Goal: Task Accomplishment & Management: Use online tool/utility

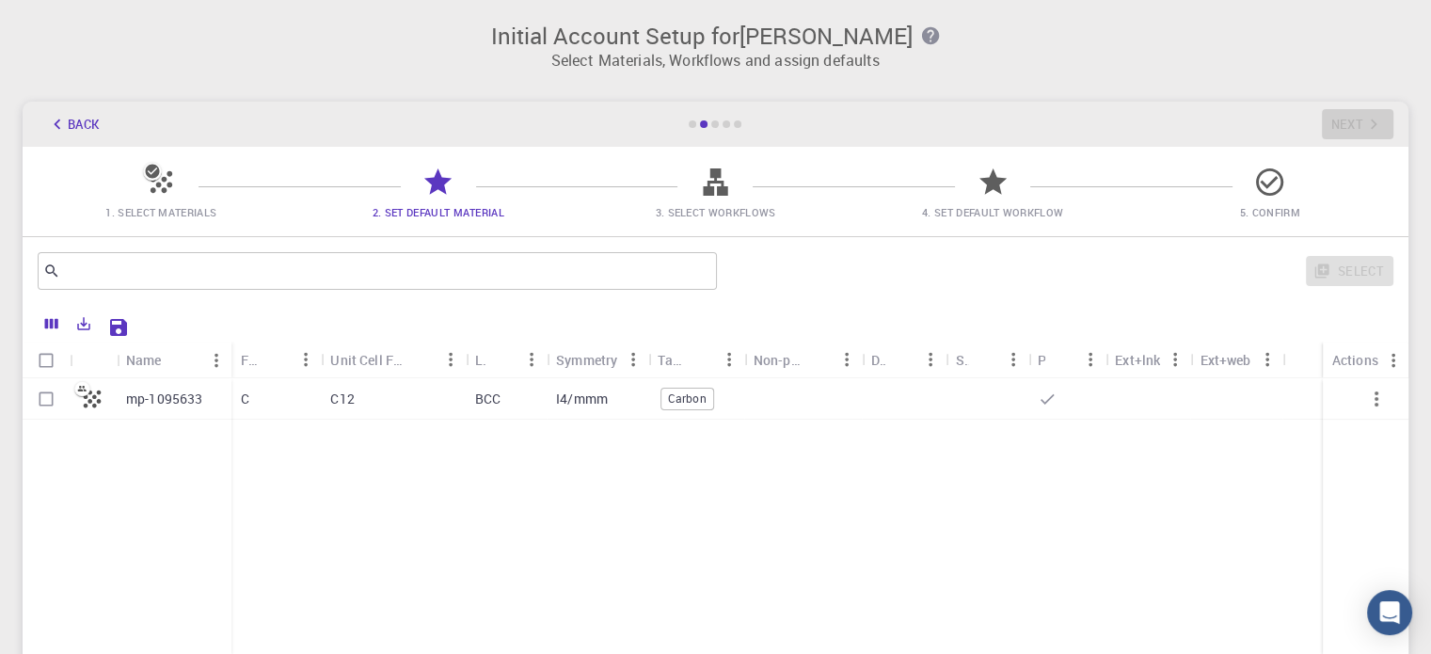
click at [44, 400] on input "Select row" at bounding box center [46, 399] width 36 height 36
checkbox input "true"
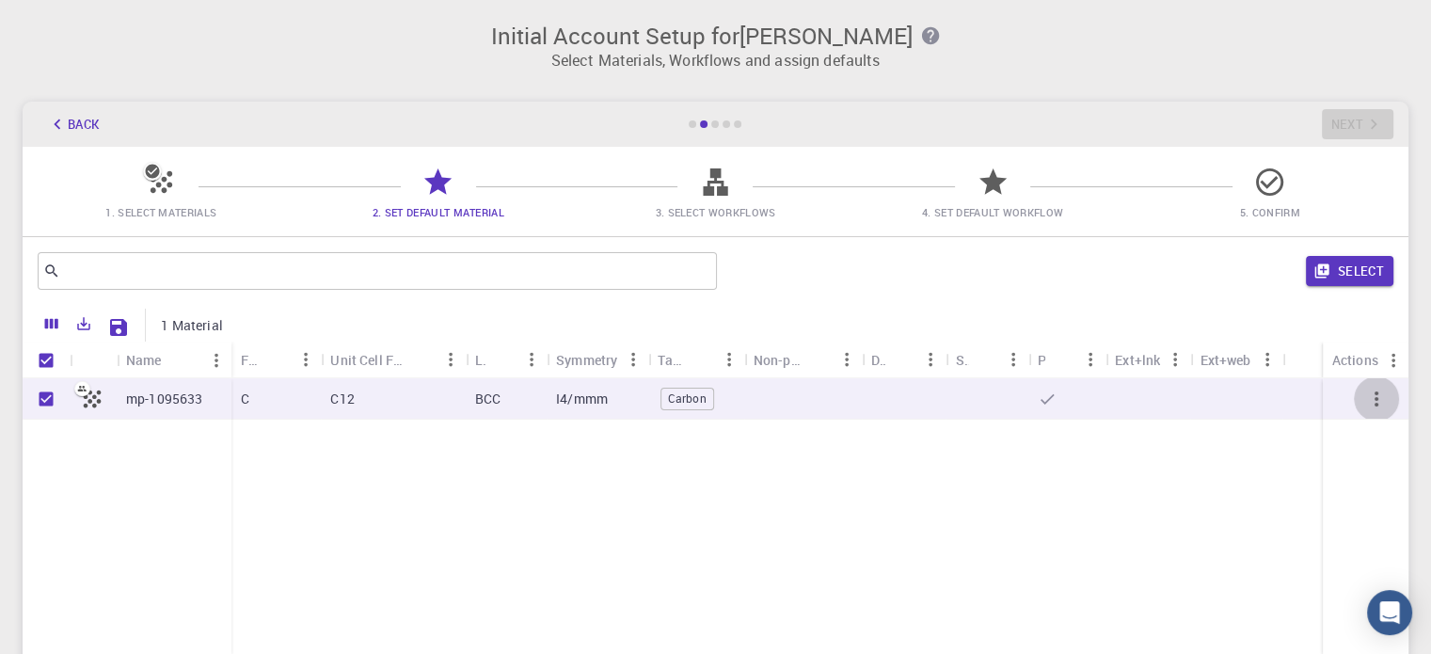
click at [1378, 403] on icon "button" at bounding box center [1376, 399] width 23 height 23
click at [69, 120] on button "Back" at bounding box center [74, 124] width 72 height 30
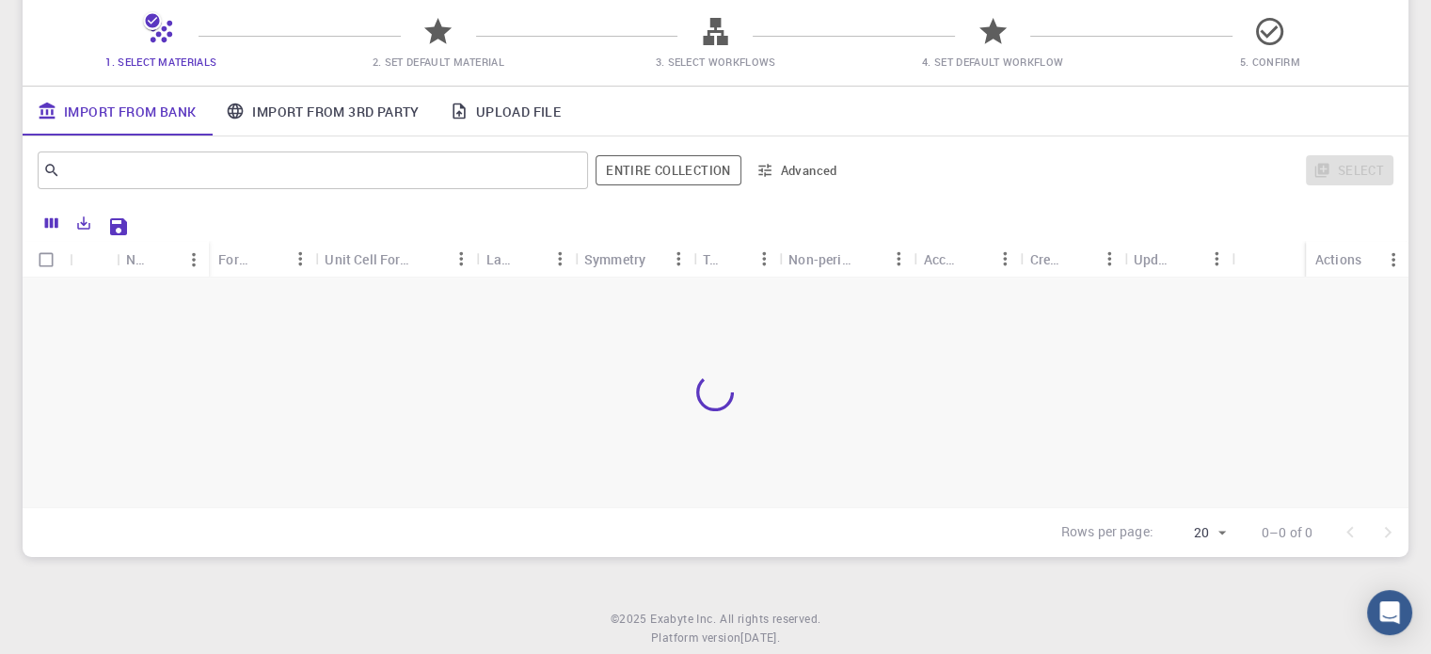
scroll to position [188, 0]
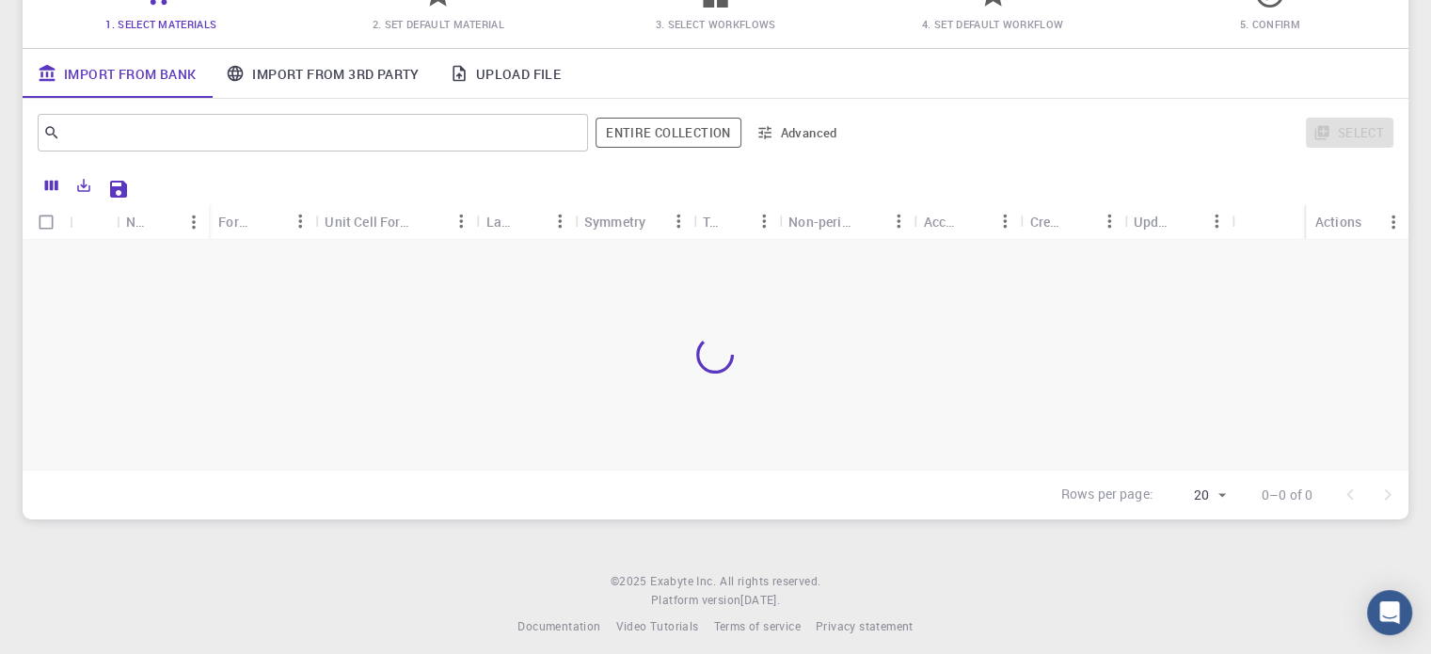
click at [790, 120] on button "Advanced" at bounding box center [798, 133] width 98 height 30
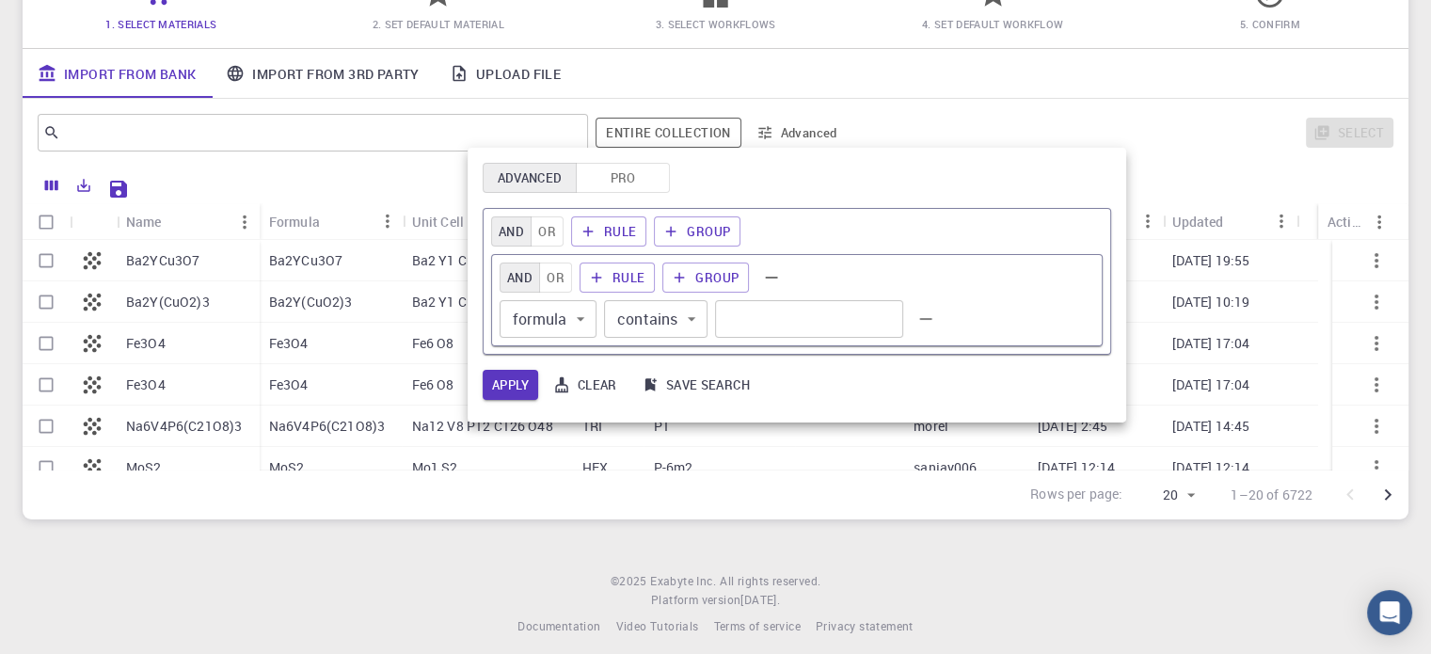
click at [795, 134] on div at bounding box center [715, 327] width 1431 height 654
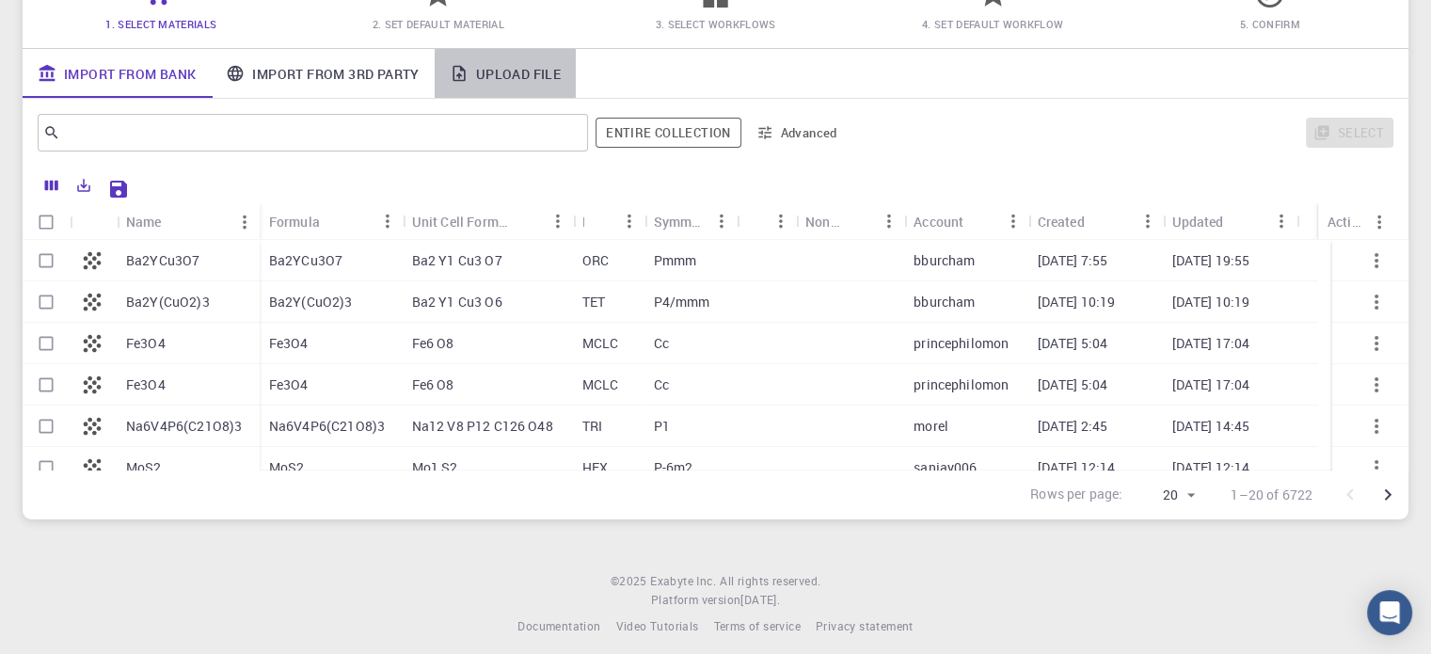
click at [509, 71] on link "Upload File" at bounding box center [505, 73] width 141 height 49
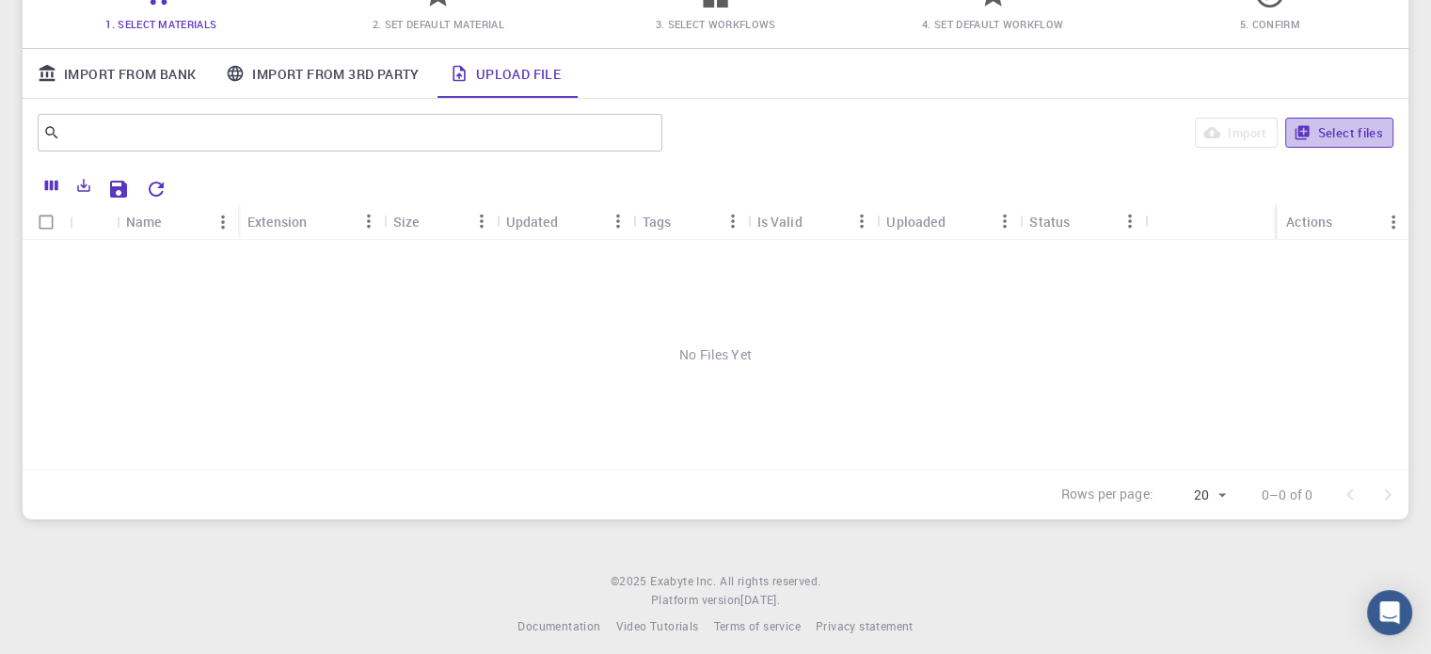
click at [1295, 131] on icon "button" at bounding box center [1302, 133] width 14 height 14
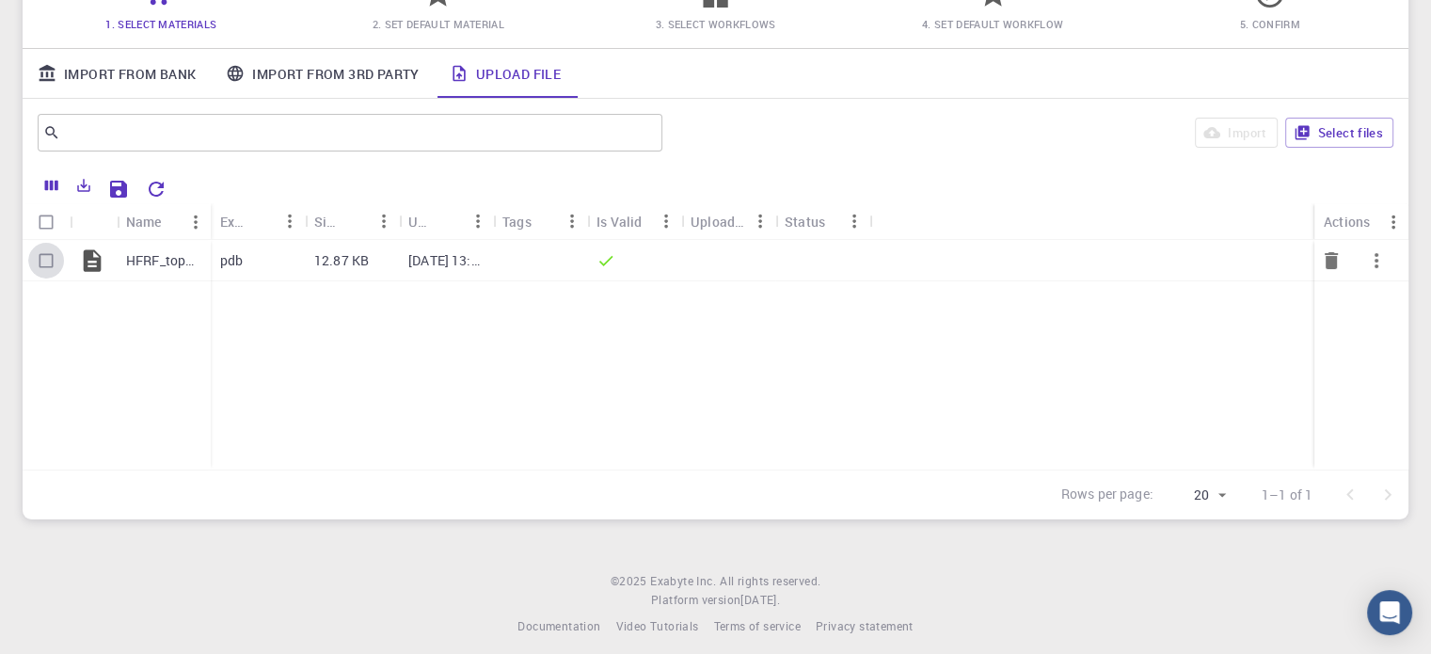
click at [43, 263] on input "Select row" at bounding box center [46, 261] width 36 height 36
checkbox input "true"
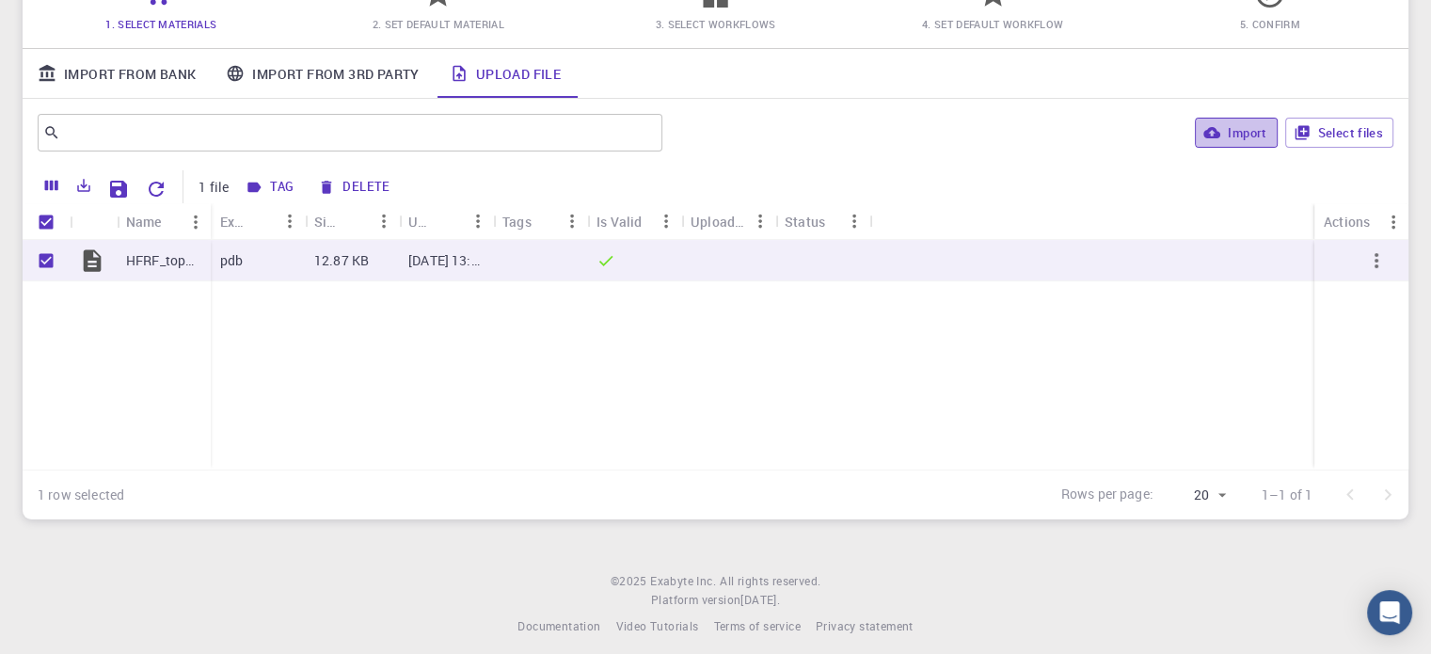
click at [1213, 139] on icon "button" at bounding box center [1212, 132] width 17 height 17
checkbox input "false"
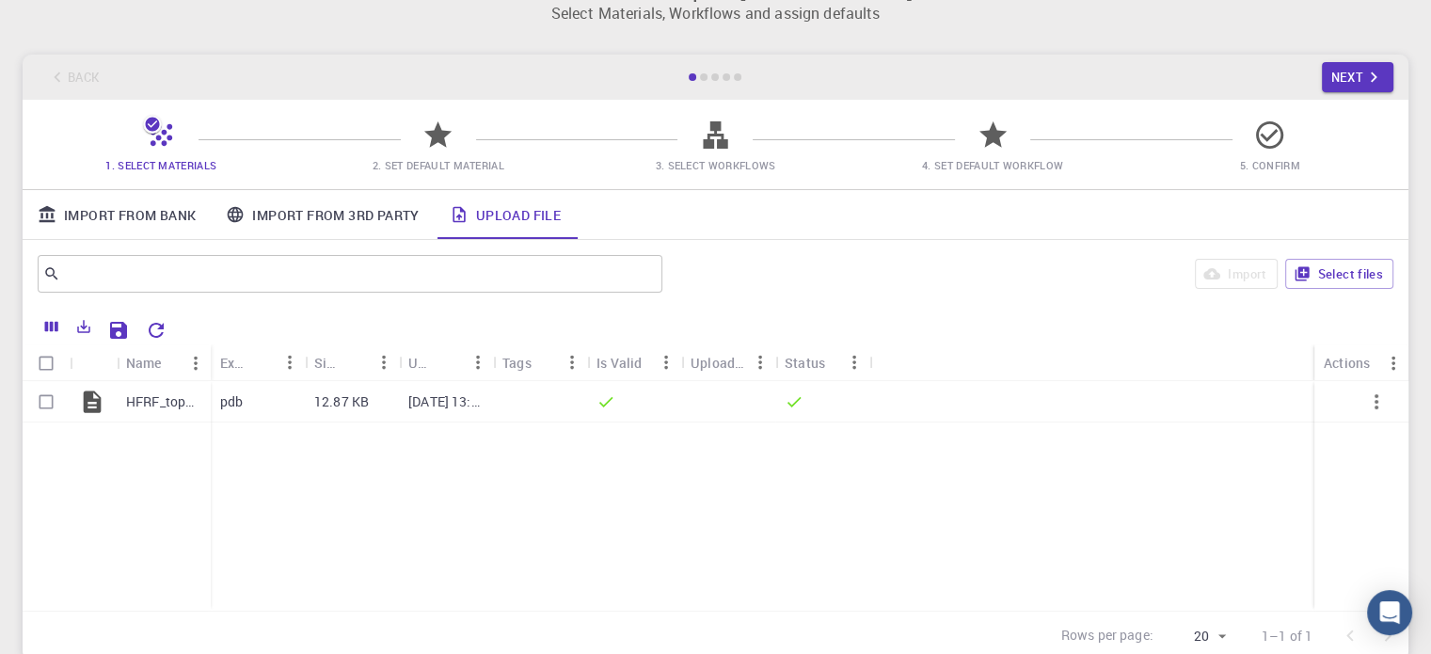
scroll to position [0, 0]
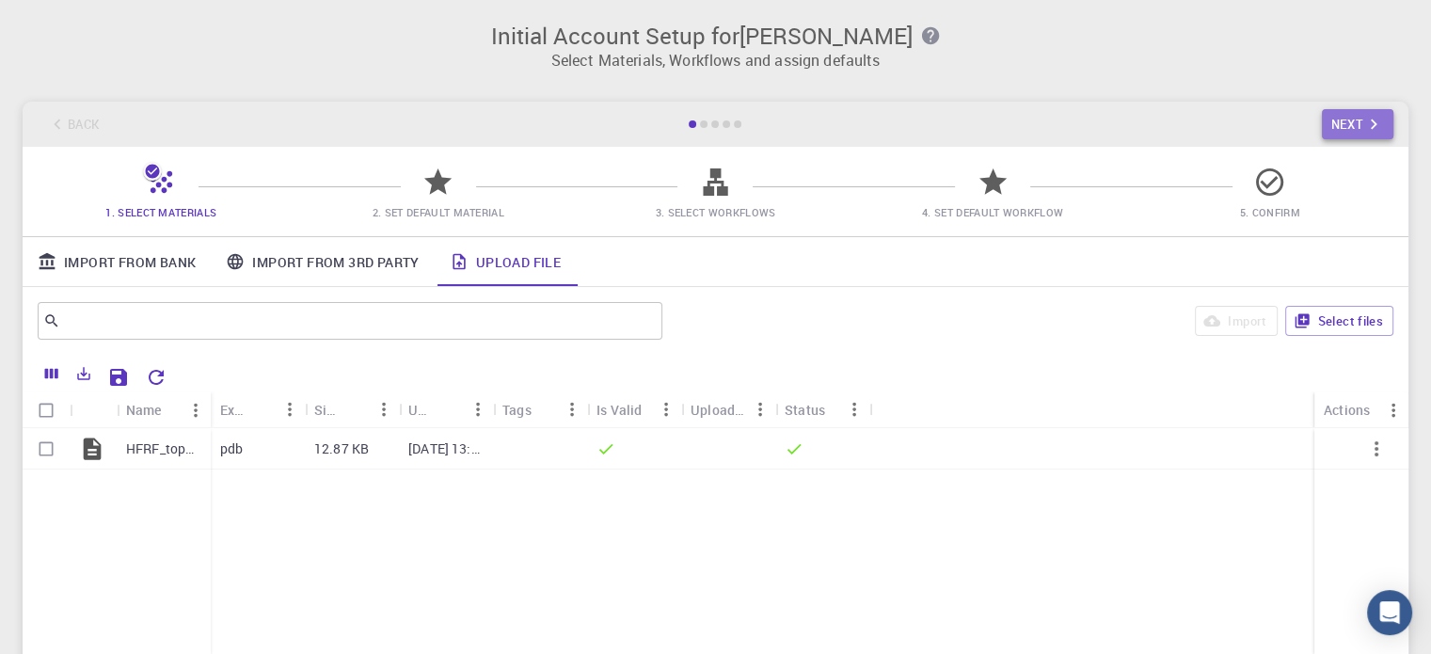
click at [1343, 120] on button "Next" at bounding box center [1358, 124] width 72 height 30
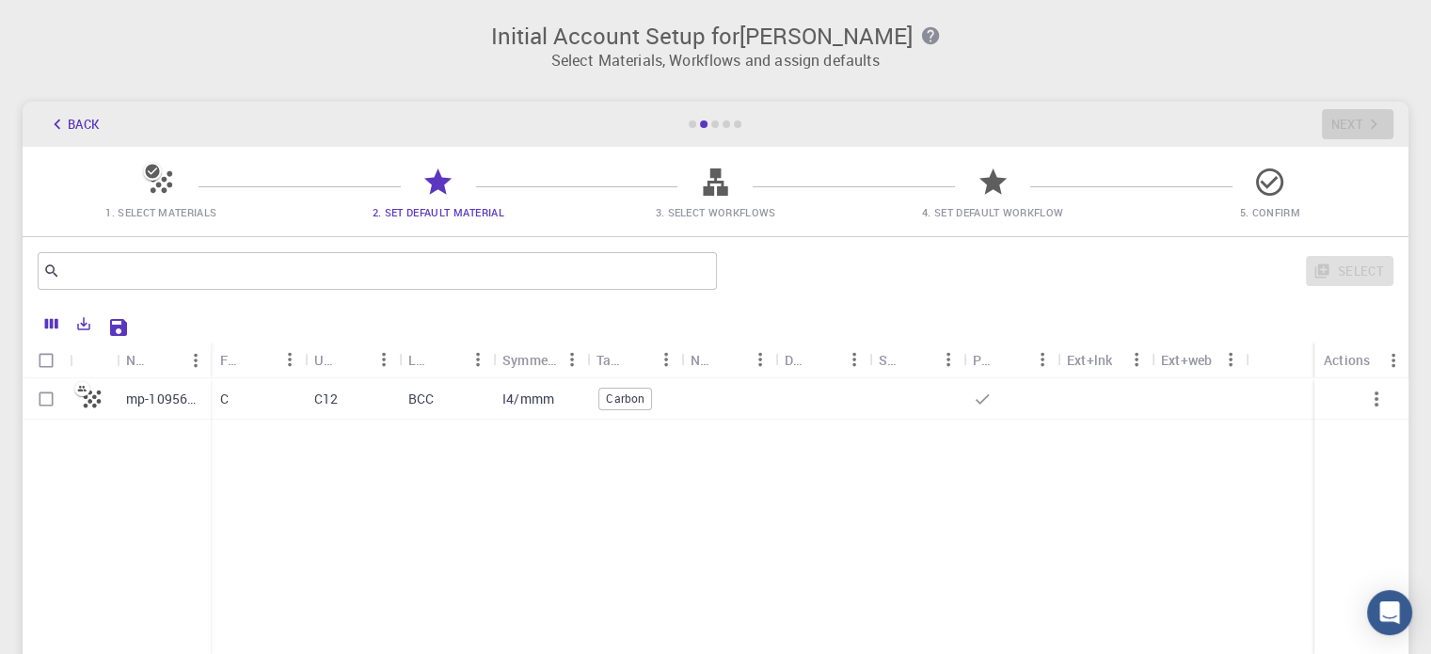
click at [41, 393] on input "Select row" at bounding box center [46, 399] width 36 height 36
checkbox input "true"
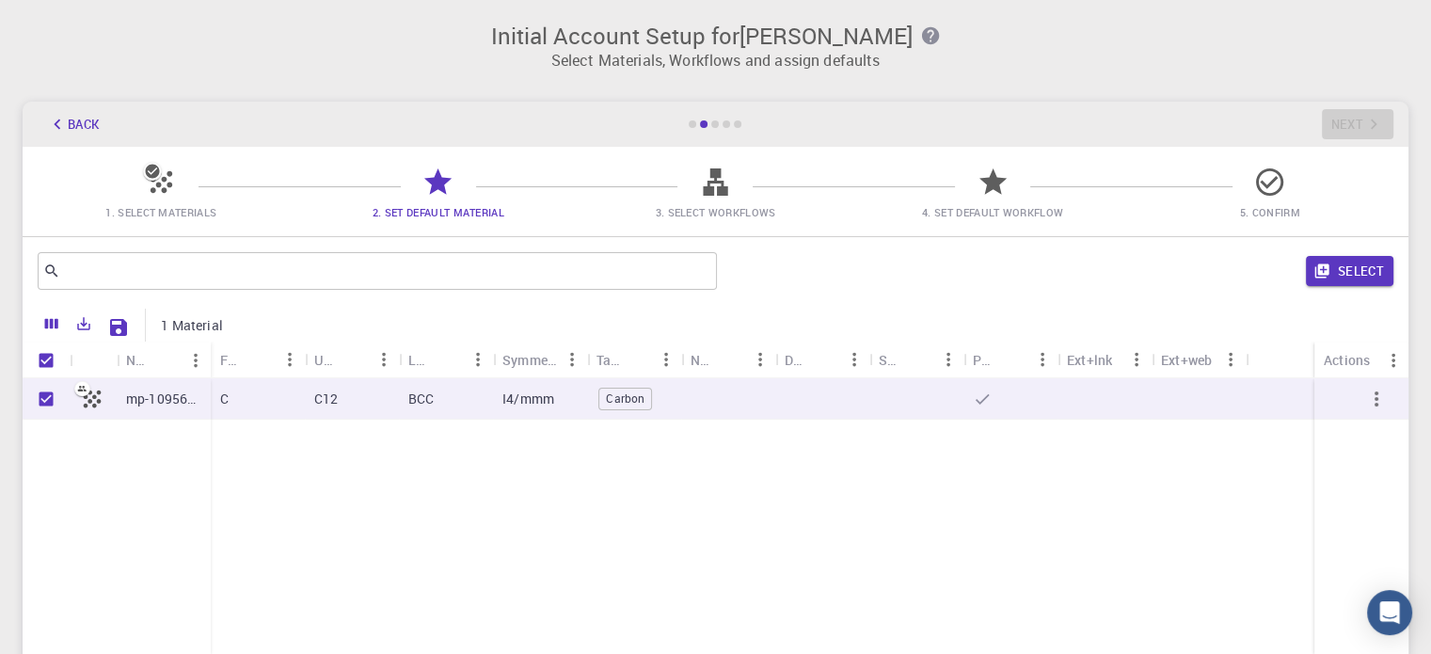
checkbox input "true"
click at [1338, 261] on button "Select" at bounding box center [1350, 271] width 88 height 30
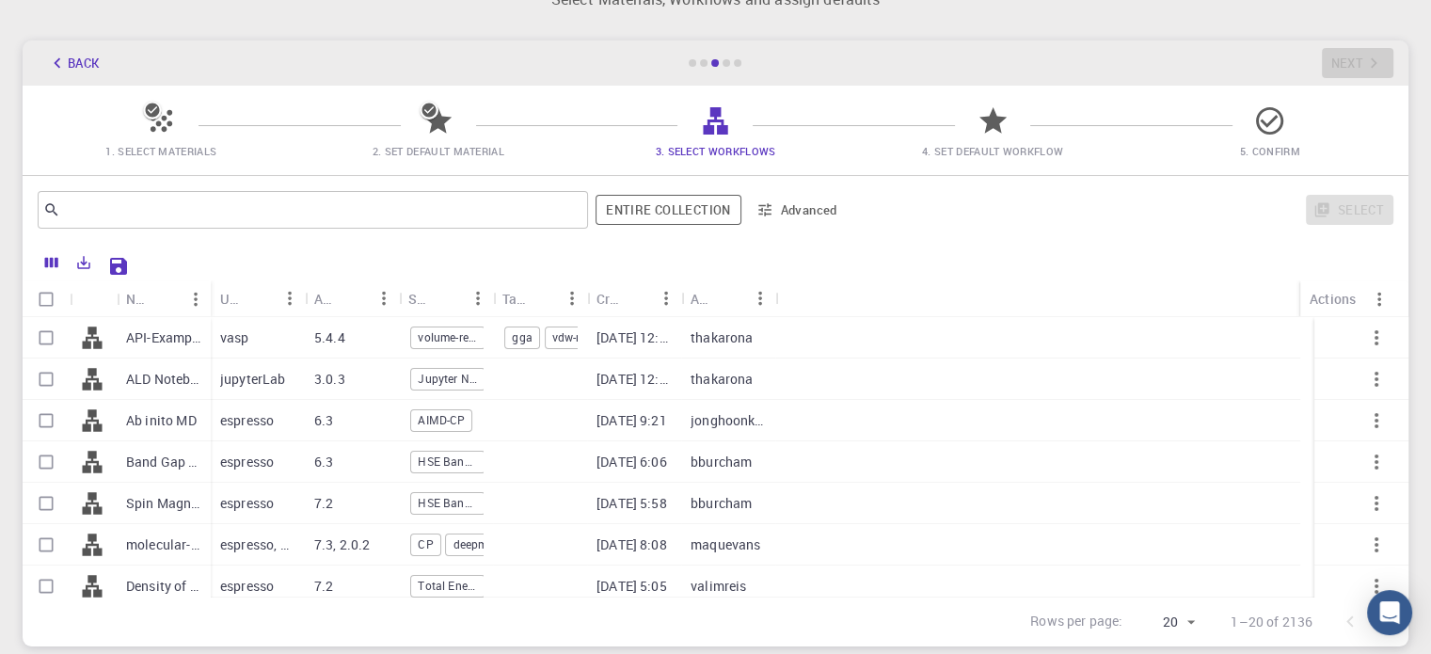
scroll to position [94, 0]
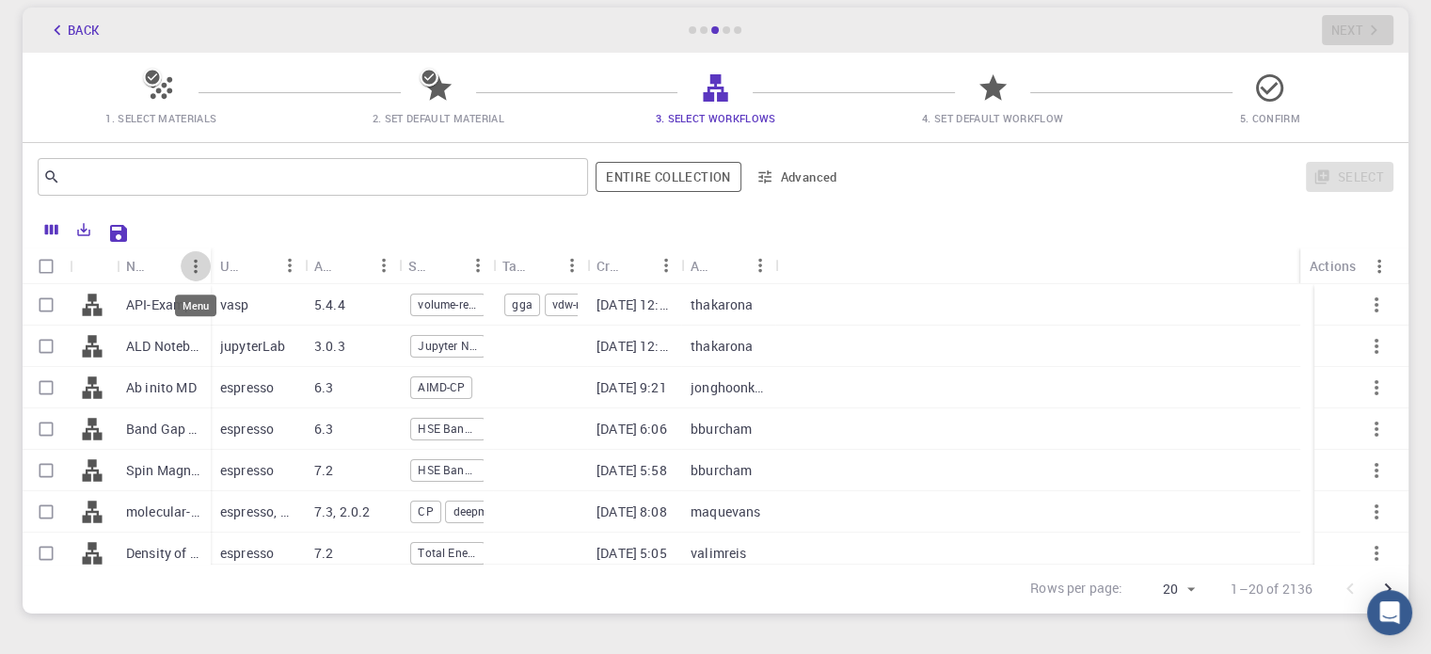
click at [199, 269] on icon "Menu" at bounding box center [195, 266] width 21 height 21
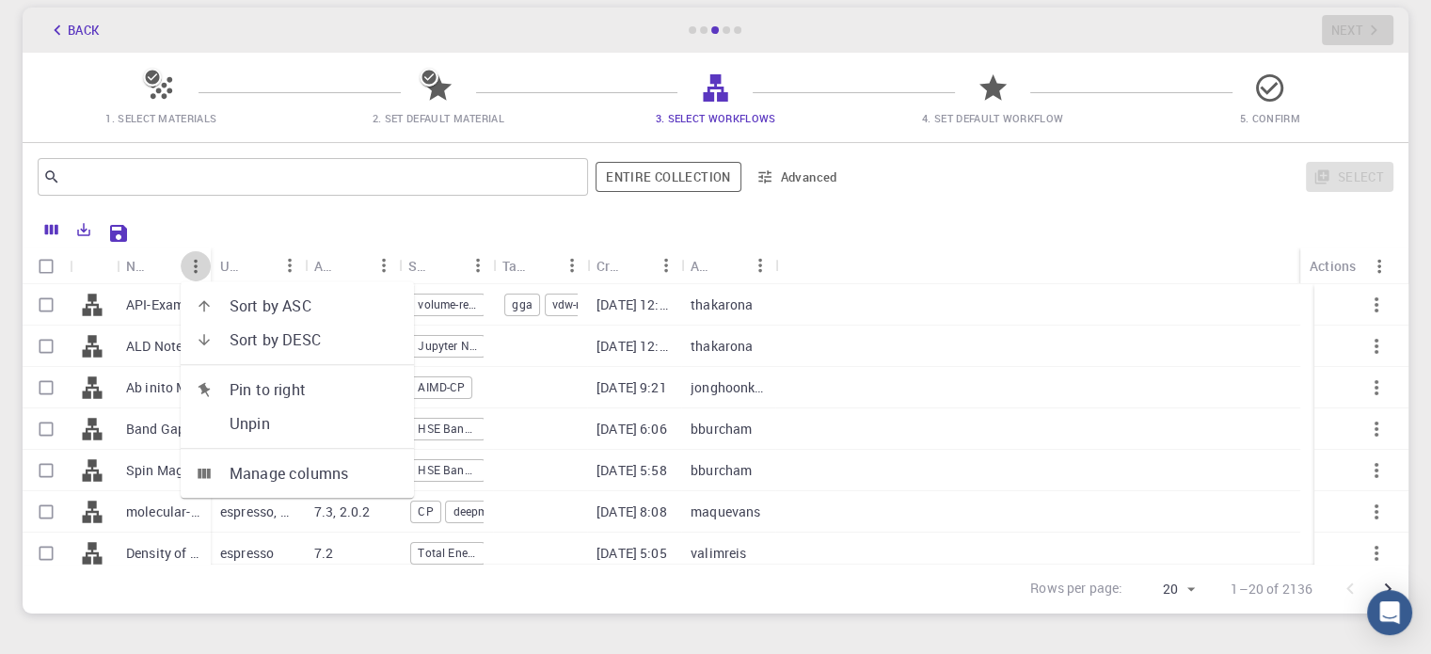
click at [199, 269] on icon "Menu" at bounding box center [195, 266] width 21 height 21
click at [49, 266] on input "Select all rows" at bounding box center [46, 266] width 36 height 36
checkbox input "true"
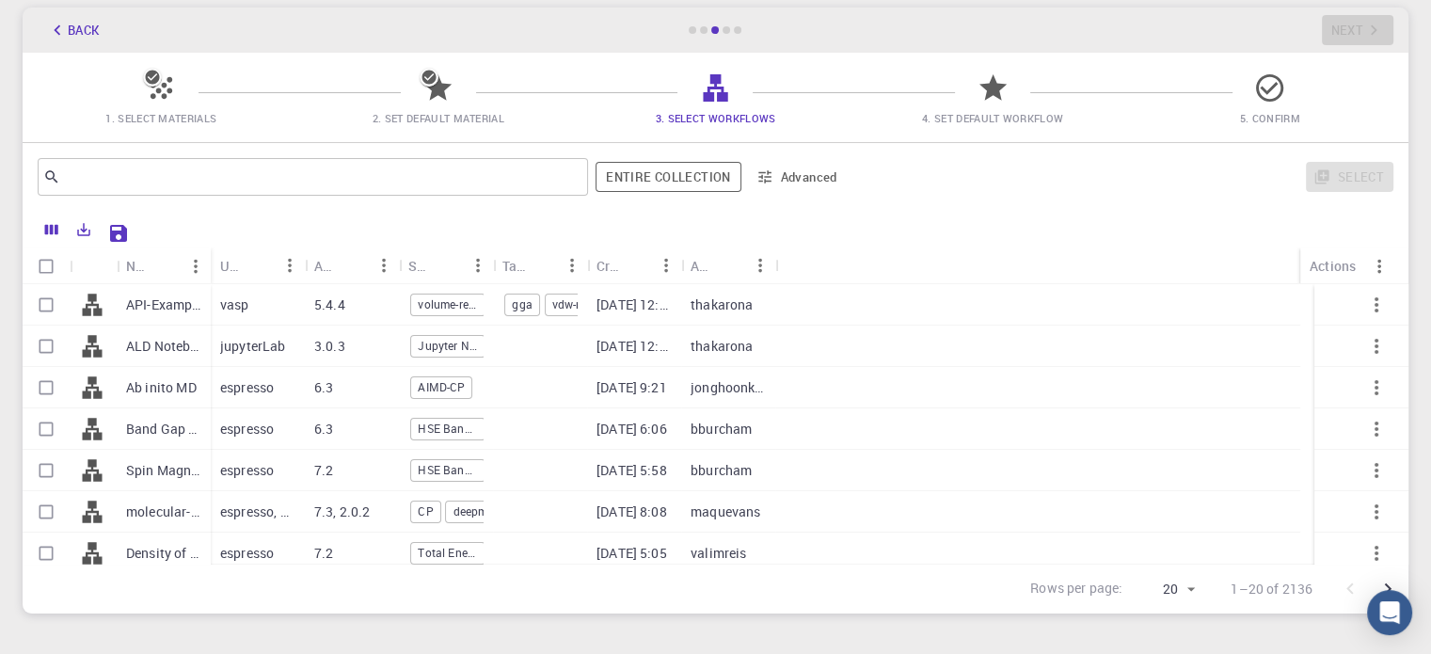
checkbox input "true"
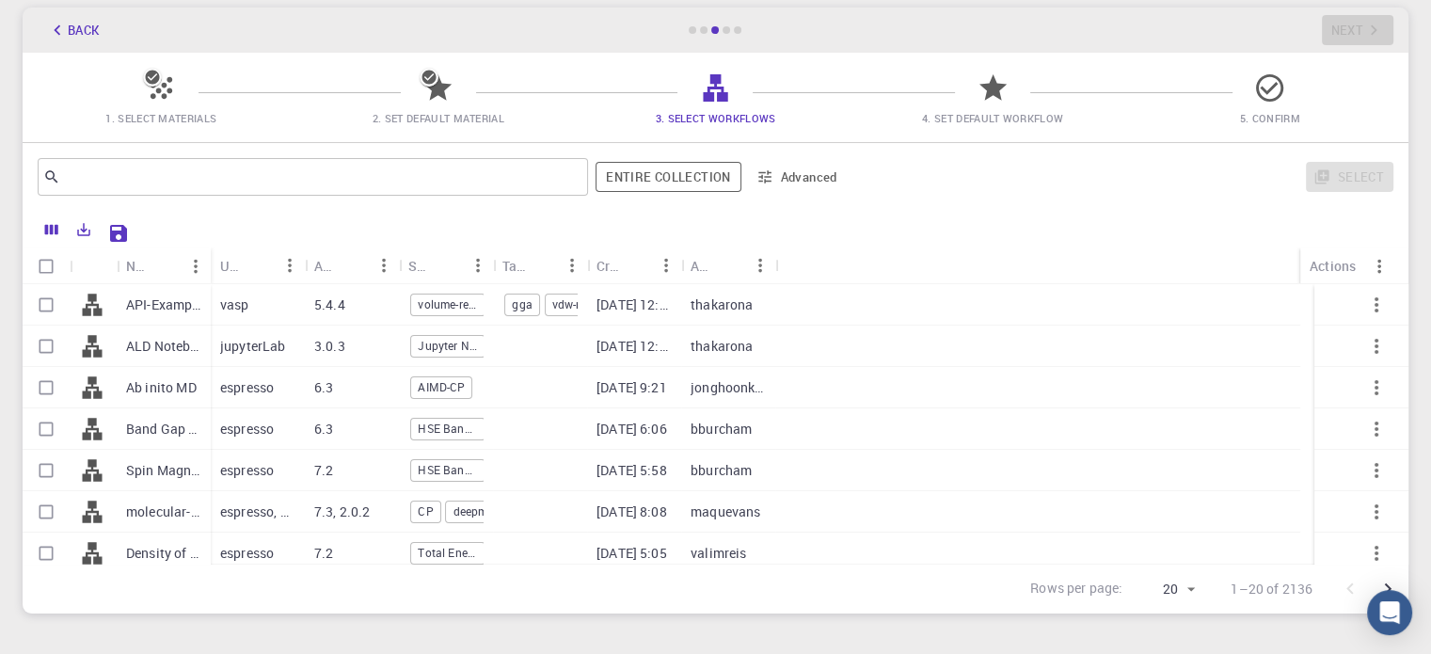
checkbox input "true"
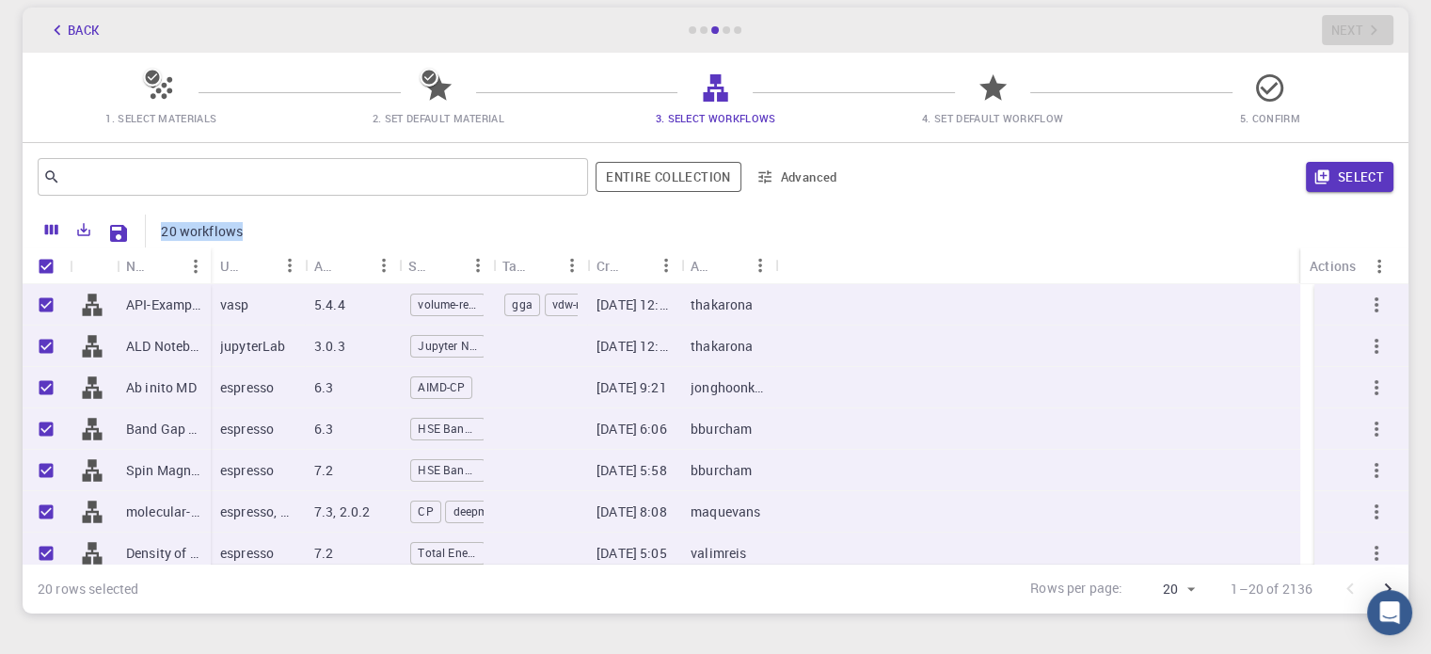
drag, startPoint x: 148, startPoint y: 227, endPoint x: 355, endPoint y: 240, distance: 207.4
click at [355, 239] on div "20 workflows" at bounding box center [765, 231] width 1257 height 33
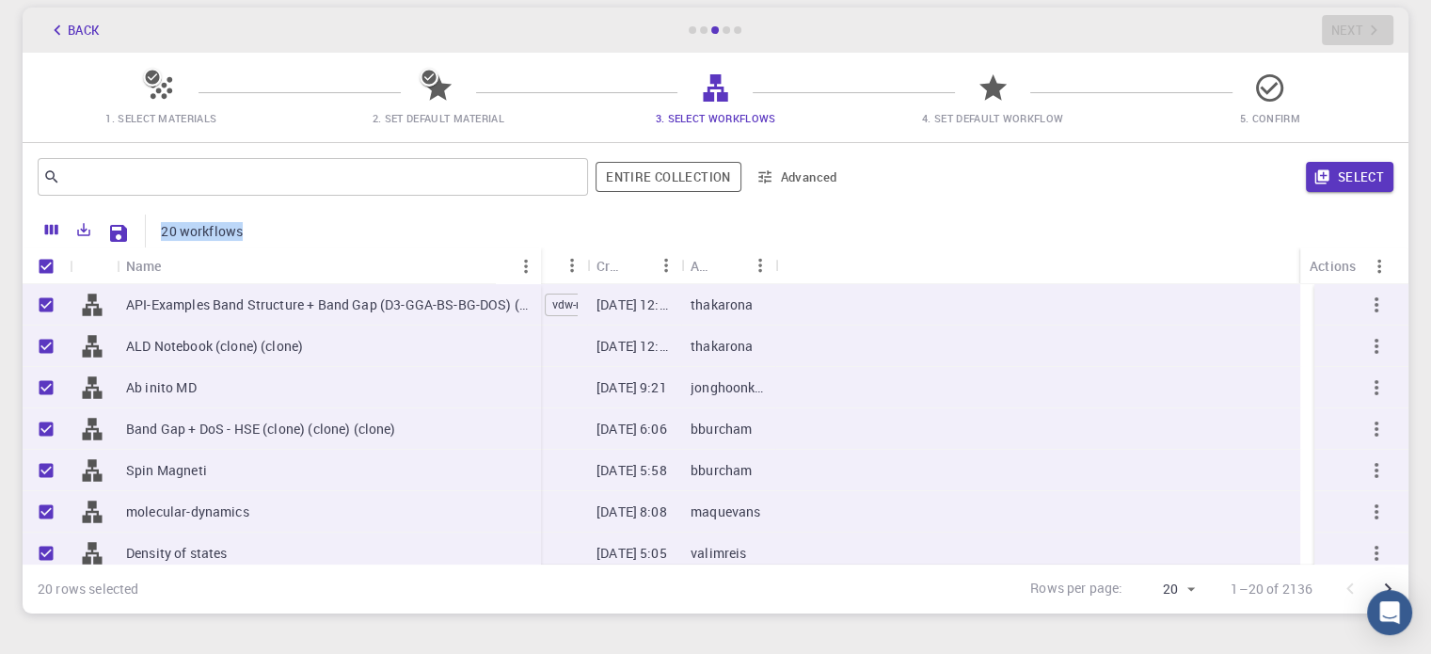
drag, startPoint x: 204, startPoint y: 280, endPoint x: 534, endPoint y: 296, distance: 330.7
click at [534, 296] on div "Name Used application Application Version Subworkflows Tags Created Account Act…" at bounding box center [716, 405] width 1386 height 316
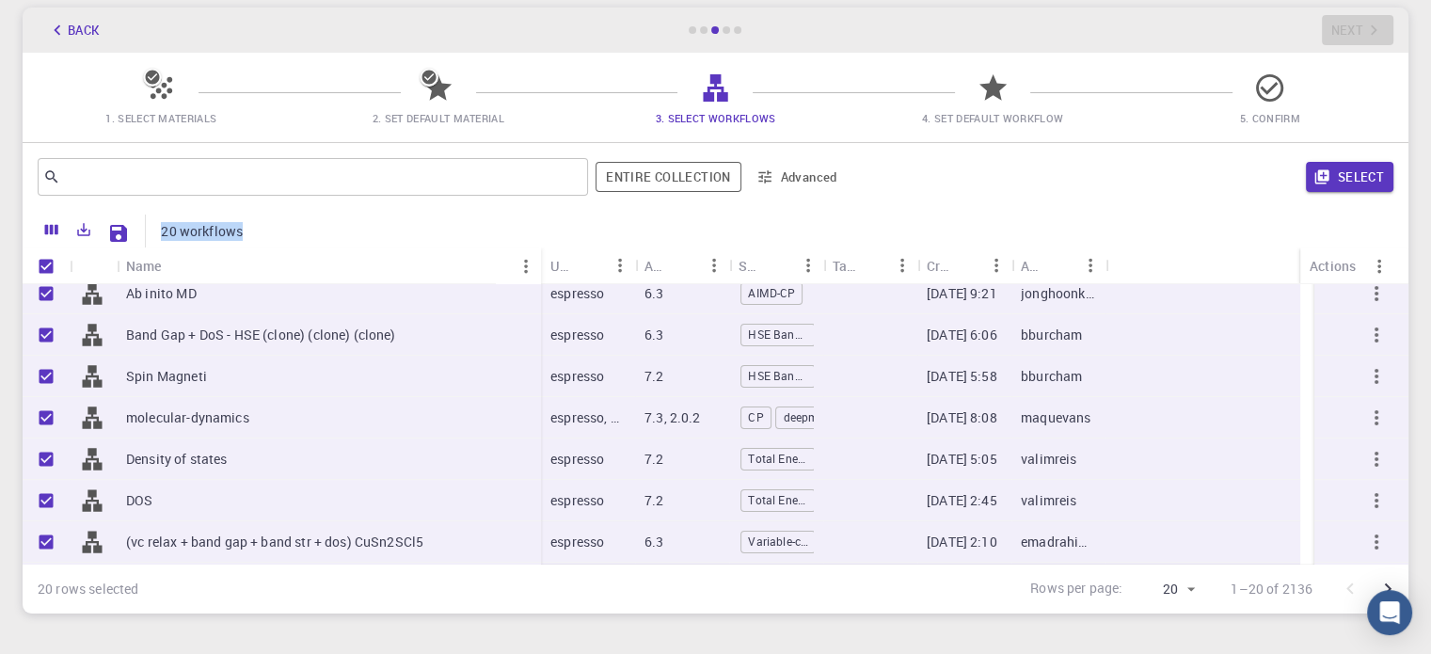
click at [52, 263] on input "Unselect all rows" at bounding box center [46, 266] width 36 height 36
checkbox input "false"
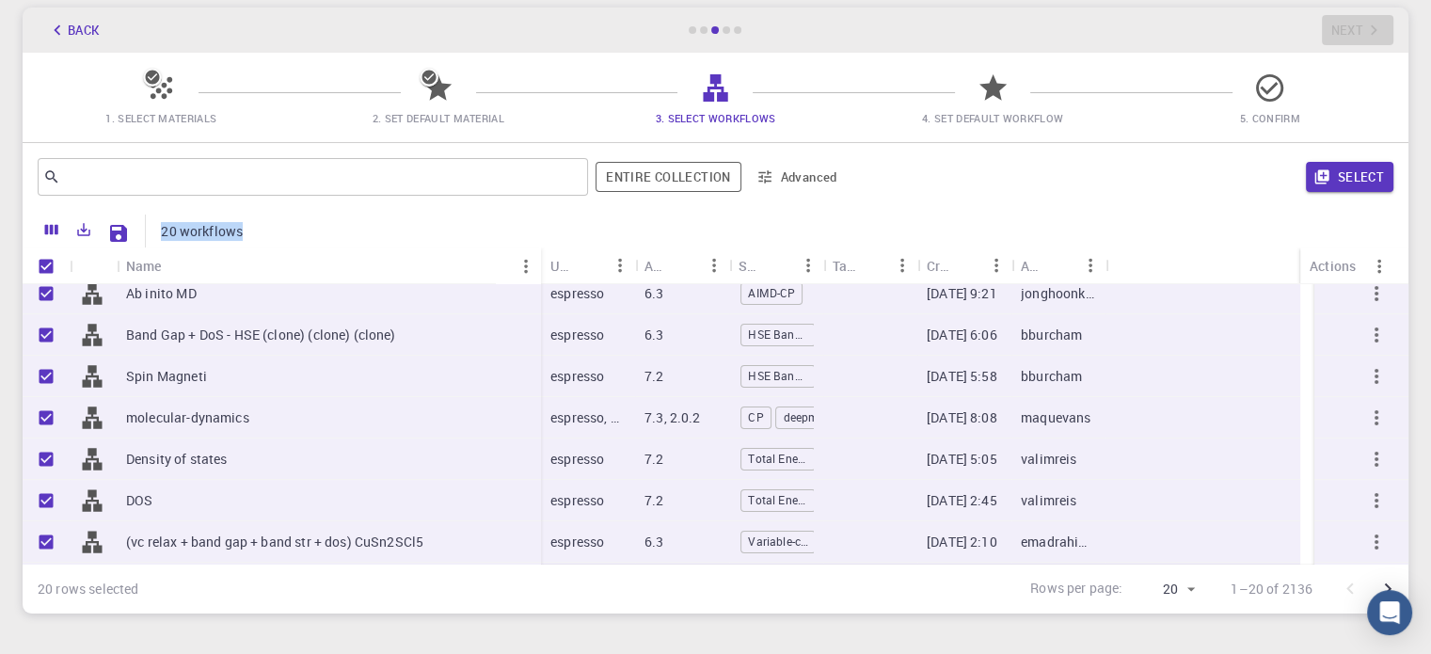
checkbox input "false"
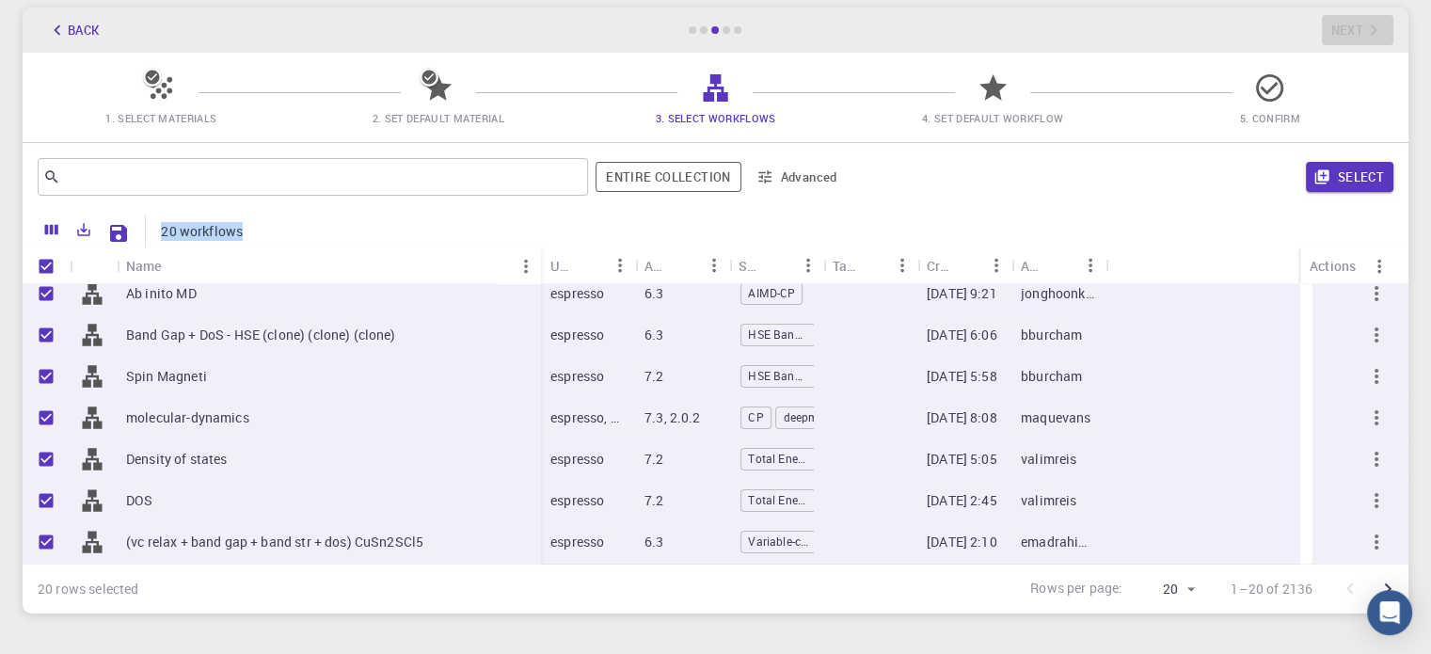
checkbox input "false"
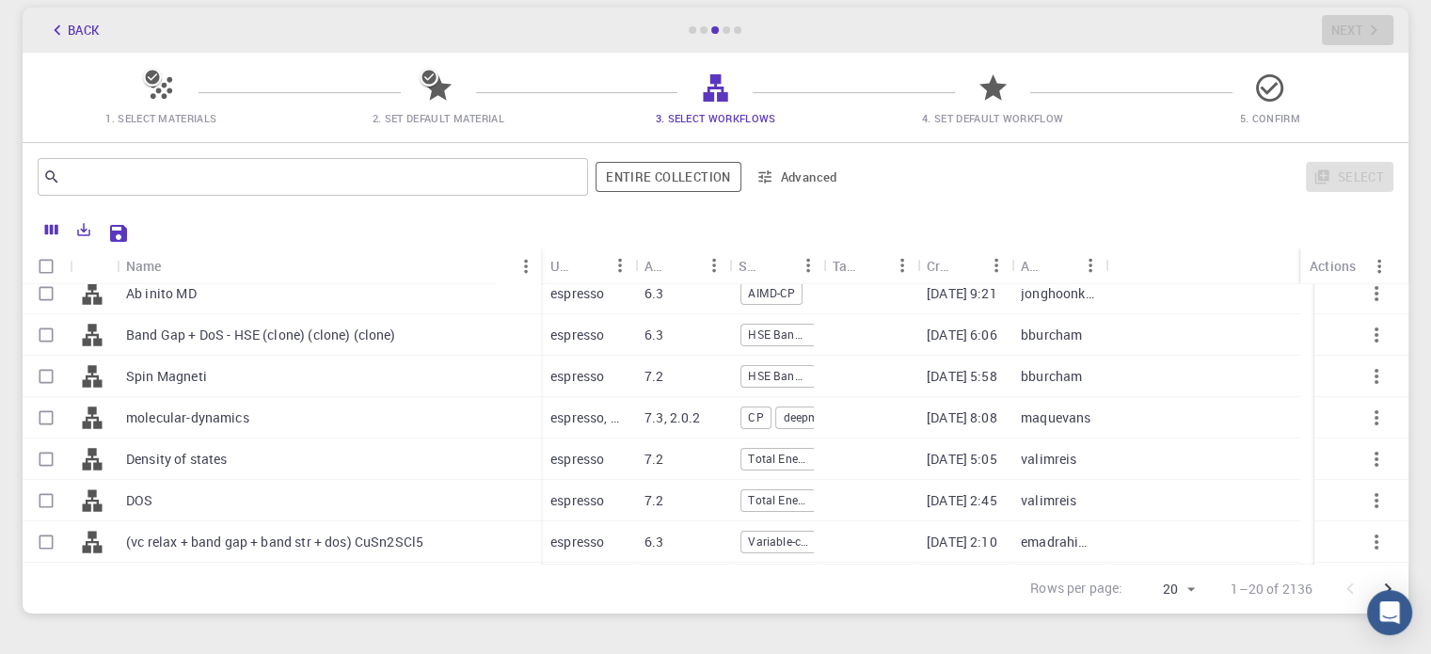
click at [56, 419] on input "Select row" at bounding box center [46, 418] width 36 height 36
checkbox input "true"
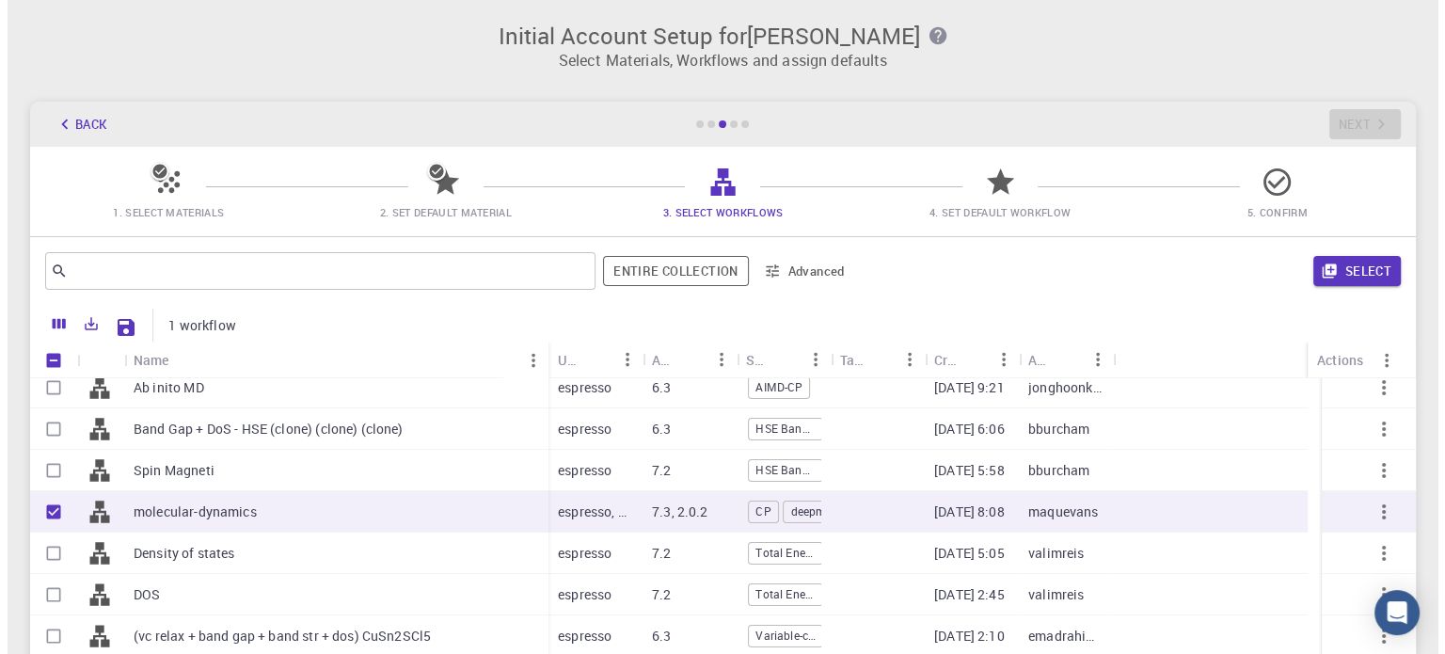
scroll to position [188, 0]
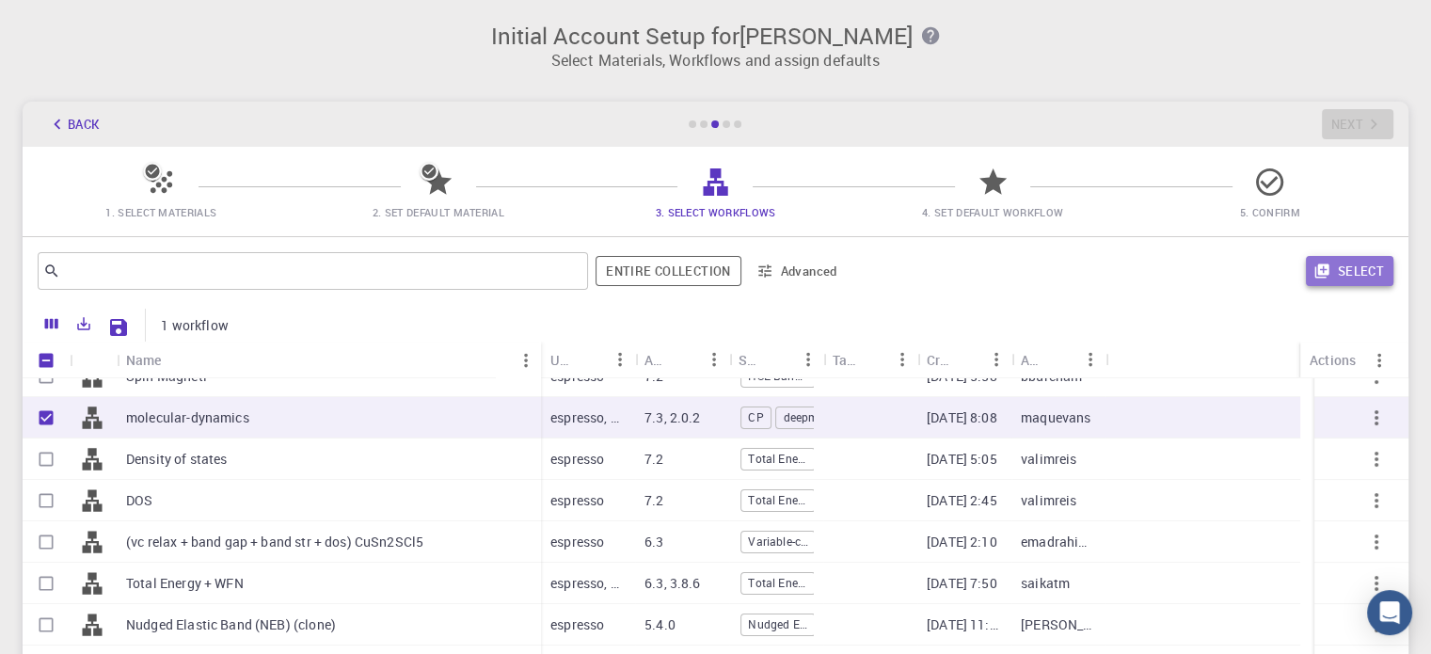
click at [1351, 270] on button "Select" at bounding box center [1350, 271] width 88 height 30
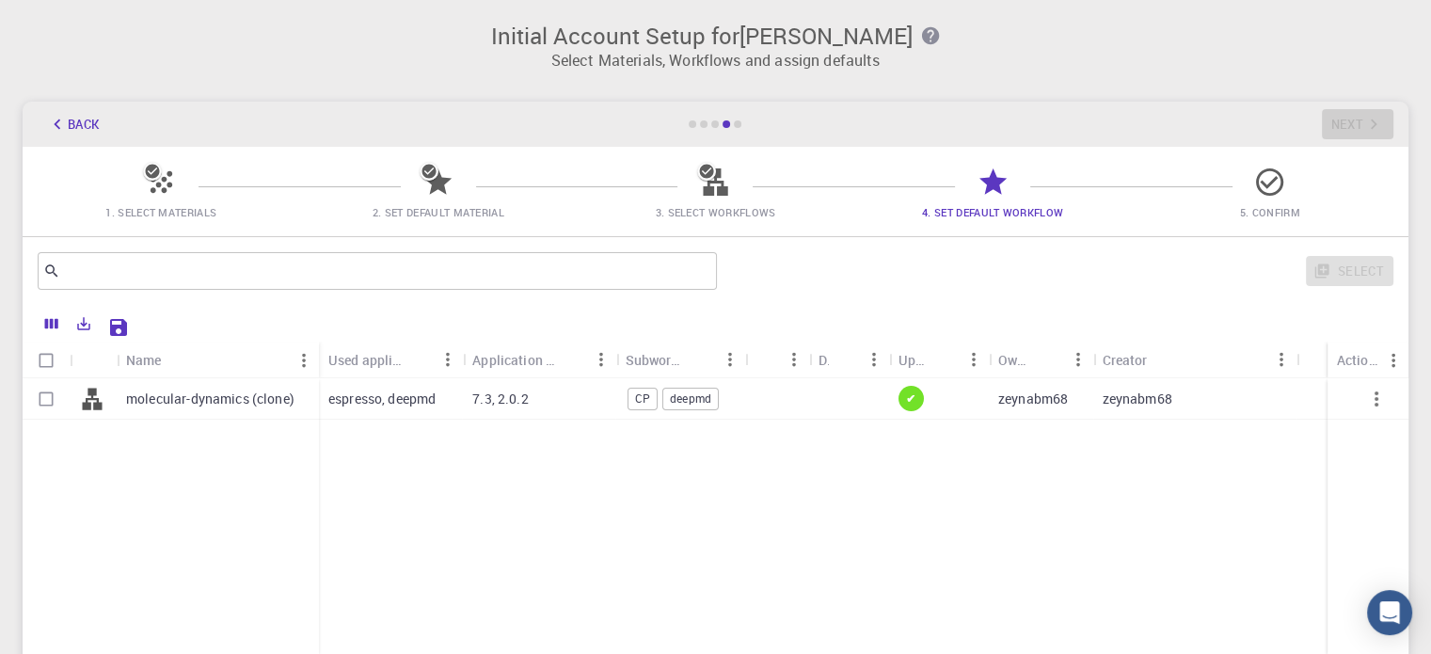
click at [26, 402] on div at bounding box center [46, 398] width 47 height 41
click at [37, 398] on input "Select row" at bounding box center [46, 399] width 36 height 36
checkbox input "true"
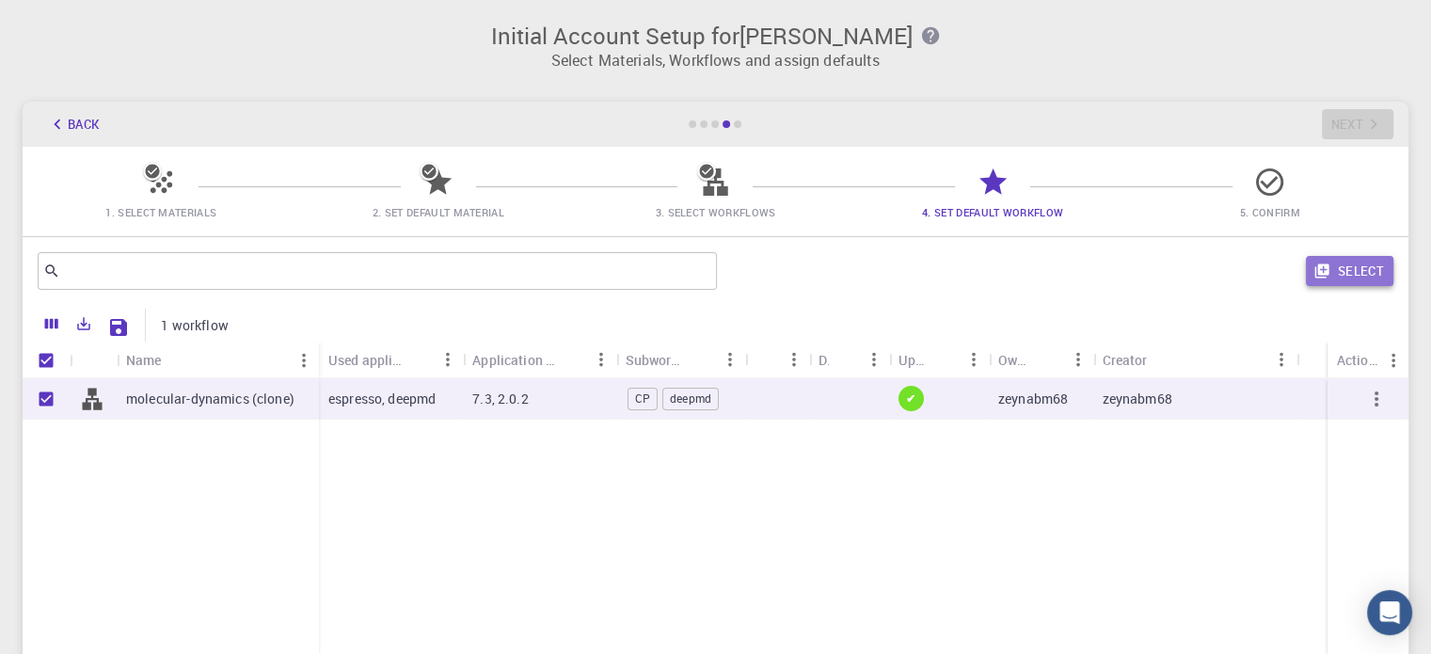
click at [1346, 277] on button "Select" at bounding box center [1350, 271] width 88 height 30
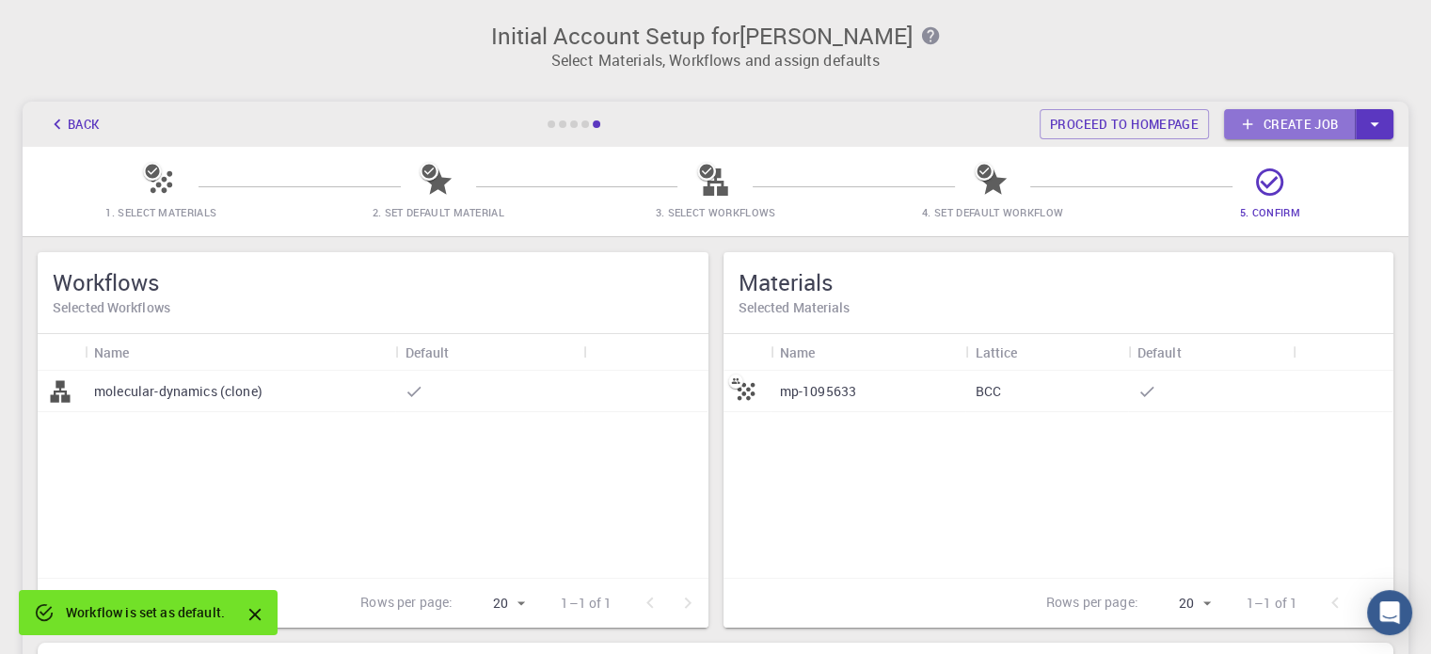
click at [1310, 128] on link "Create job" at bounding box center [1290, 124] width 132 height 30
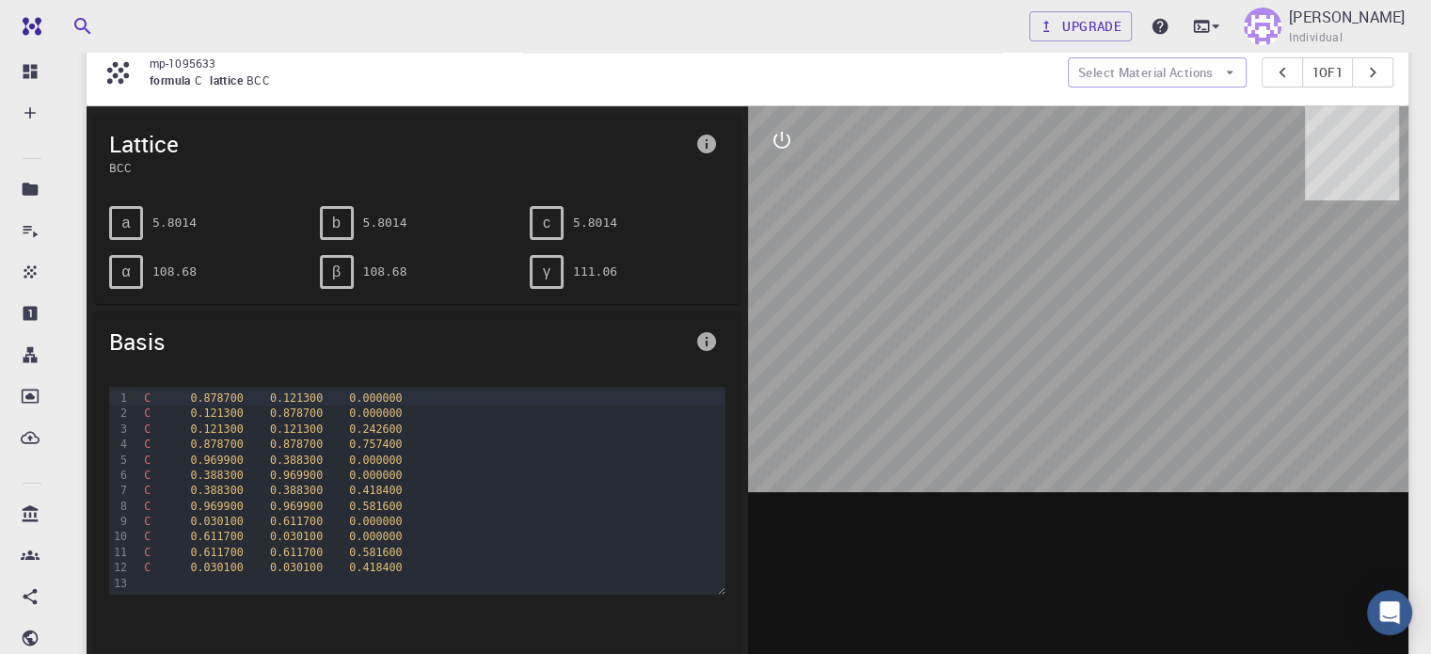
scroll to position [282, 0]
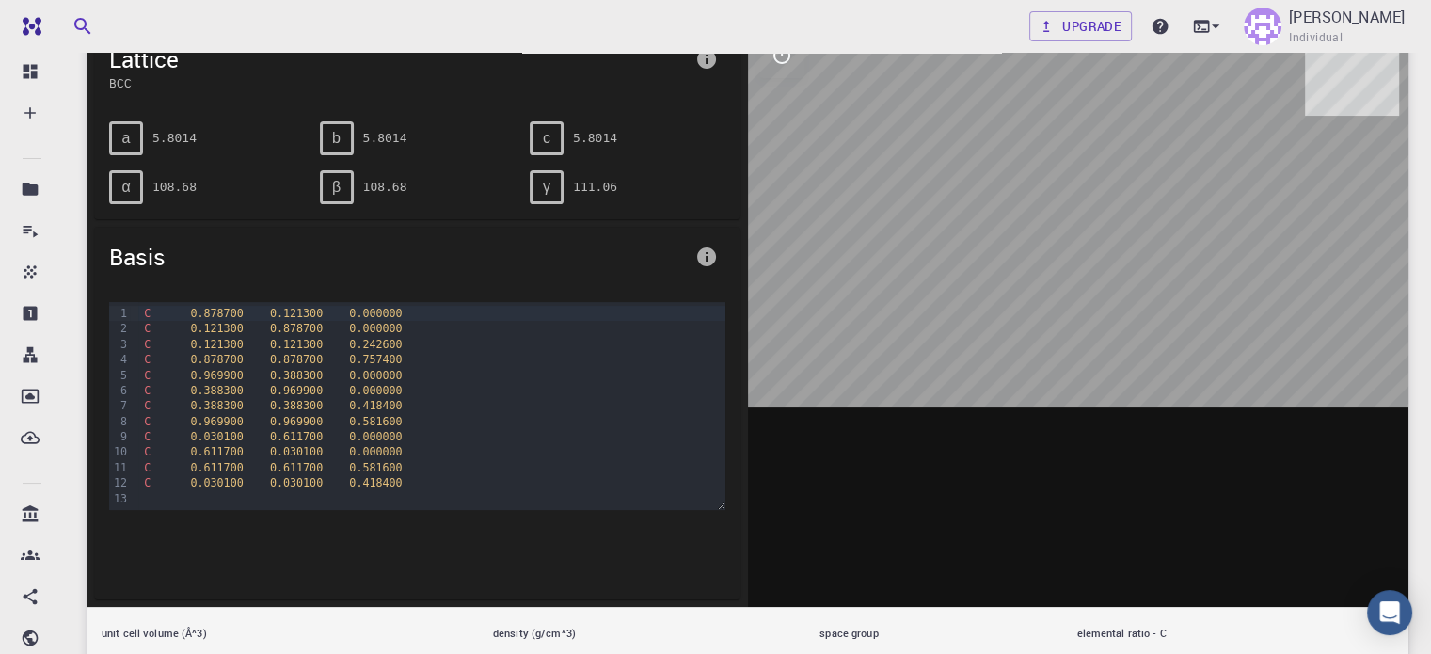
drag, startPoint x: 876, startPoint y: 292, endPoint x: 1048, endPoint y: 357, distance: 184.0
click at [1048, 357] on div at bounding box center [1079, 314] width 662 height 585
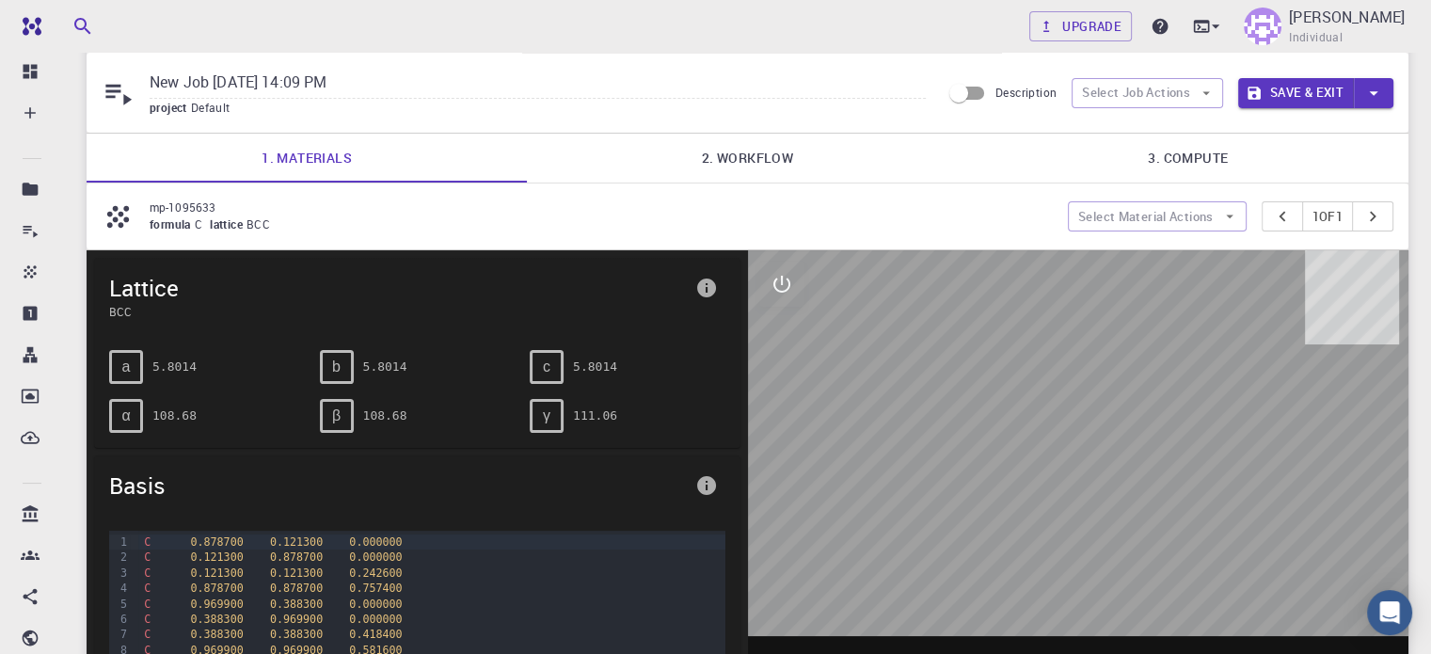
scroll to position [0, 0]
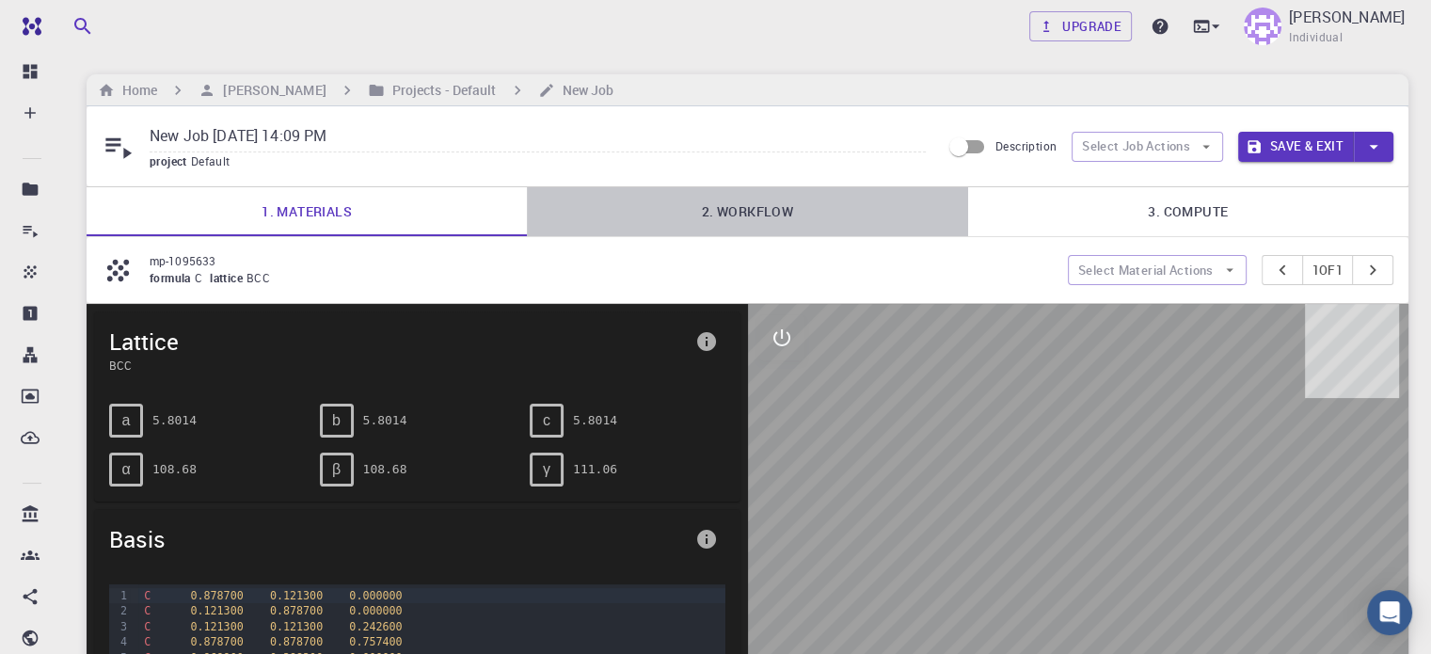
click at [734, 206] on link "2. Workflow" at bounding box center [747, 211] width 440 height 49
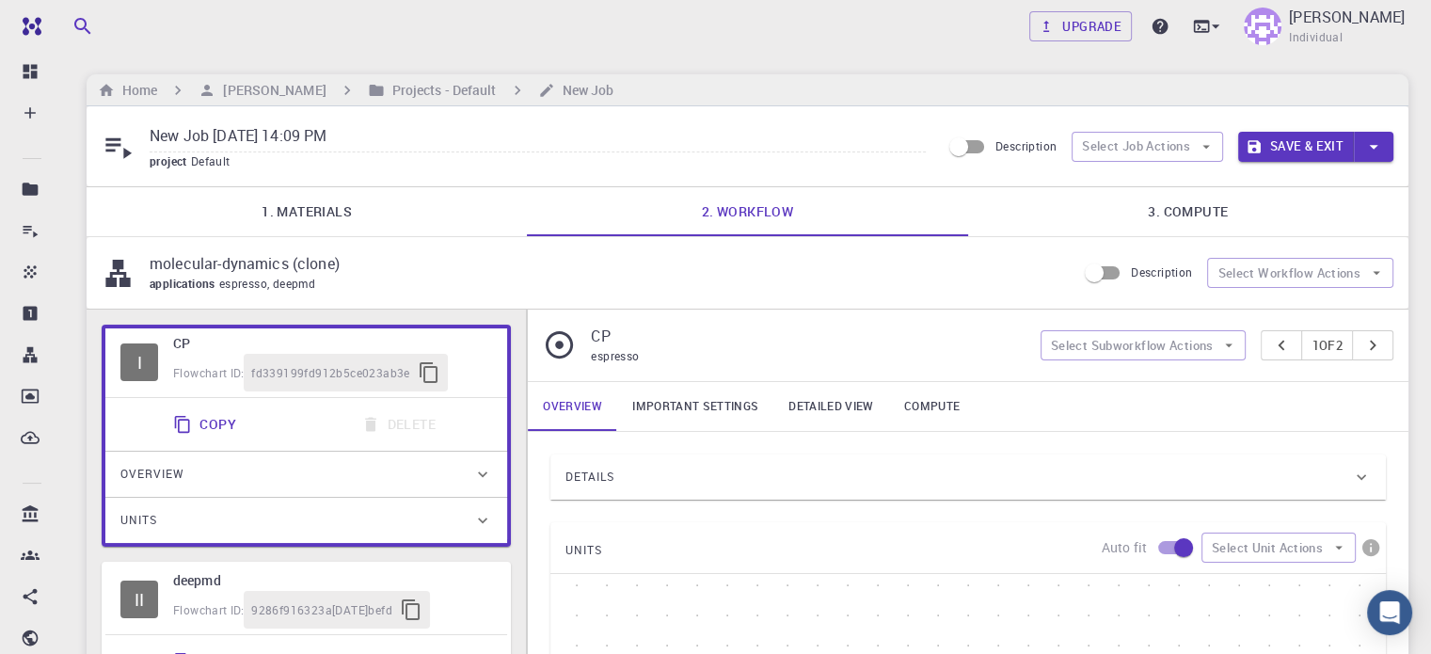
click at [328, 202] on link "1. Materials" at bounding box center [307, 211] width 440 height 49
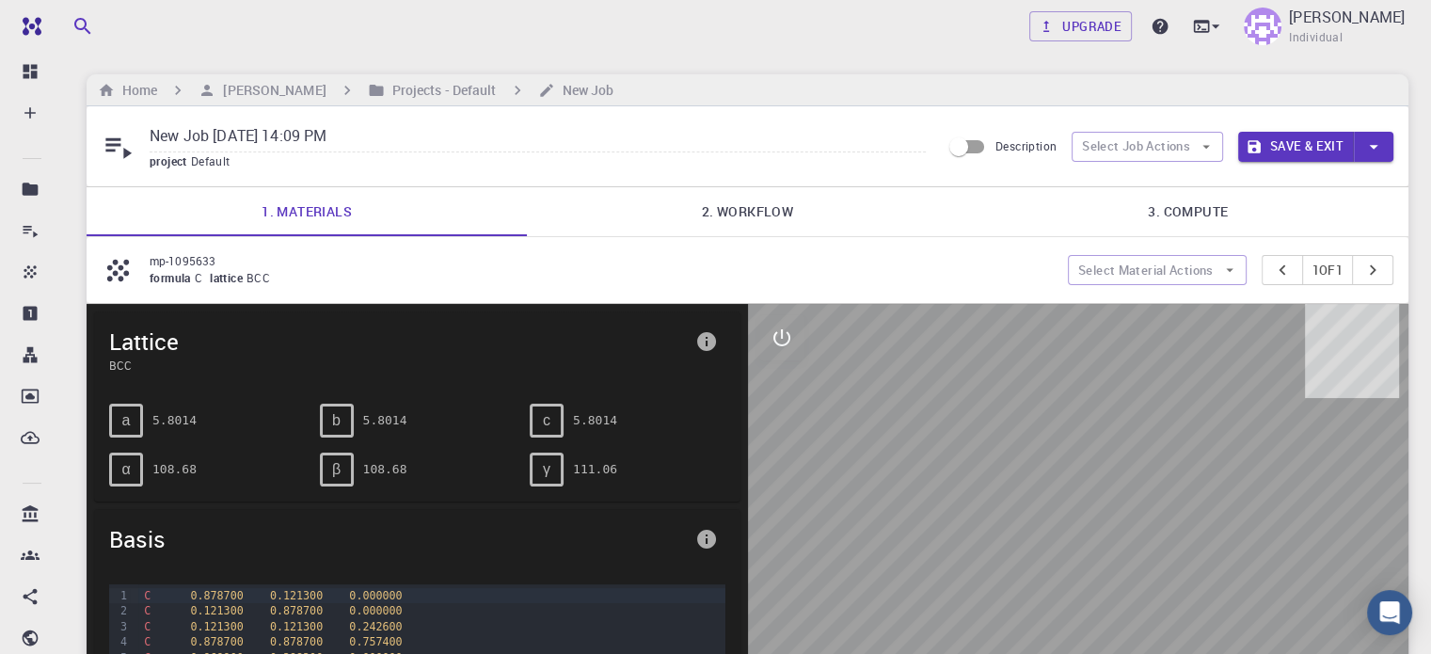
click at [200, 253] on p "mp-1095633" at bounding box center [601, 260] width 903 height 17
click at [121, 265] on icon at bounding box center [118, 270] width 22 height 22
click at [242, 283] on span "lattice" at bounding box center [228, 277] width 37 height 15
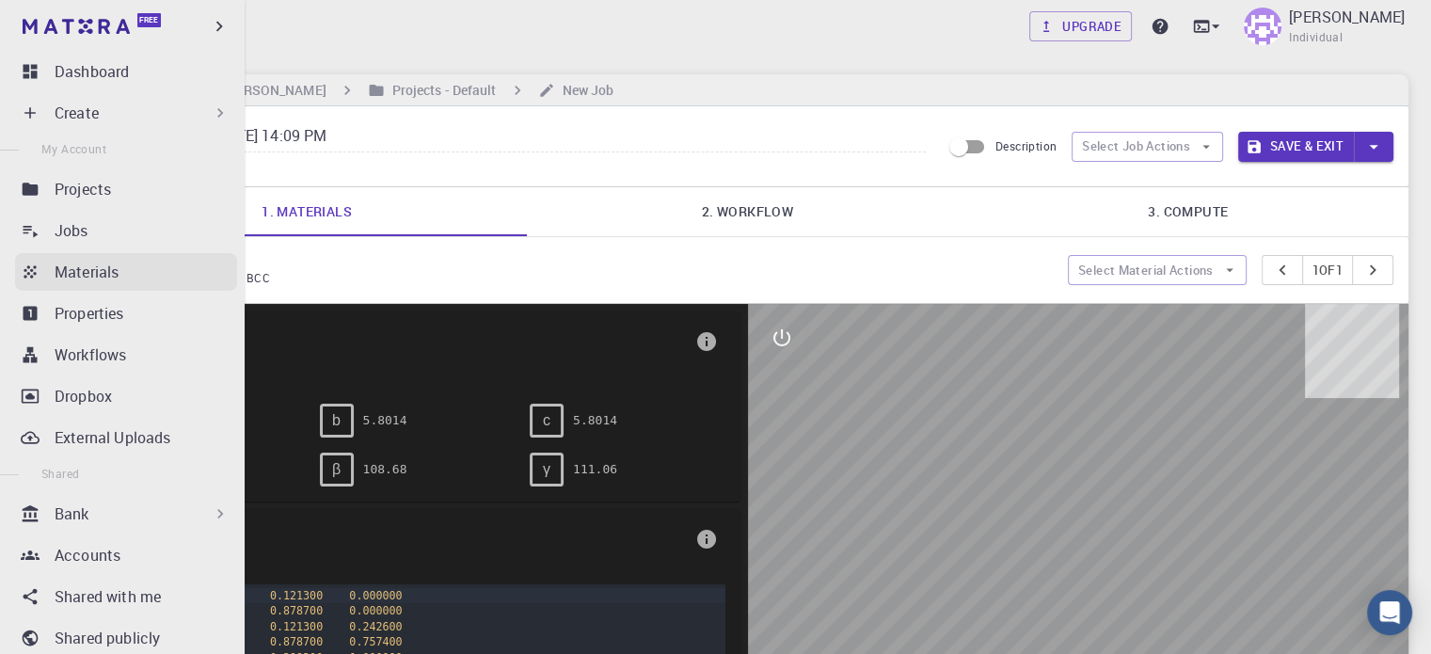
click at [135, 274] on div "Materials" at bounding box center [146, 272] width 183 height 23
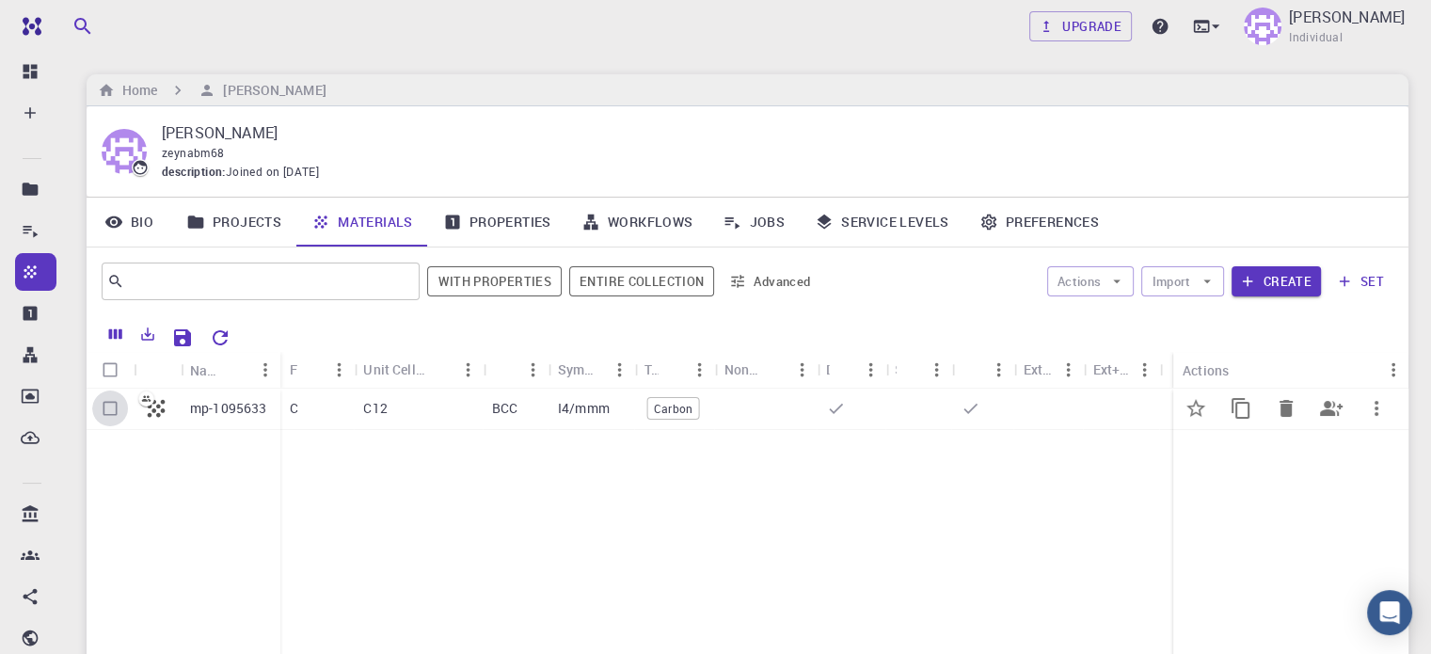
click at [111, 403] on input "Select row" at bounding box center [110, 409] width 36 height 36
checkbox input "true"
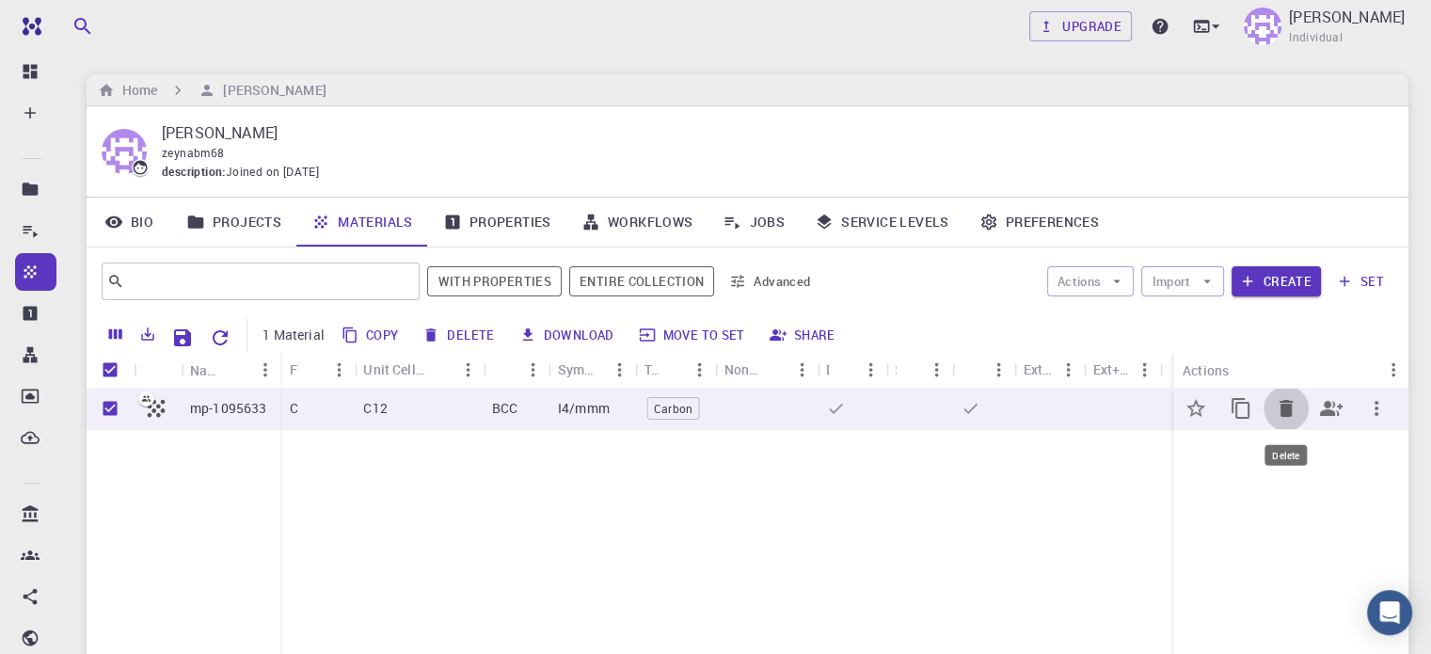
click at [1284, 402] on icon "Delete" at bounding box center [1286, 408] width 13 height 17
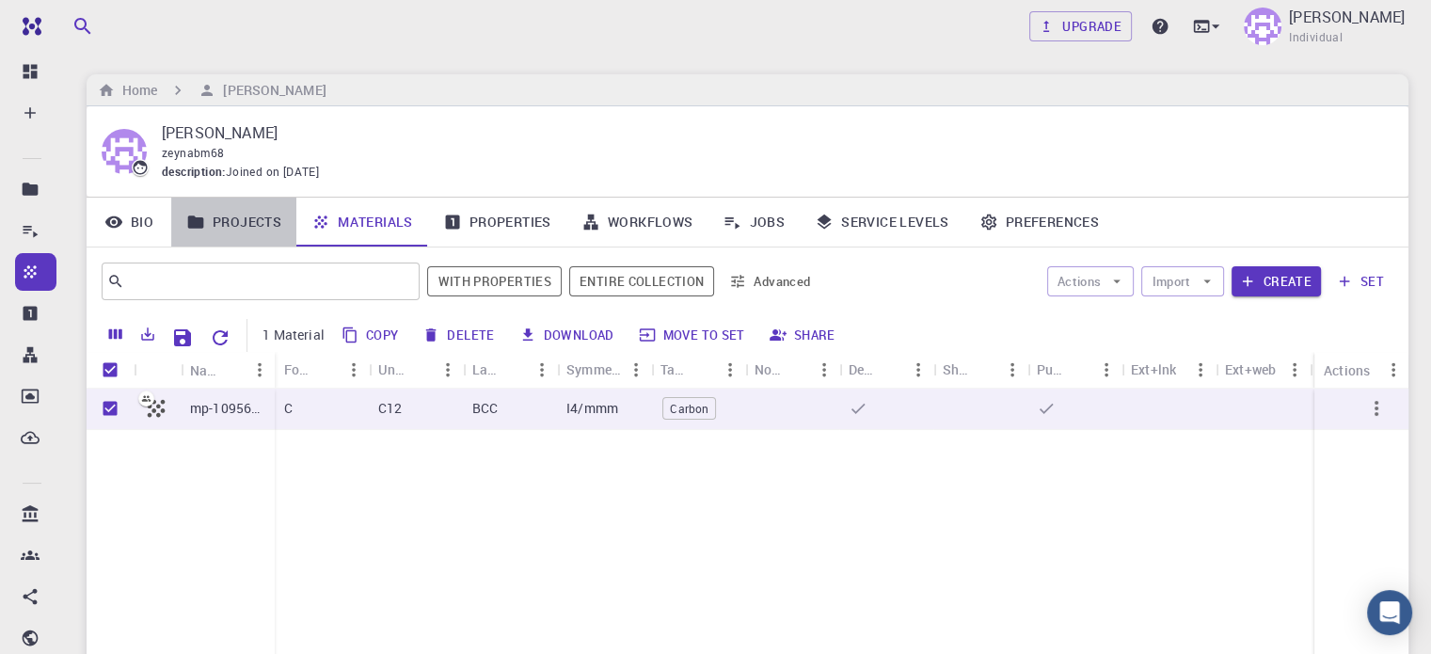
click at [252, 215] on link "Projects" at bounding box center [233, 222] width 125 height 49
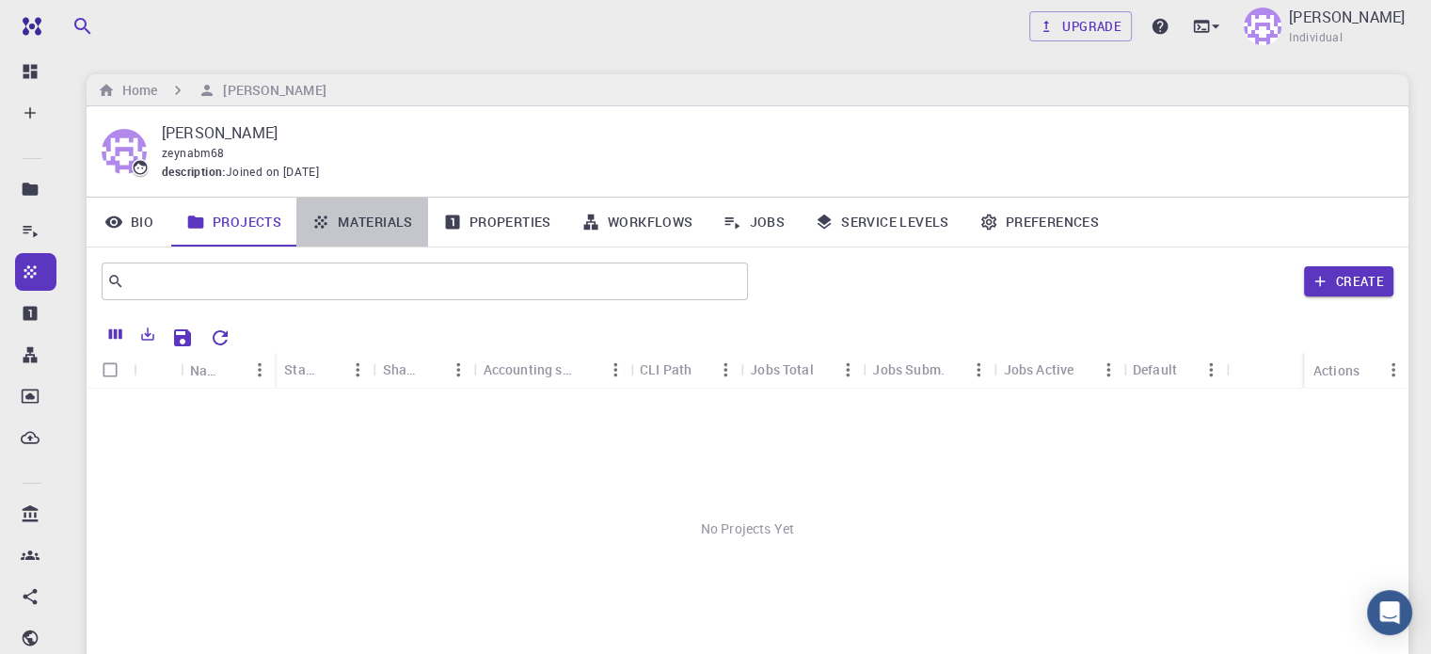
click at [337, 219] on link "Materials" at bounding box center [362, 222] width 132 height 49
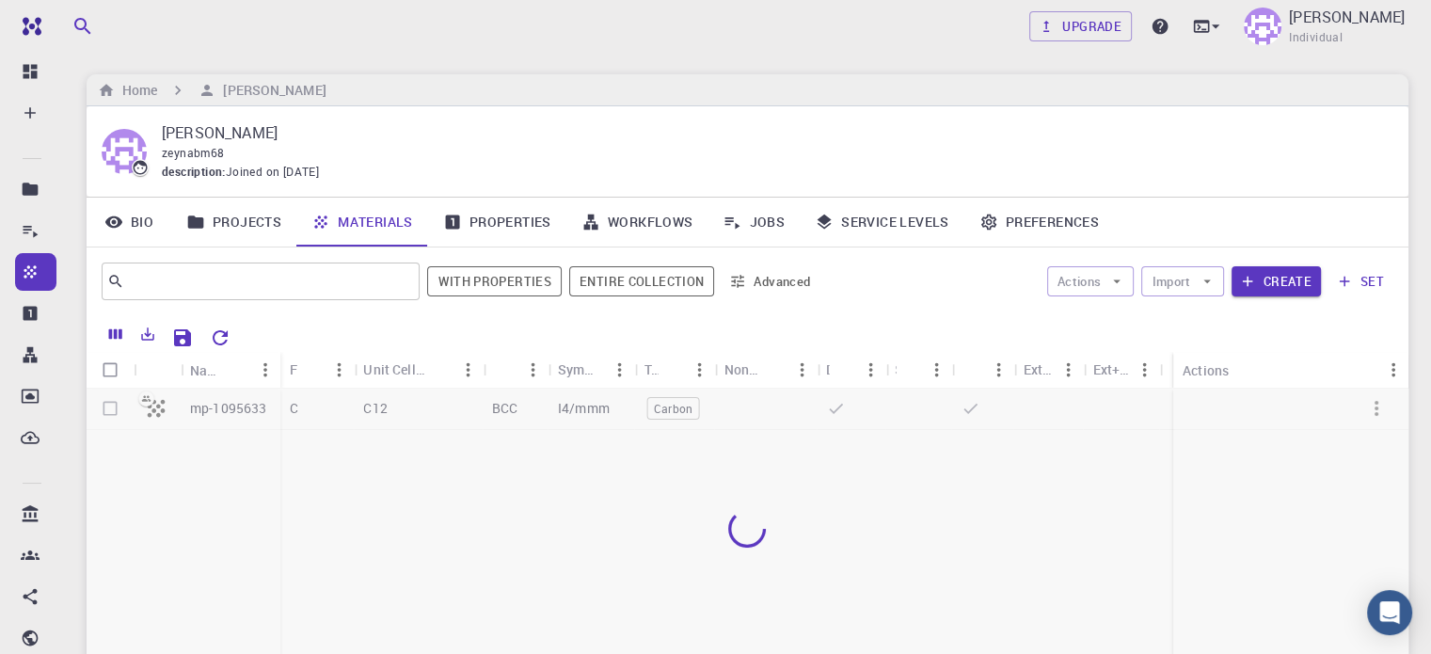
click at [847, 453] on div at bounding box center [748, 528] width 1322 height 279
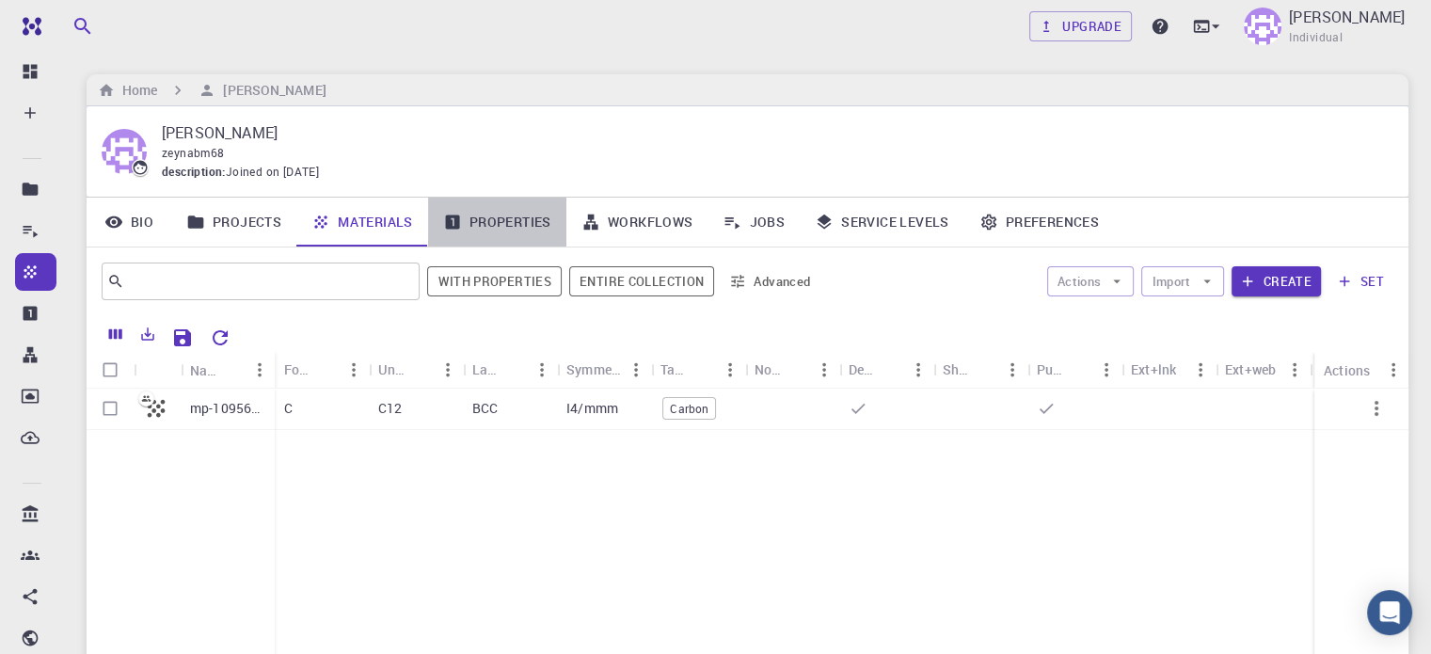
click at [482, 226] on link "Properties" at bounding box center [497, 222] width 138 height 49
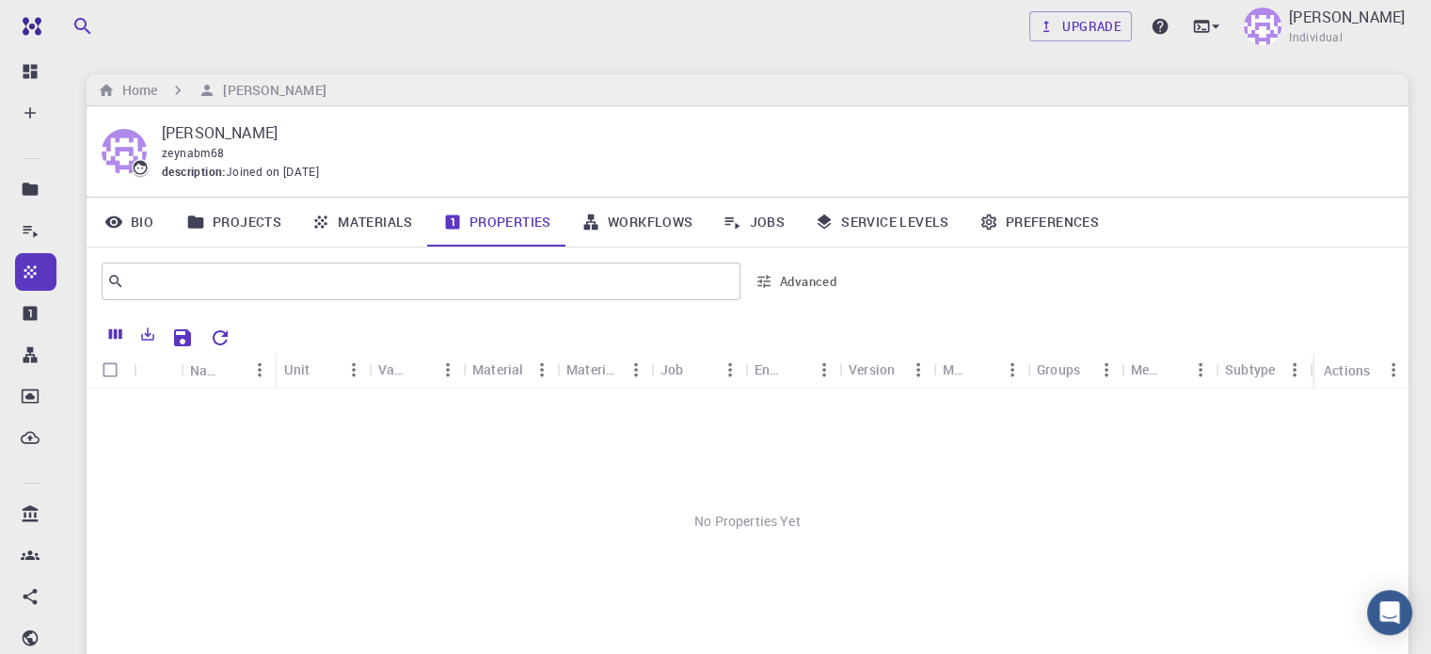
click at [861, 226] on link "Service Levels" at bounding box center [882, 222] width 165 height 49
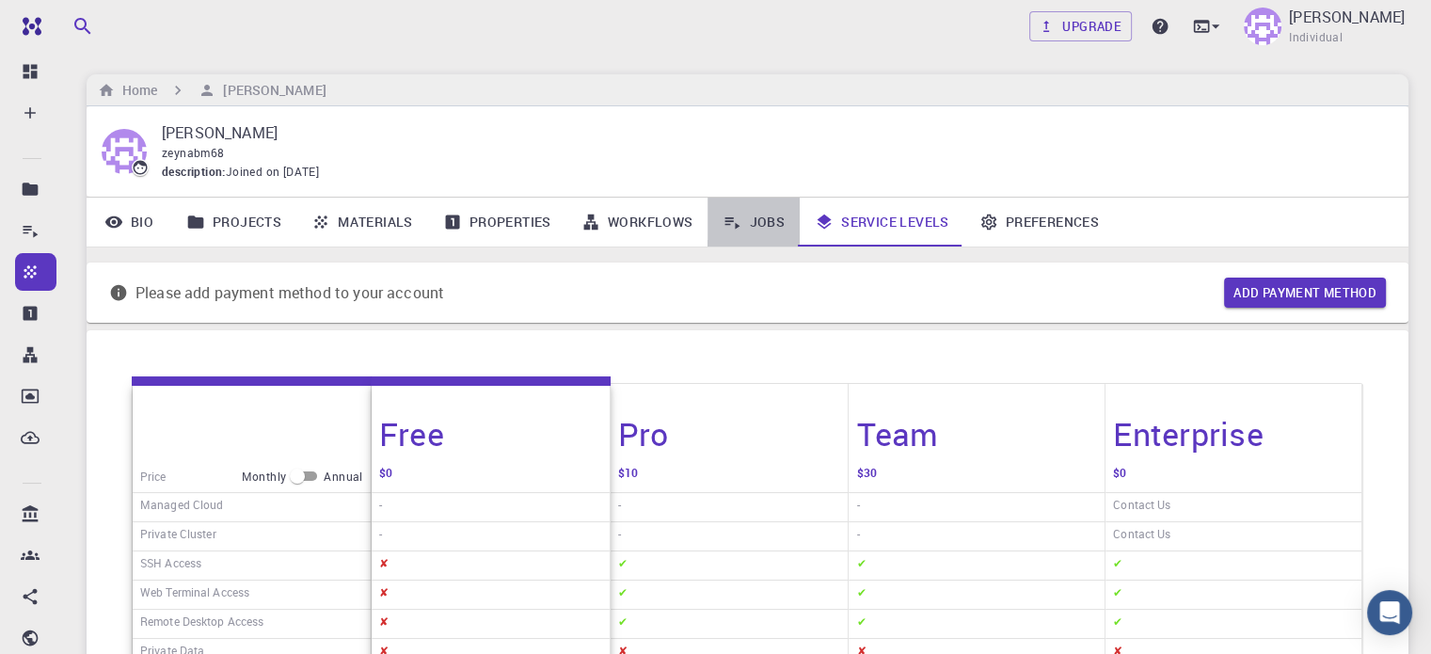
click at [754, 213] on link "Jobs" at bounding box center [754, 222] width 92 height 49
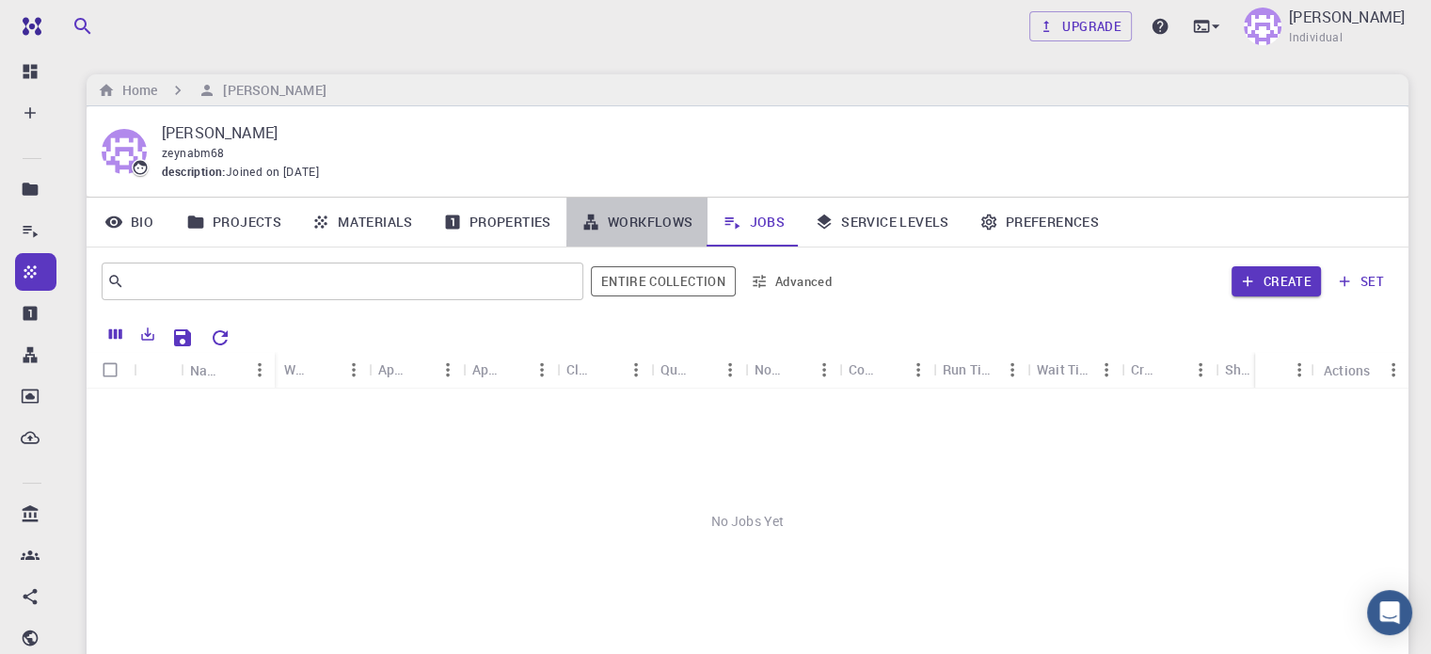
click at [655, 202] on link "Workflows" at bounding box center [637, 222] width 142 height 49
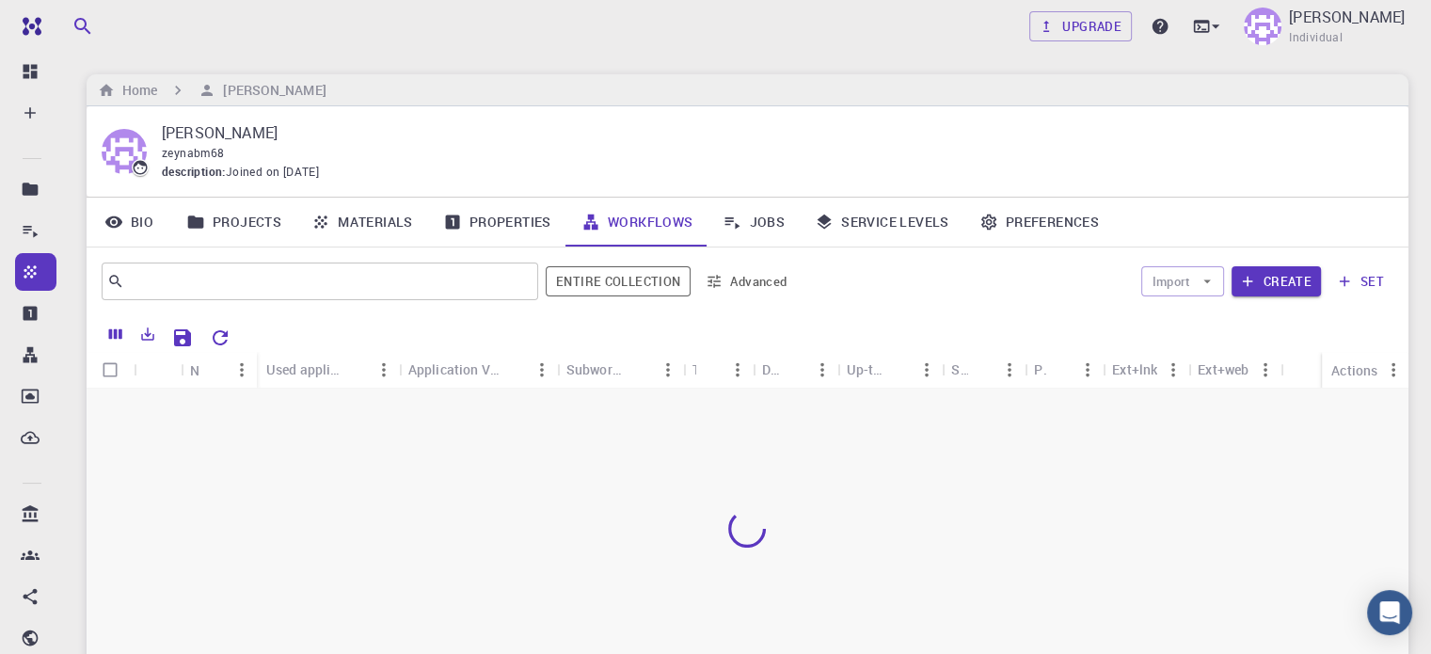
click at [207, 222] on link "Projects" at bounding box center [233, 222] width 125 height 49
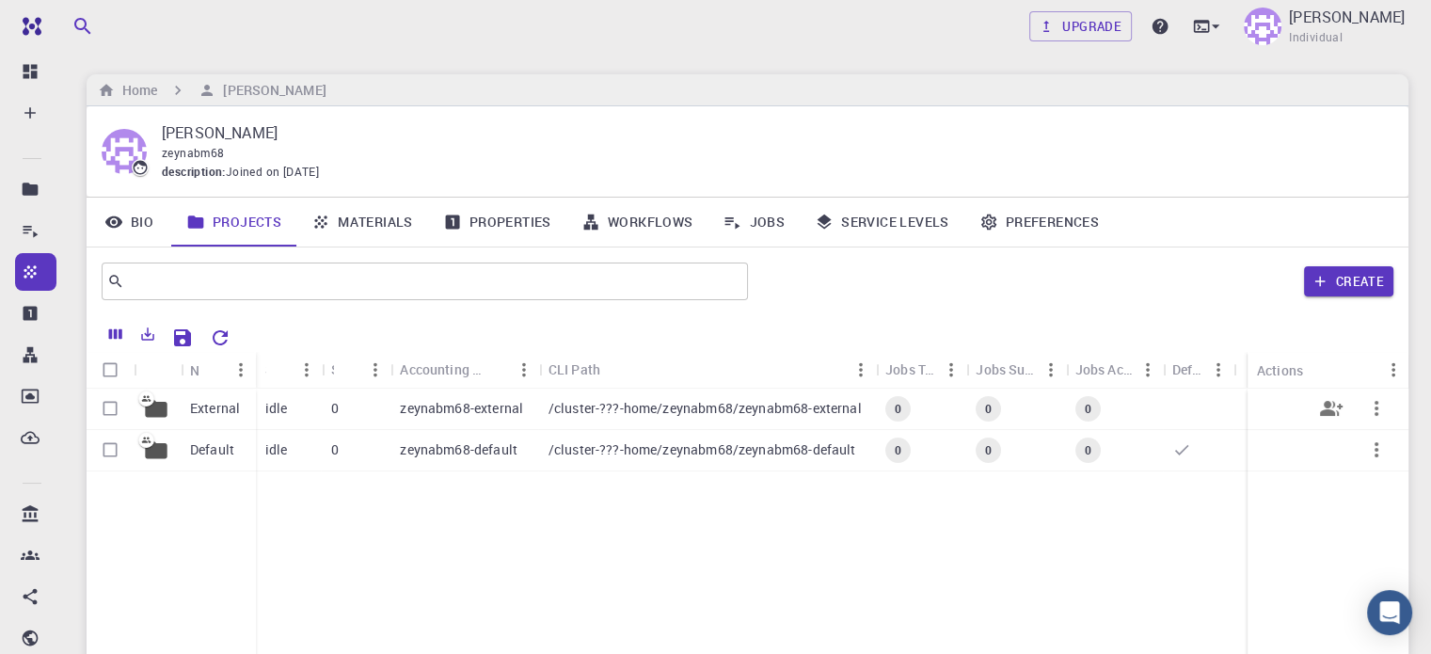
click at [178, 406] on div at bounding box center [157, 409] width 47 height 41
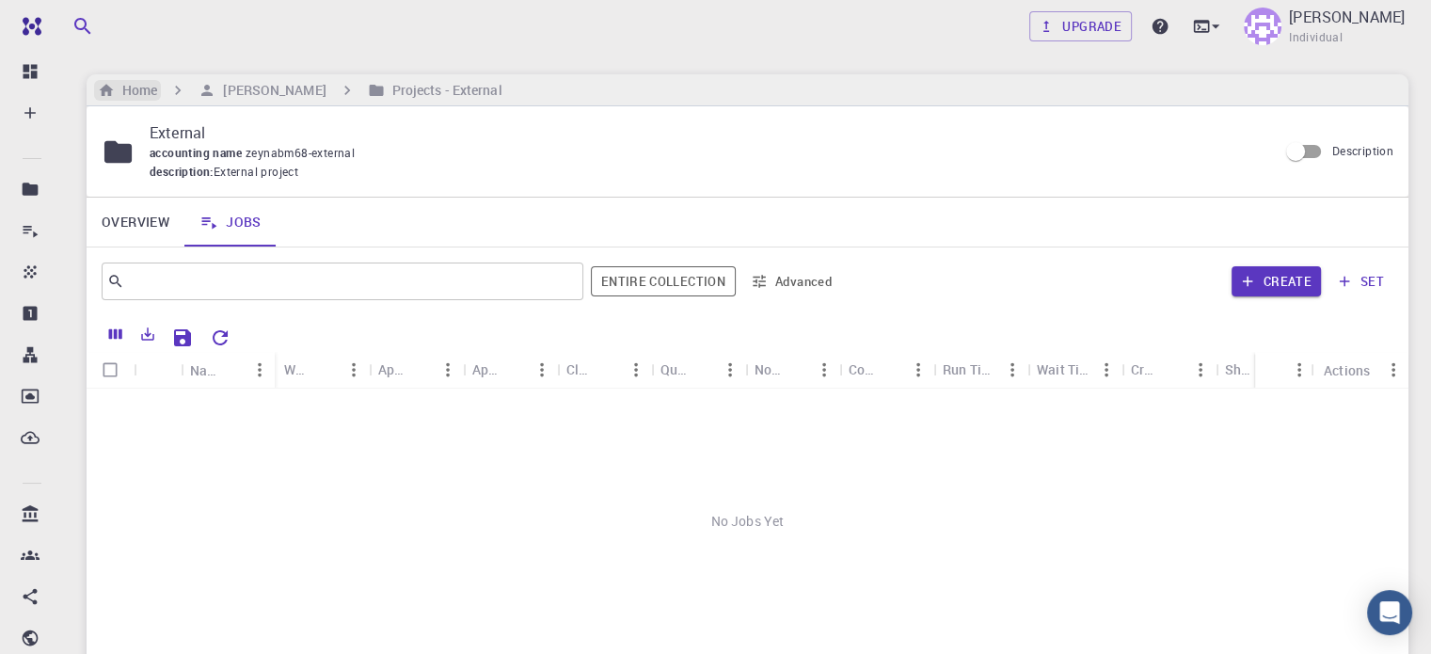
click at [157, 89] on h6 "Home" at bounding box center [136, 90] width 42 height 21
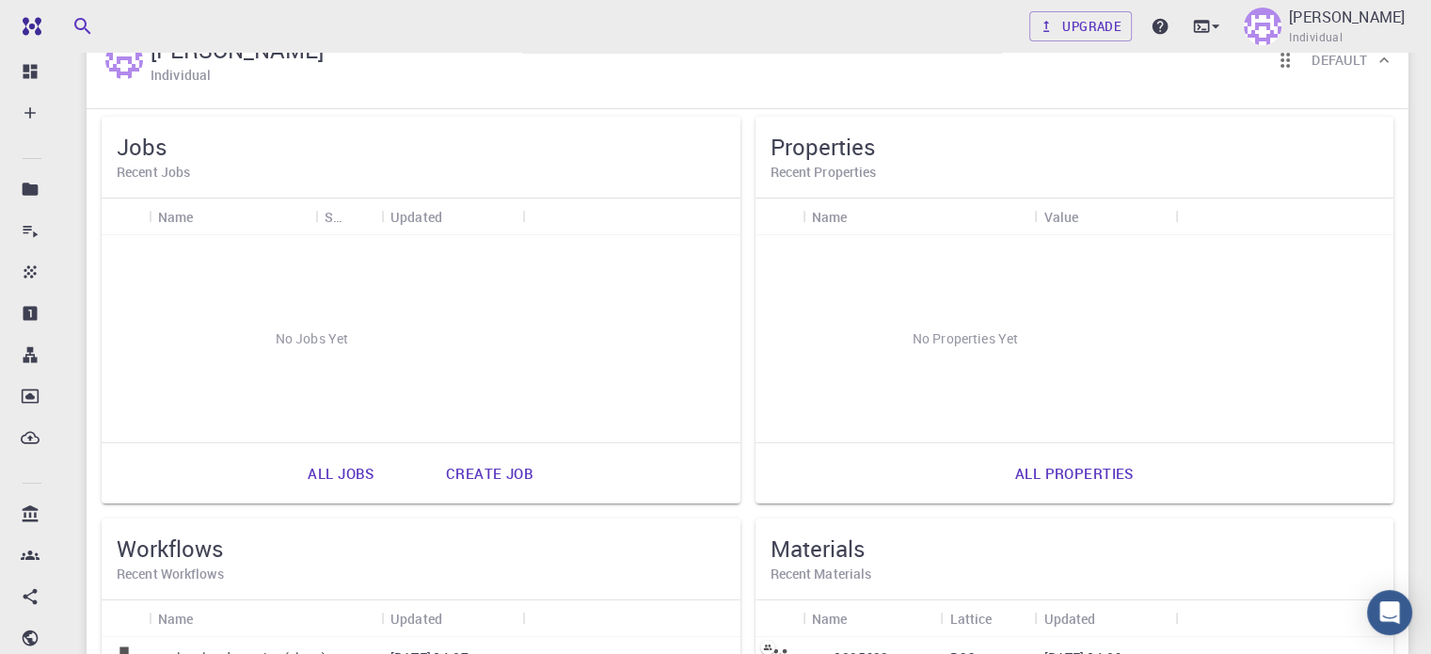
scroll to position [282, 0]
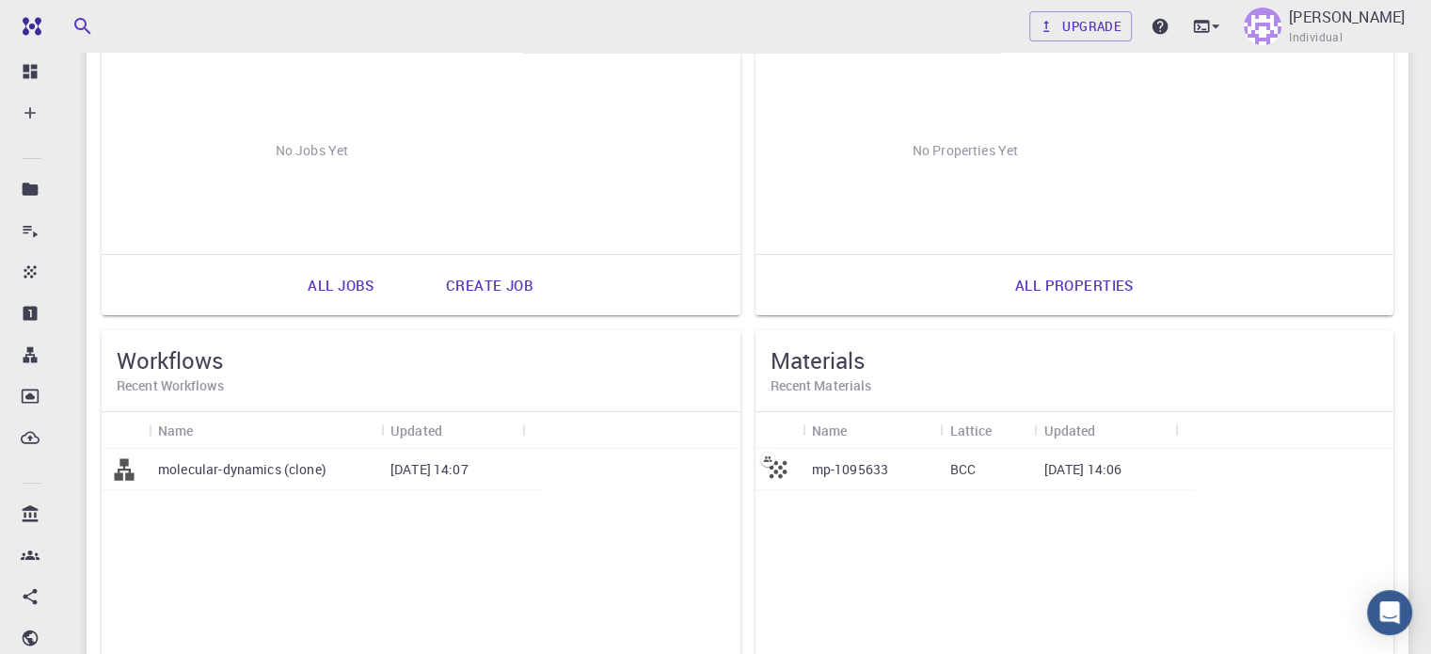
click at [765, 469] on icon at bounding box center [778, 469] width 26 height 26
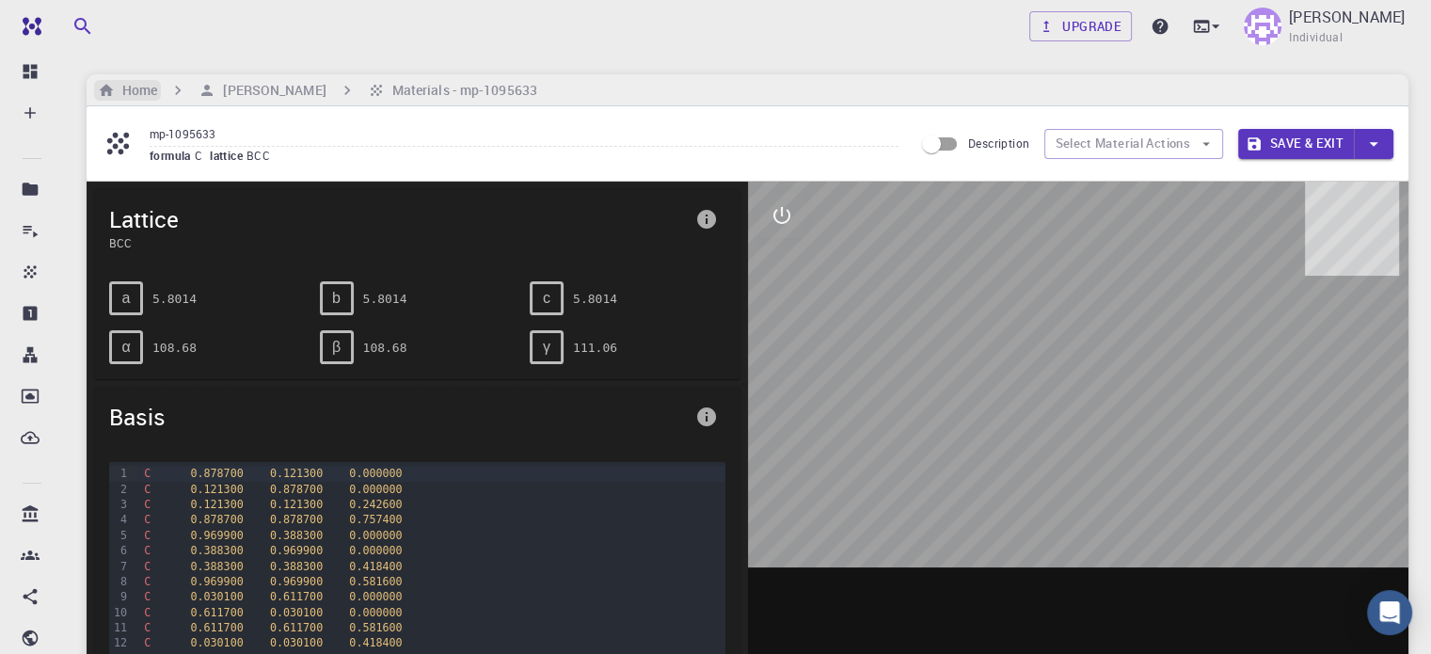
click at [134, 100] on h6 "Home" at bounding box center [136, 90] width 42 height 21
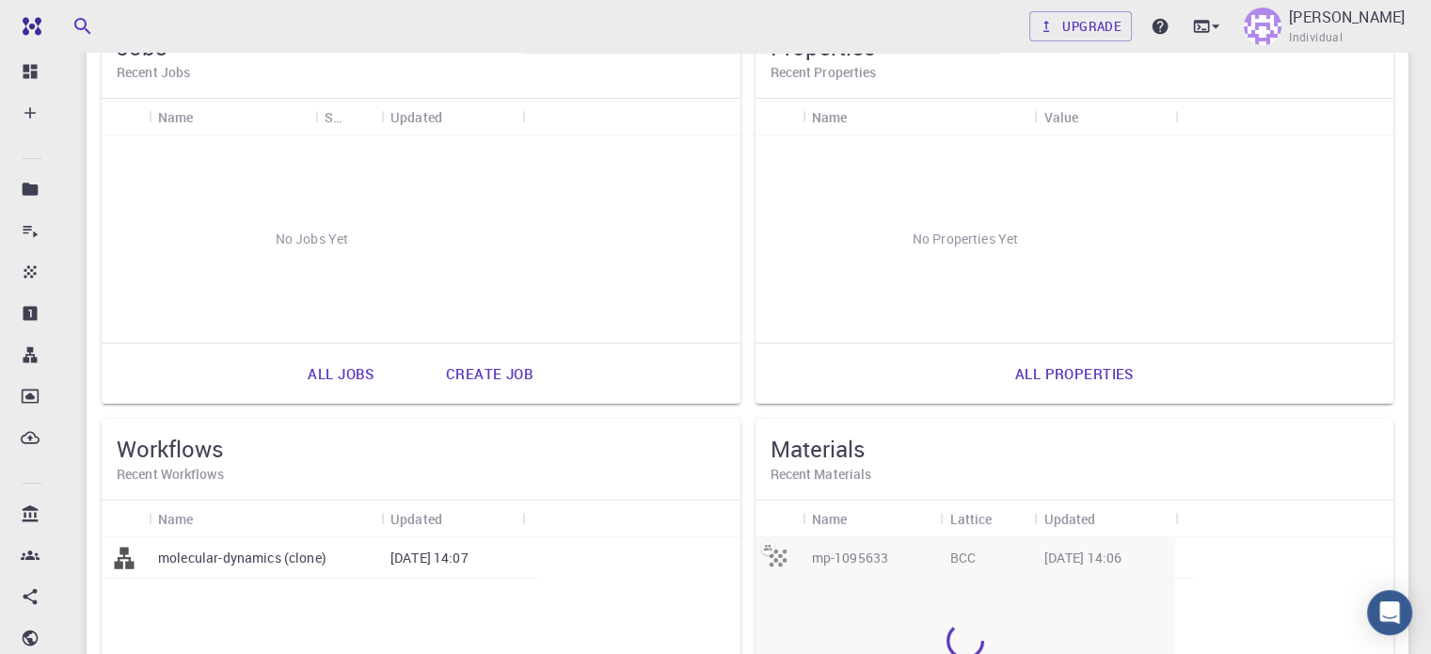
scroll to position [505, 0]
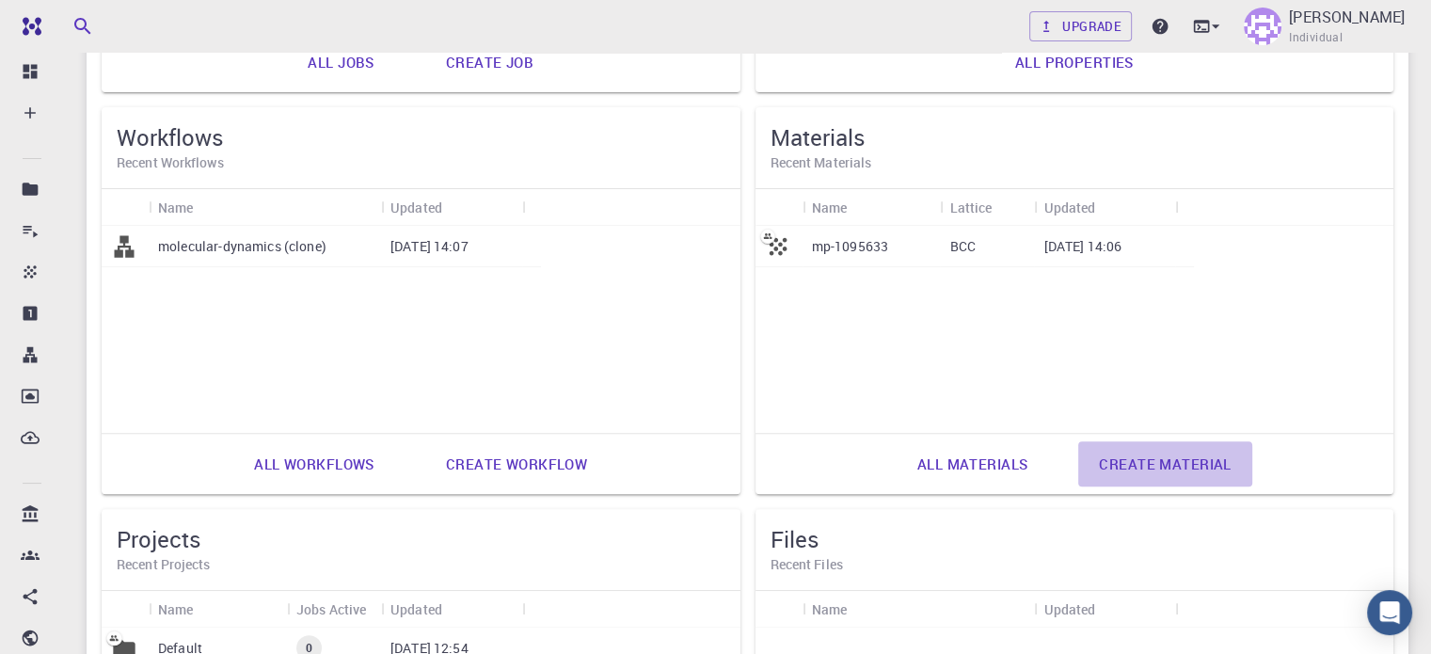
click at [1078, 473] on link "Create material" at bounding box center [1164, 463] width 173 height 45
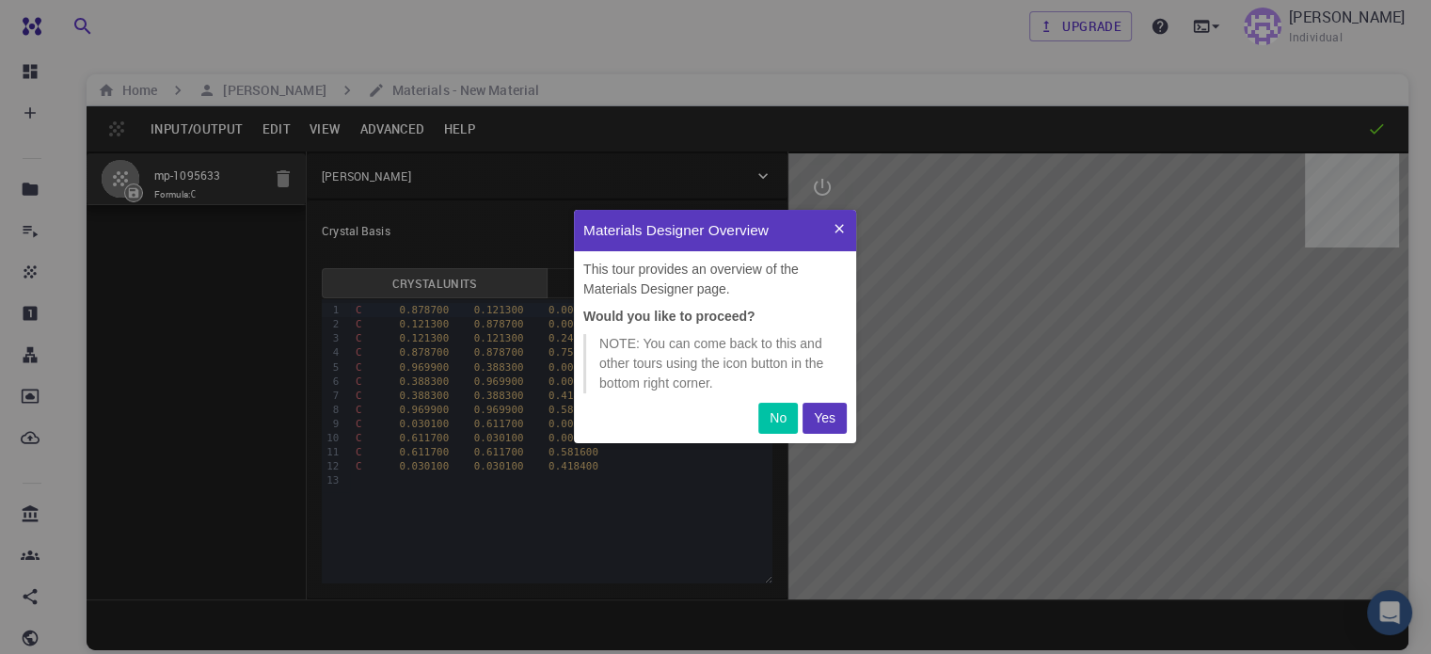
click at [789, 414] on button "No" at bounding box center [778, 418] width 40 height 31
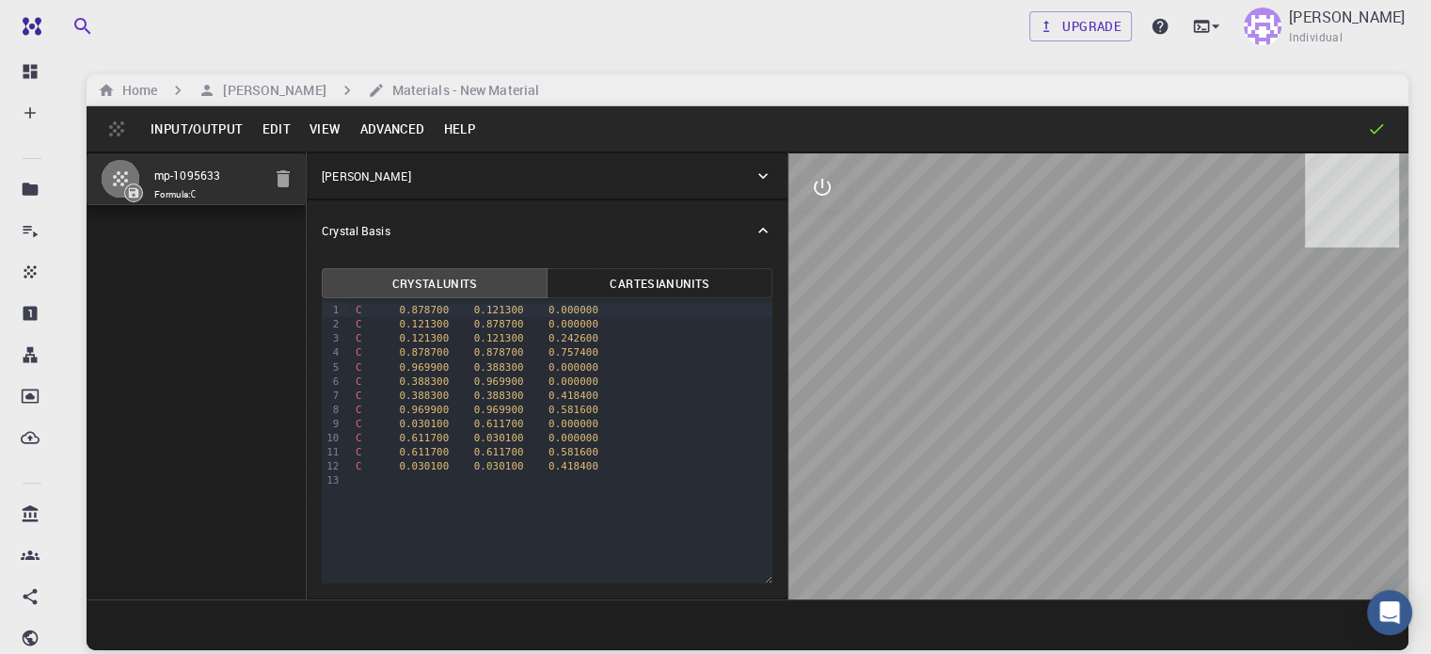
click at [549, 279] on button "Cartesian Units" at bounding box center [660, 283] width 226 height 30
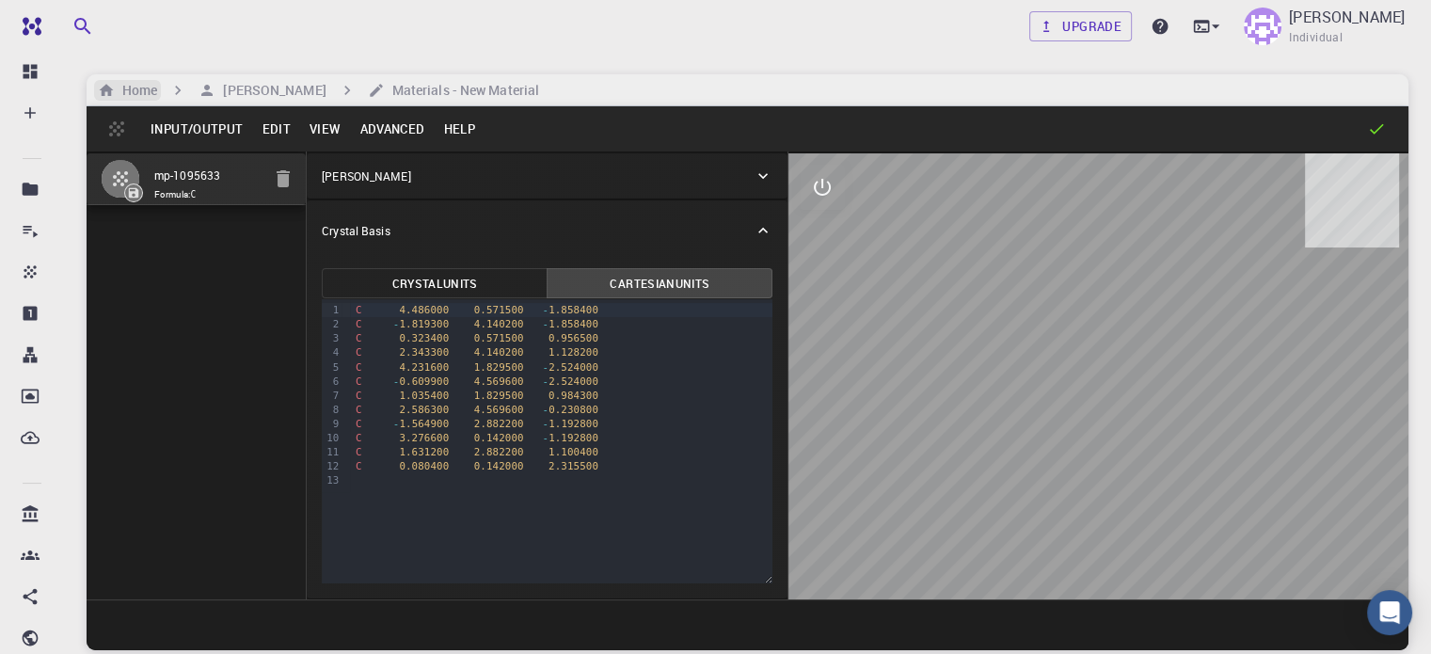
click at [132, 91] on h6 "Home" at bounding box center [136, 90] width 42 height 21
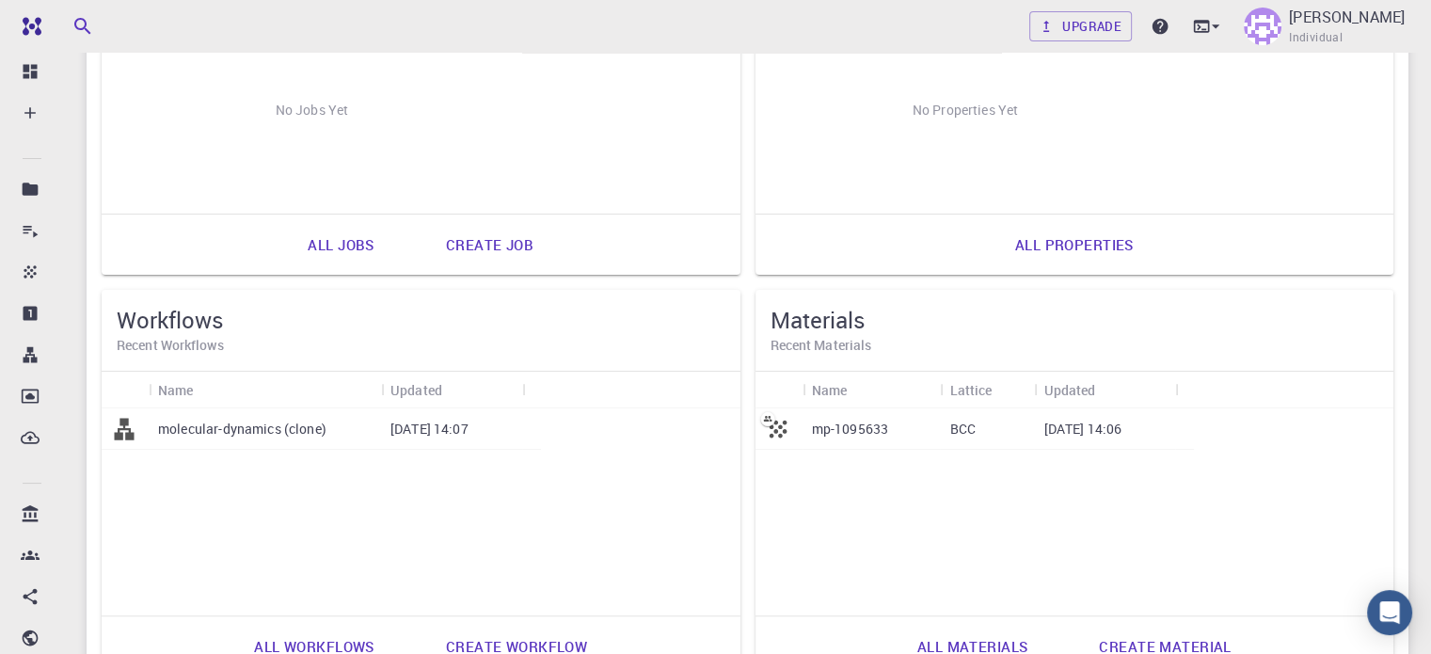
scroll to position [505, 0]
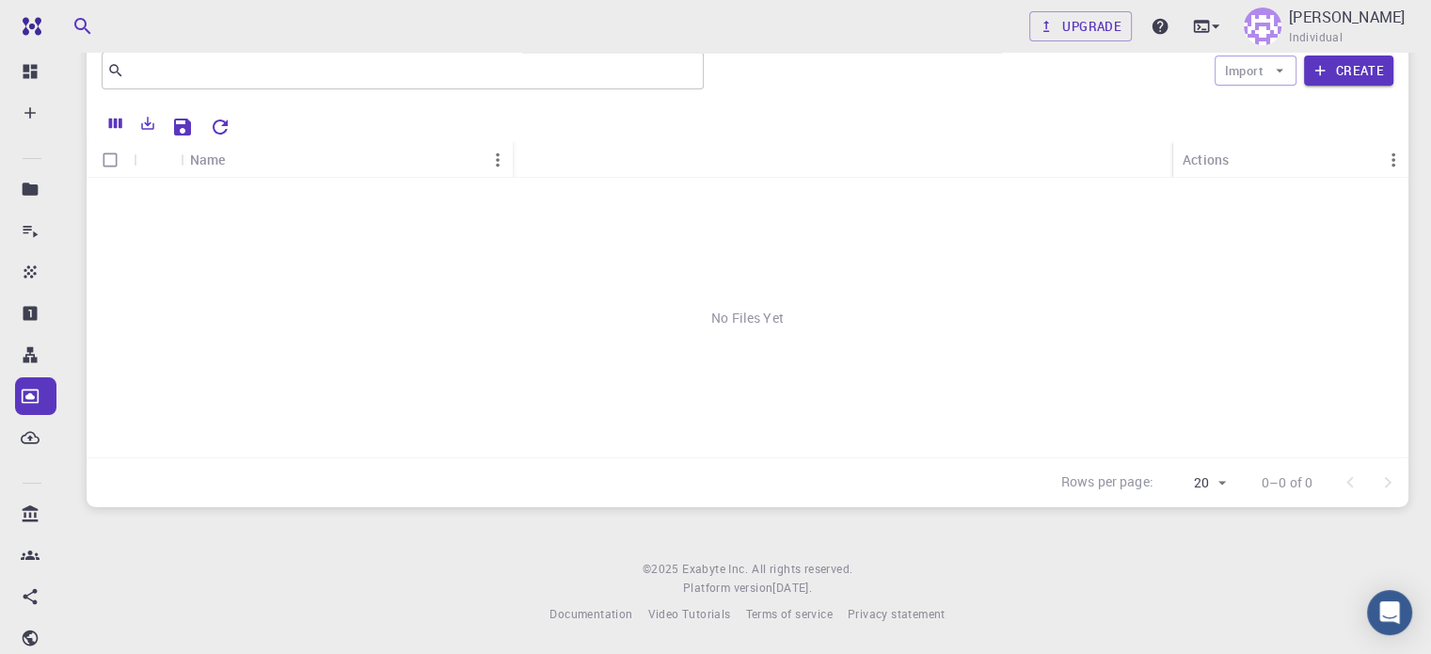
scroll to position [69, 0]
click at [1282, 58] on button "Import" at bounding box center [1256, 71] width 82 height 30
click at [1283, 119] on li "Upload File" at bounding box center [1278, 109] width 125 height 30
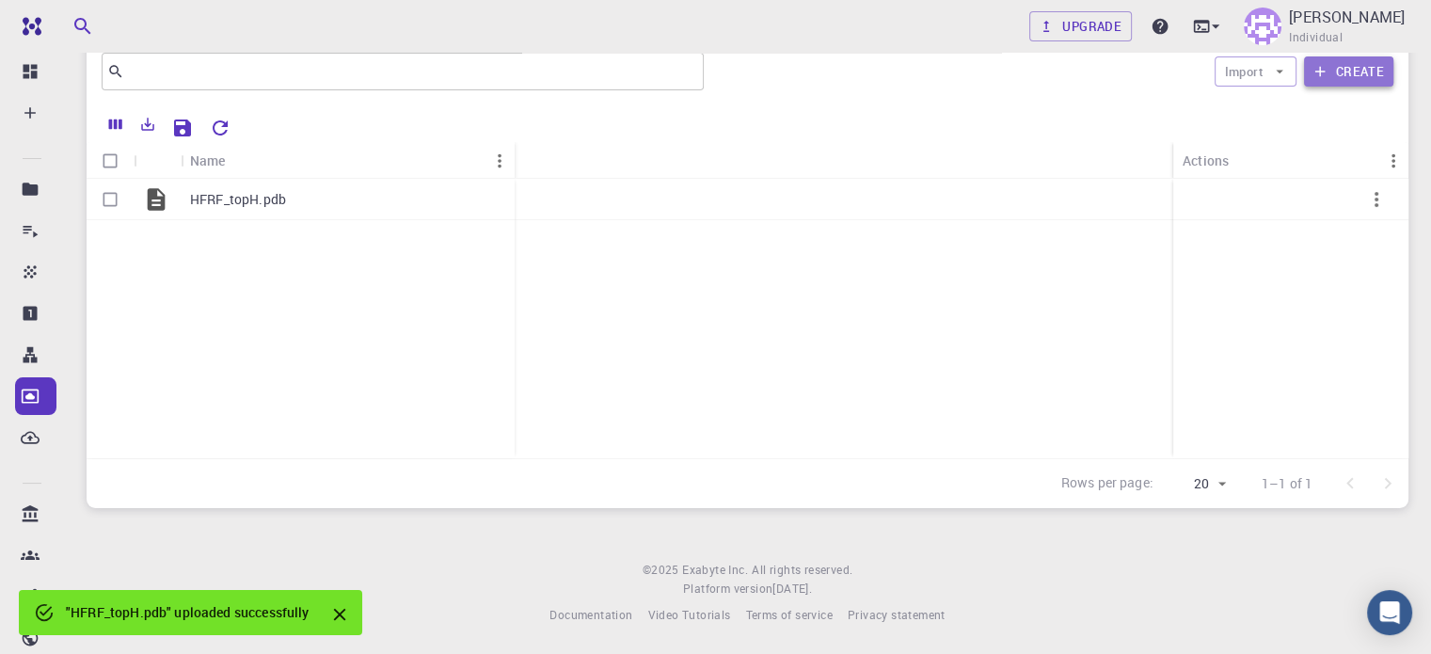
click at [1366, 68] on button "Create" at bounding box center [1348, 71] width 89 height 30
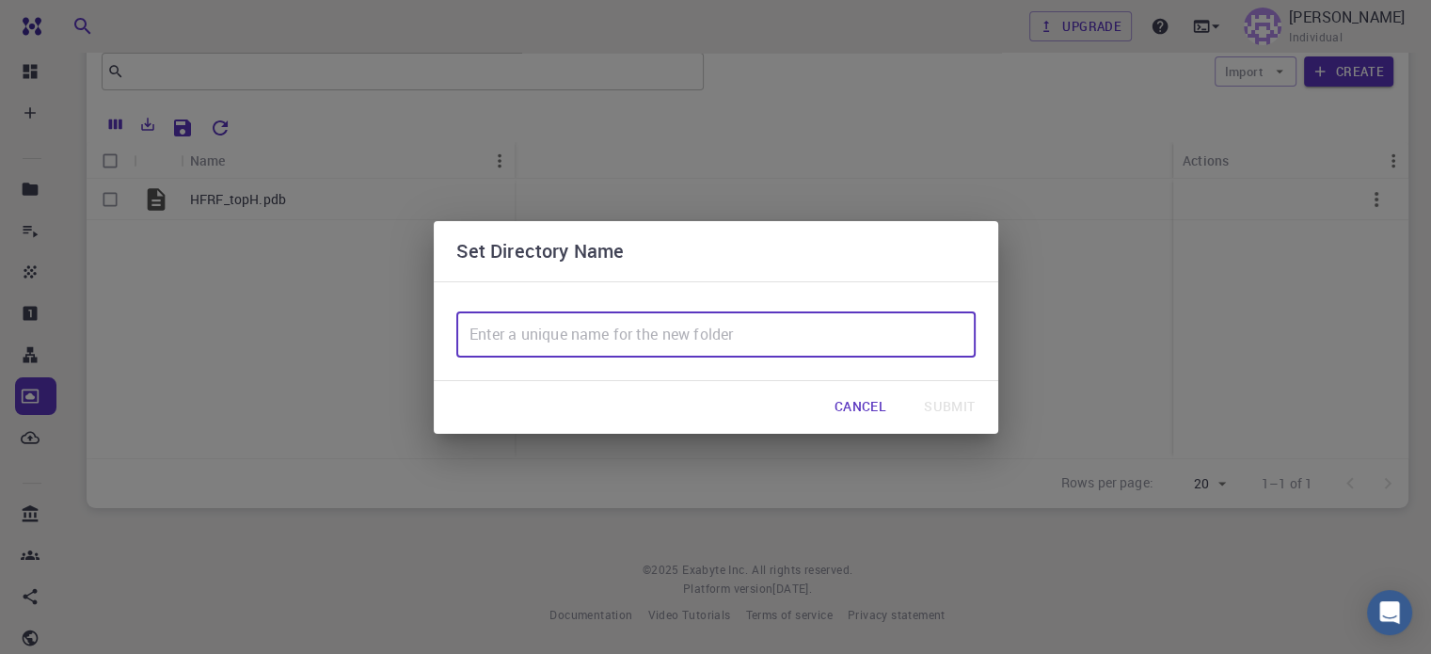
click at [843, 331] on input "text" at bounding box center [715, 334] width 519 height 45
type input "،"
type input "TetraPeptides"
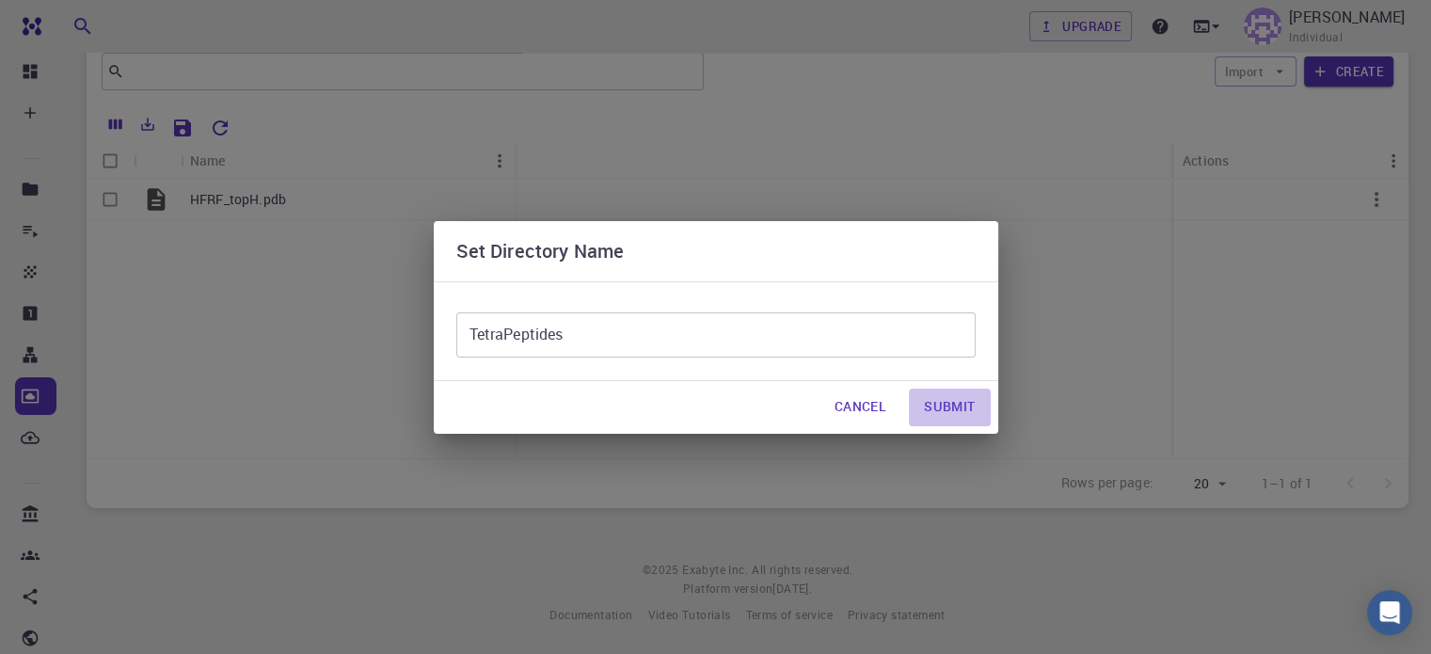
click at [937, 402] on button "Submit" at bounding box center [949, 408] width 81 height 38
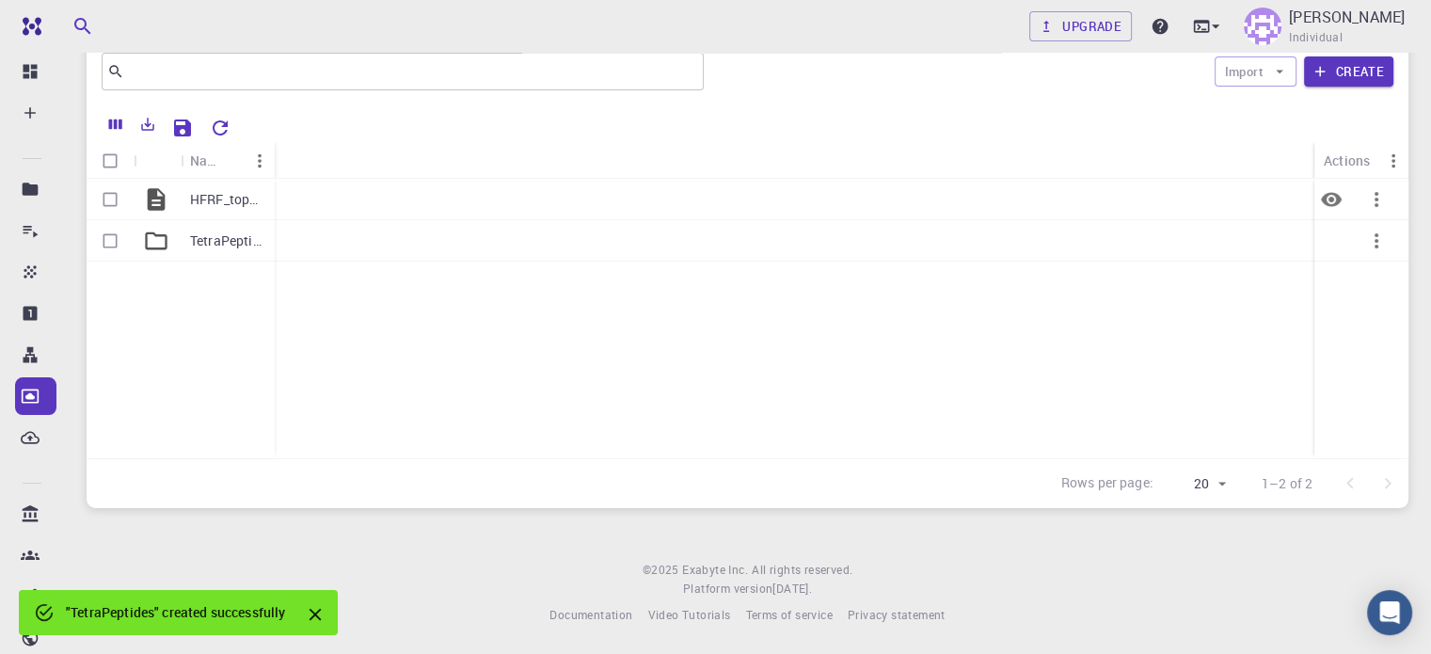
click at [272, 199] on div "HFRF_topH.pdb" at bounding box center [228, 199] width 94 height 41
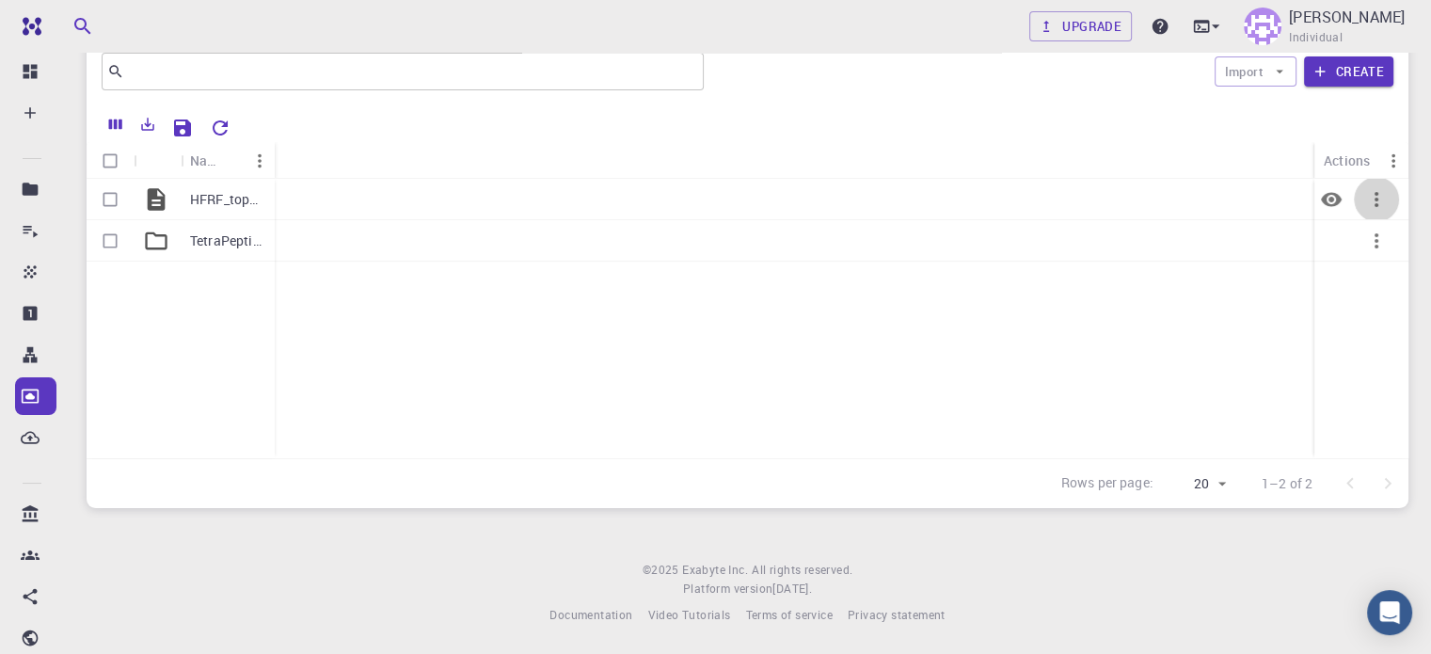
click at [1381, 195] on icon "button" at bounding box center [1376, 199] width 23 height 23
click at [245, 538] on div at bounding box center [715, 327] width 1431 height 654
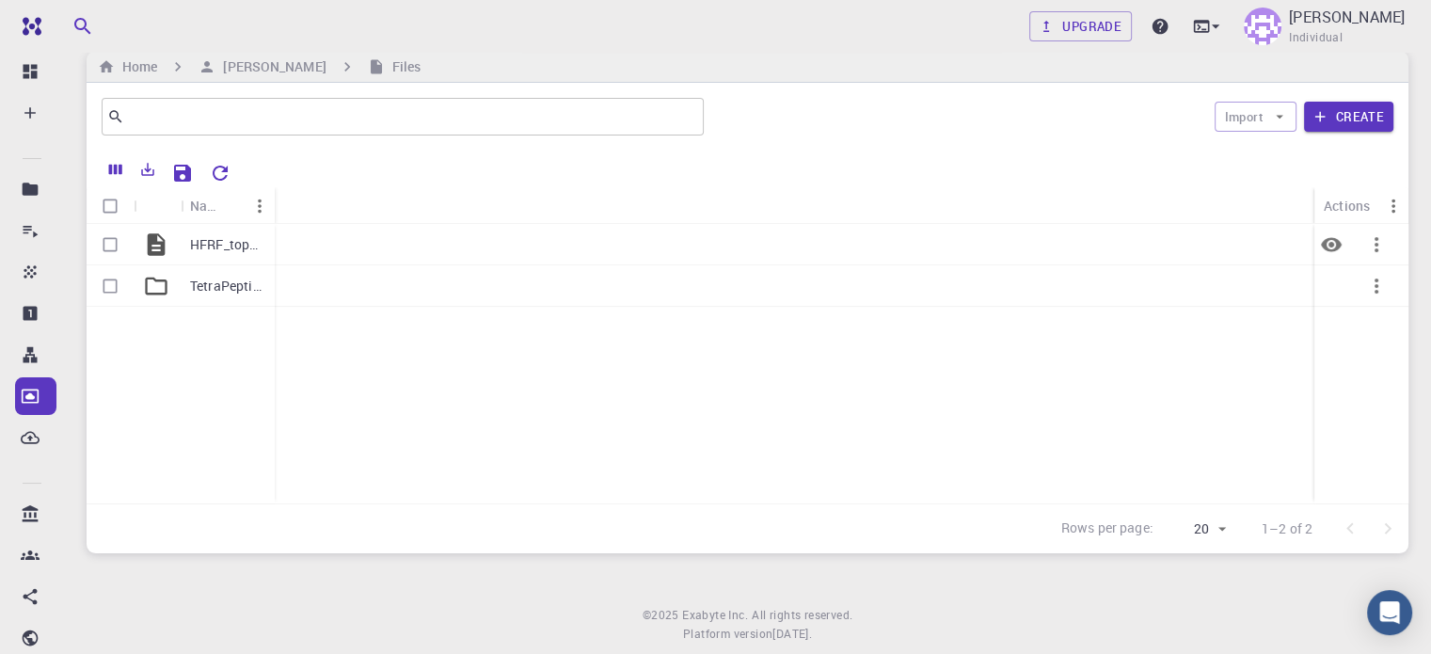
scroll to position [0, 0]
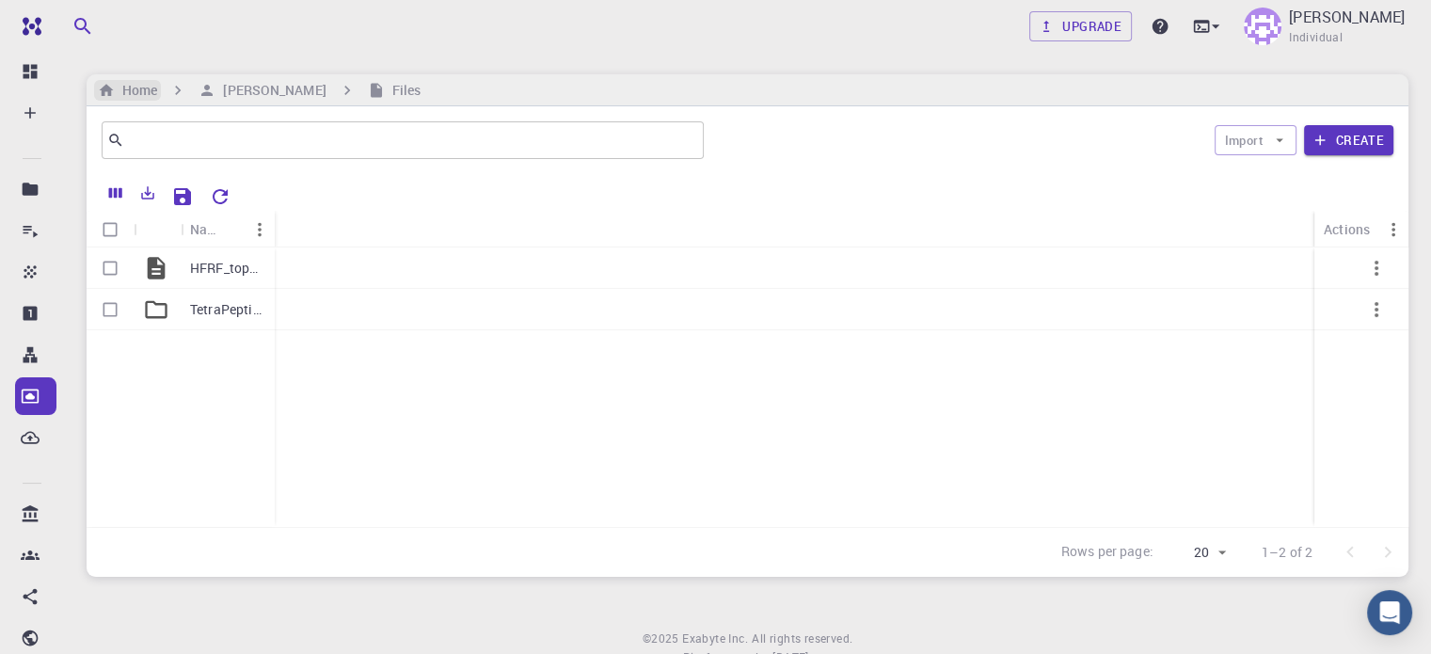
click at [156, 87] on h6 "Home" at bounding box center [136, 90] width 42 height 21
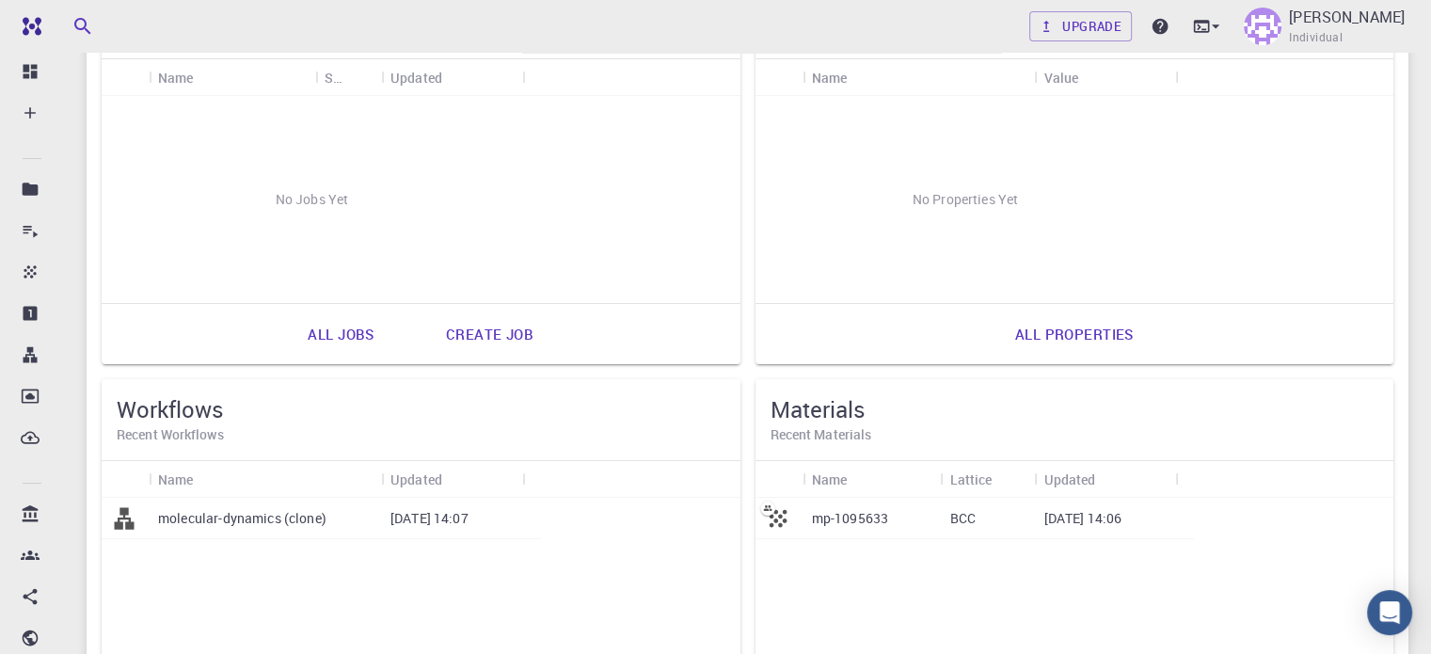
scroll to position [376, 0]
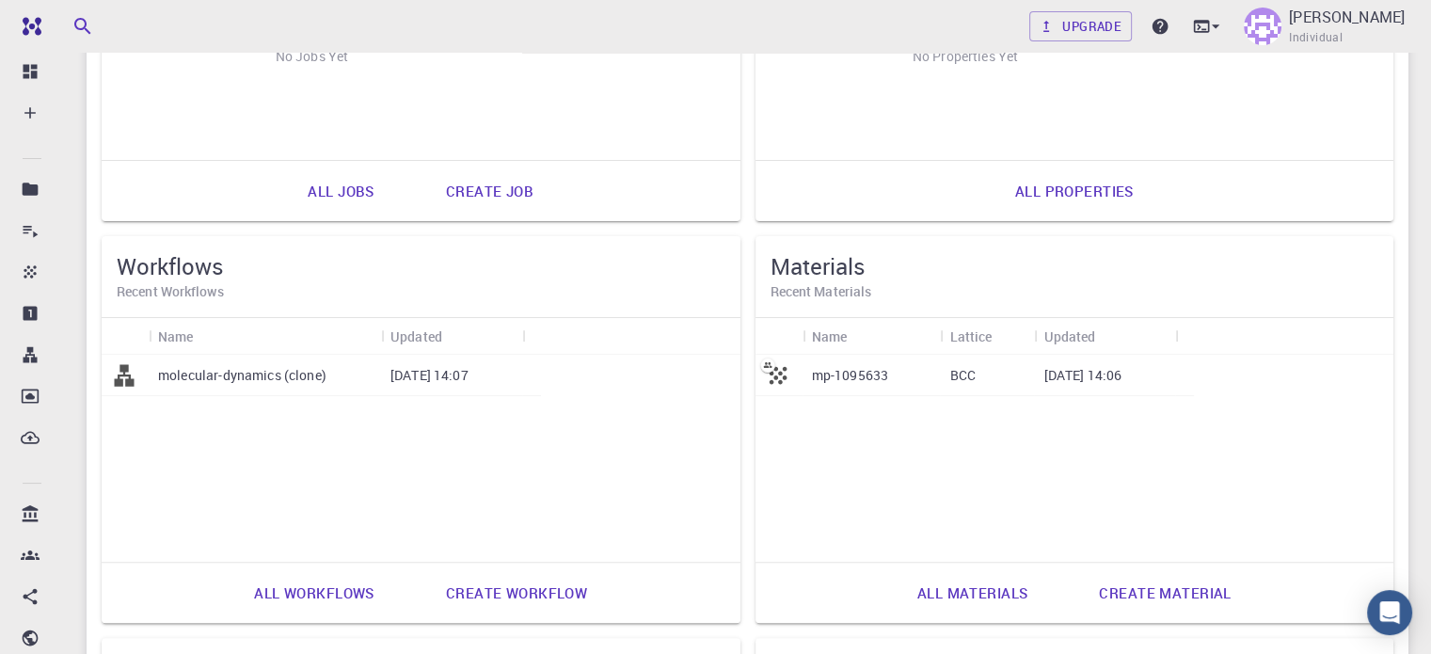
click at [1078, 601] on link "Create material" at bounding box center [1164, 592] width 173 height 45
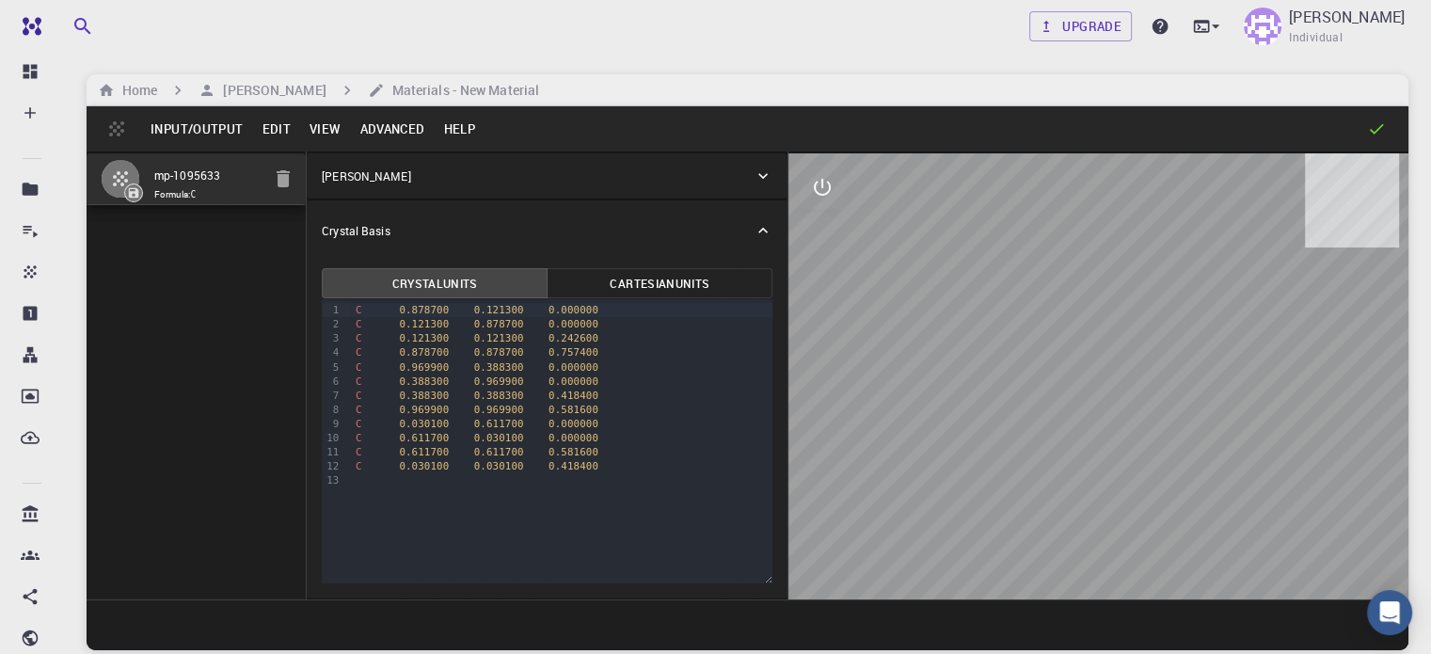
click at [286, 127] on button "Edit" at bounding box center [276, 129] width 48 height 30
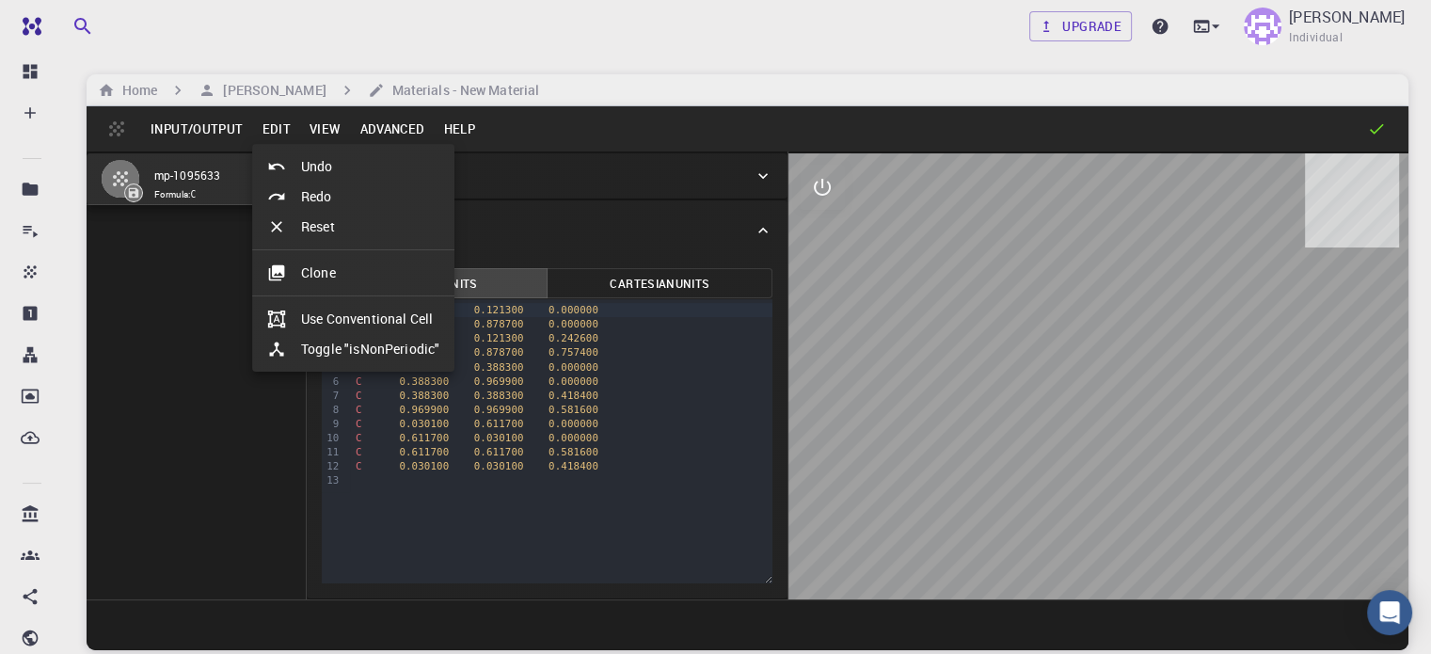
click at [278, 219] on icon at bounding box center [276, 226] width 19 height 19
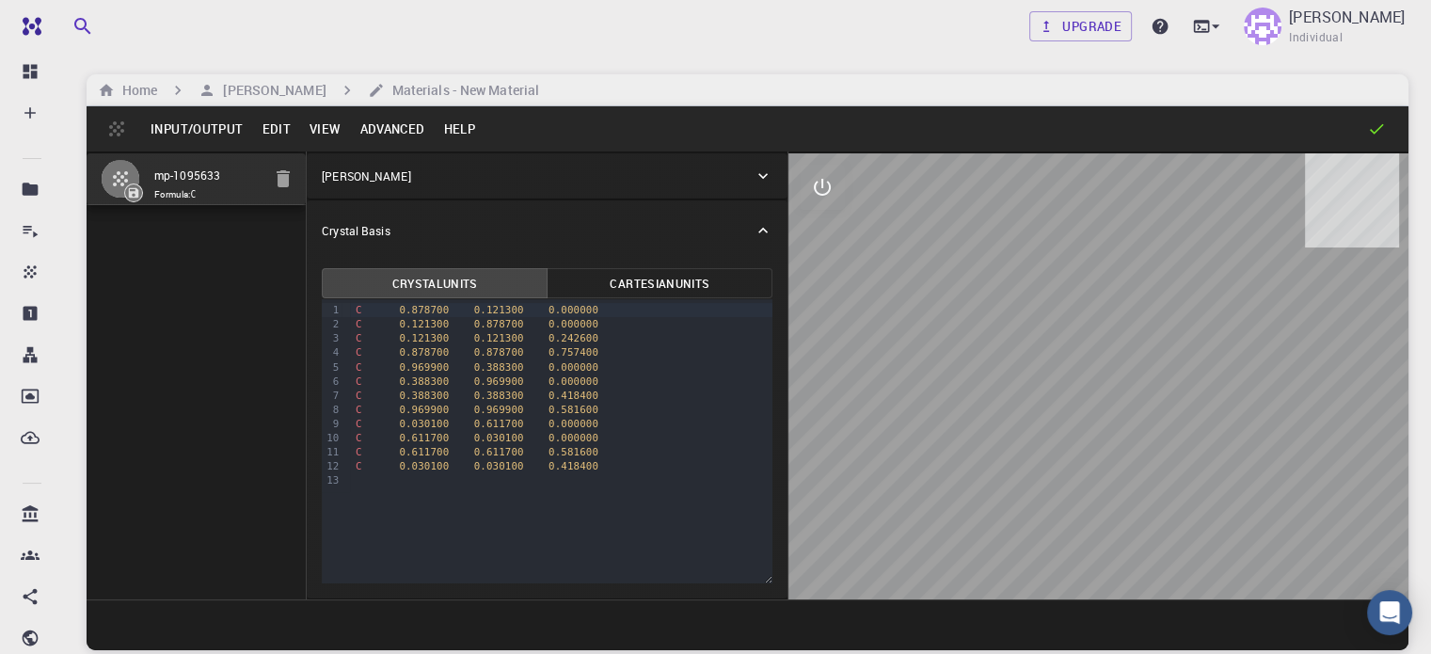
click at [276, 135] on button "Edit" at bounding box center [276, 129] width 48 height 30
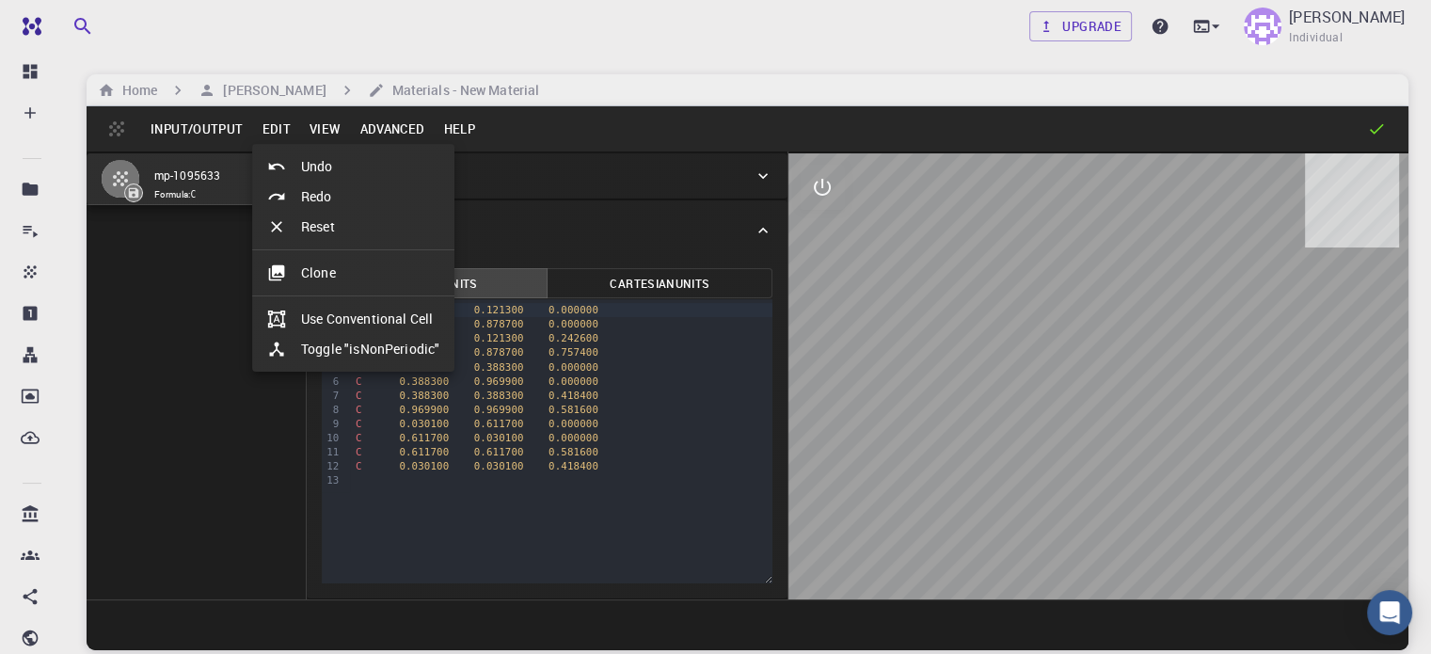
click at [380, 89] on div at bounding box center [715, 327] width 1431 height 654
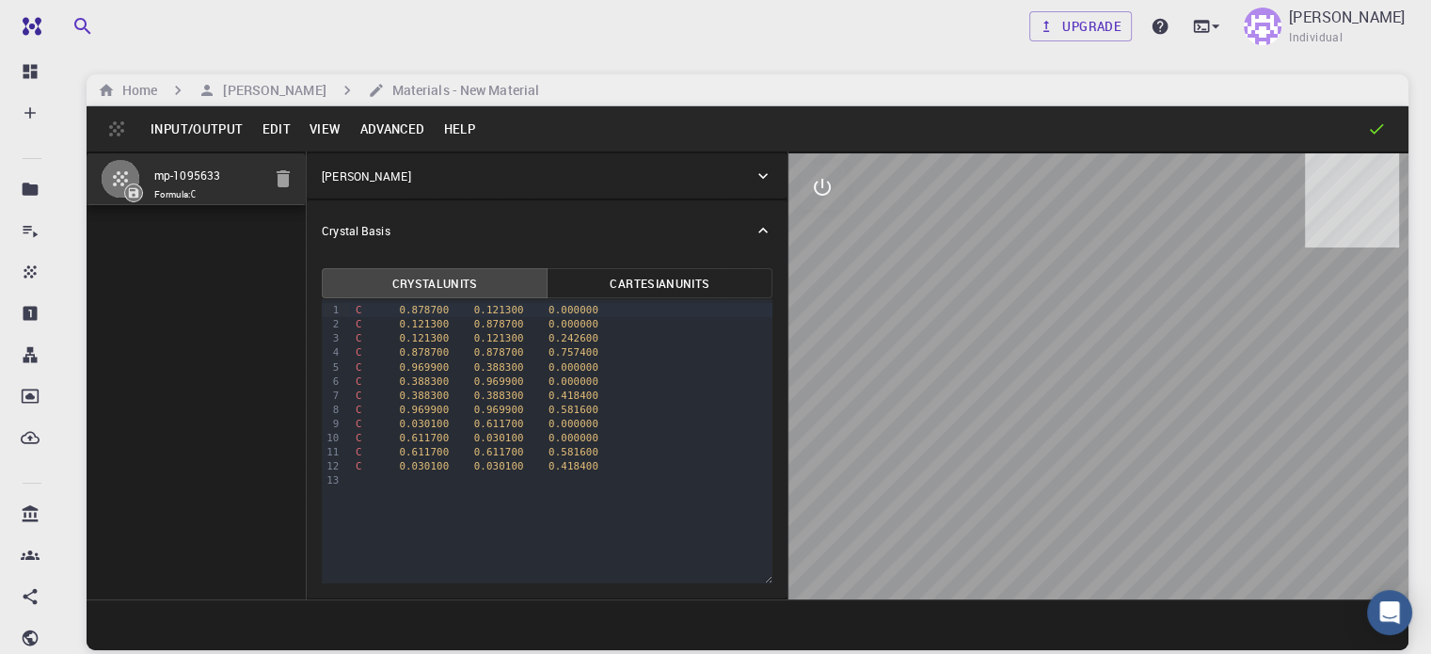
click at [391, 85] on h6 "Materials - New Material" at bounding box center [462, 90] width 154 height 21
click at [277, 177] on icon "button" at bounding box center [283, 178] width 13 height 17
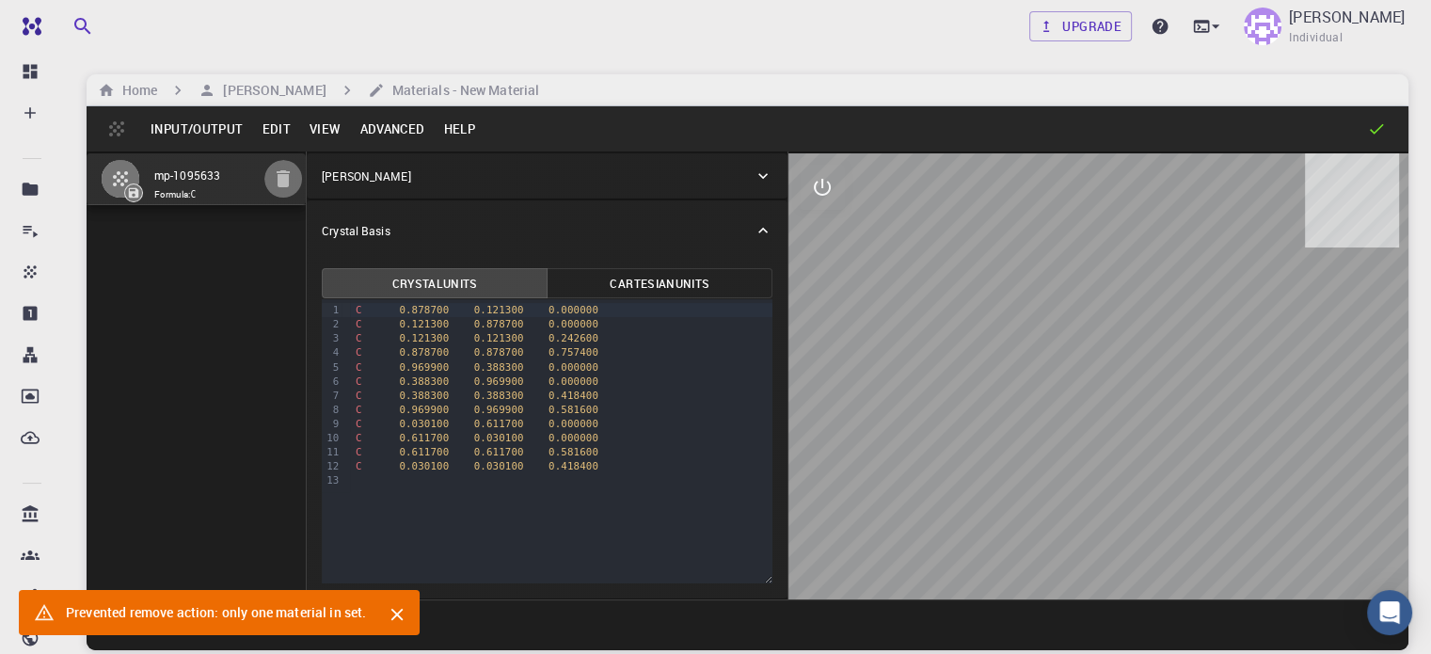
click at [277, 177] on icon "button" at bounding box center [283, 178] width 13 height 17
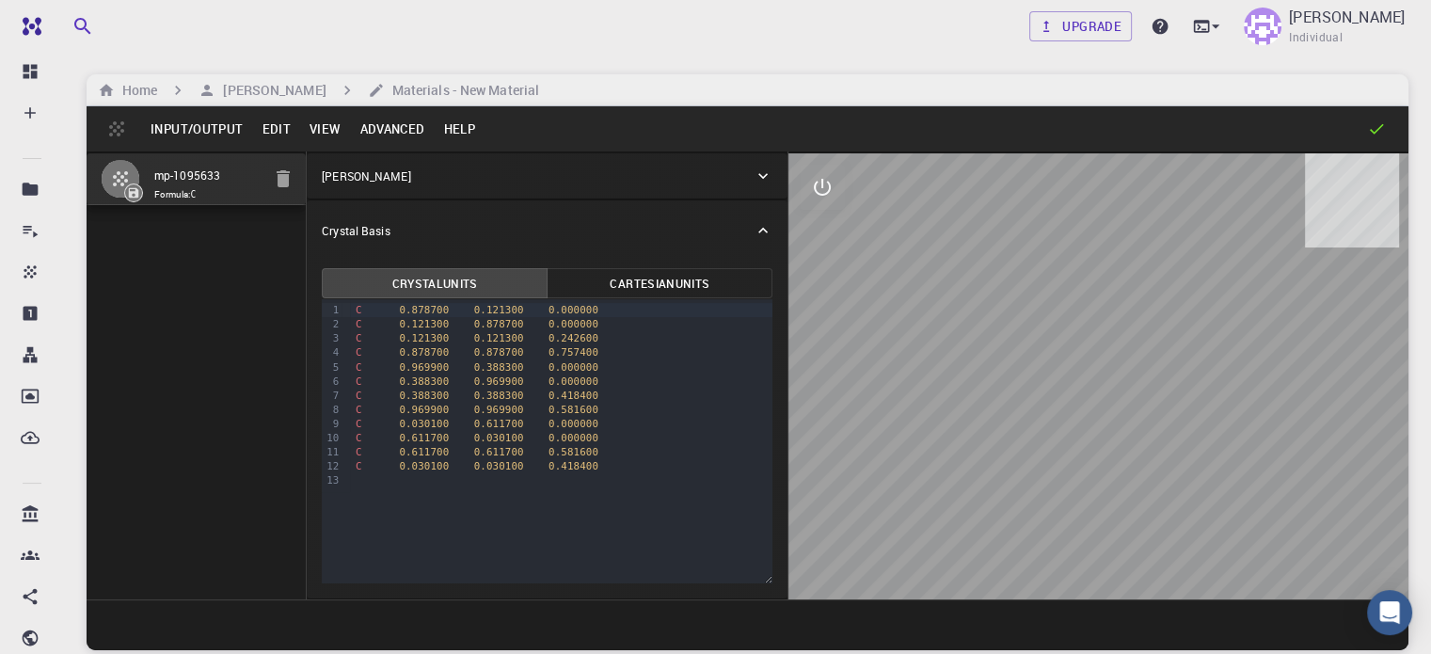
drag, startPoint x: 232, startPoint y: 177, endPoint x: 169, endPoint y: 208, distance: 70.3
click at [169, 208] on div "mp-1095633 Formula: C" at bounding box center [197, 375] width 220 height 448
click at [199, 135] on button "Input/Output" at bounding box center [196, 129] width 111 height 30
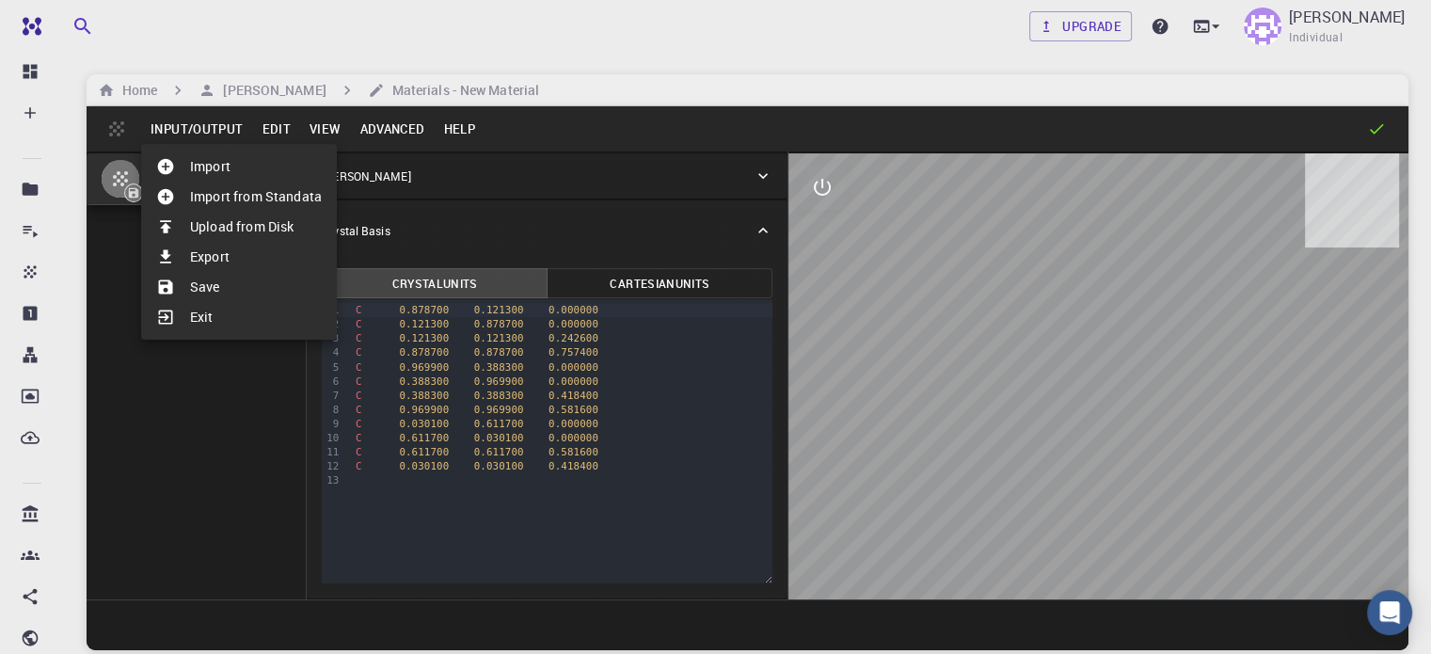
click at [217, 230] on li "Upload from Disk" at bounding box center [239, 227] width 196 height 30
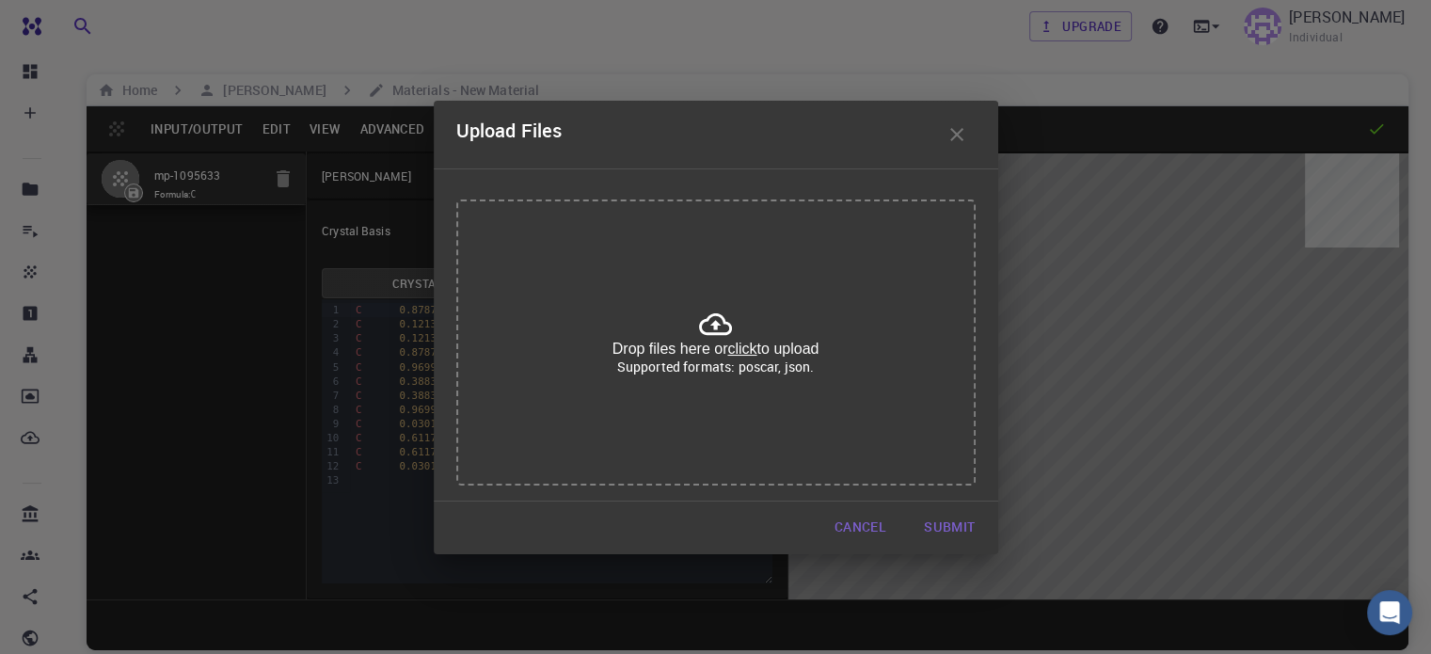
click at [715, 314] on icon at bounding box center [715, 324] width 33 height 22
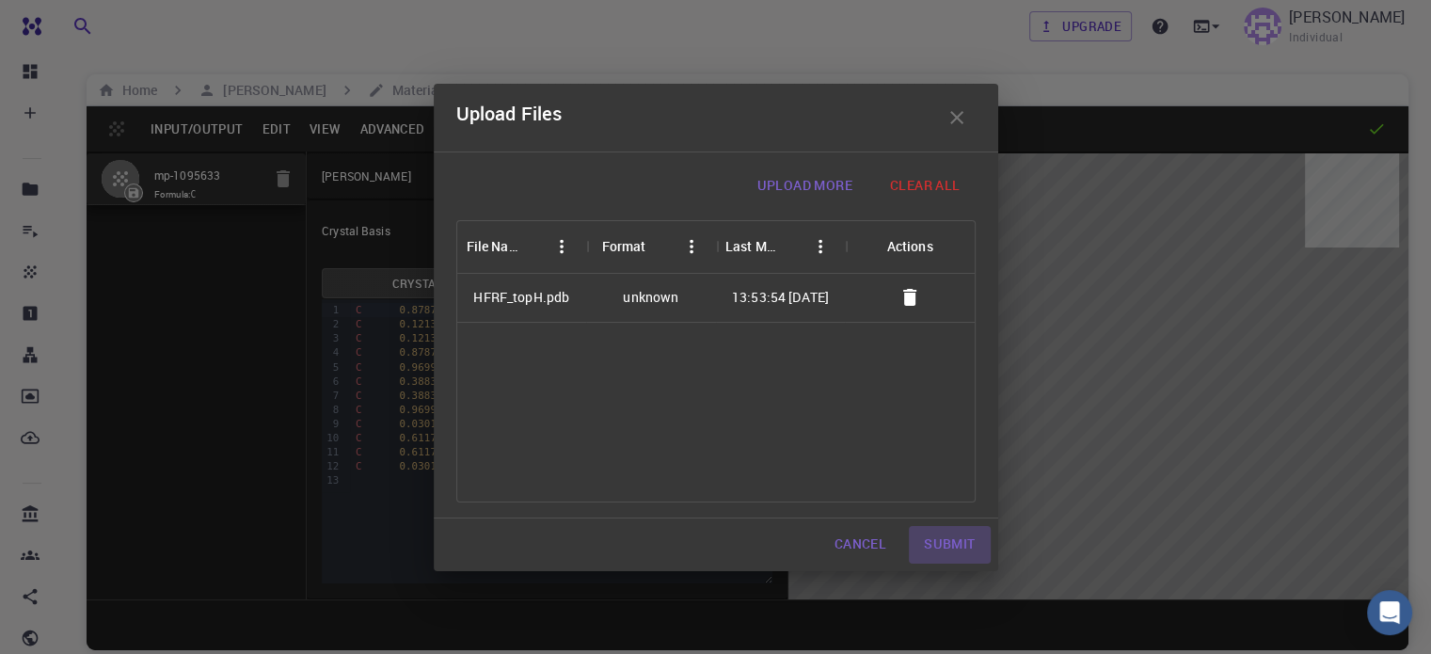
click at [960, 545] on button "Submit" at bounding box center [949, 545] width 81 height 38
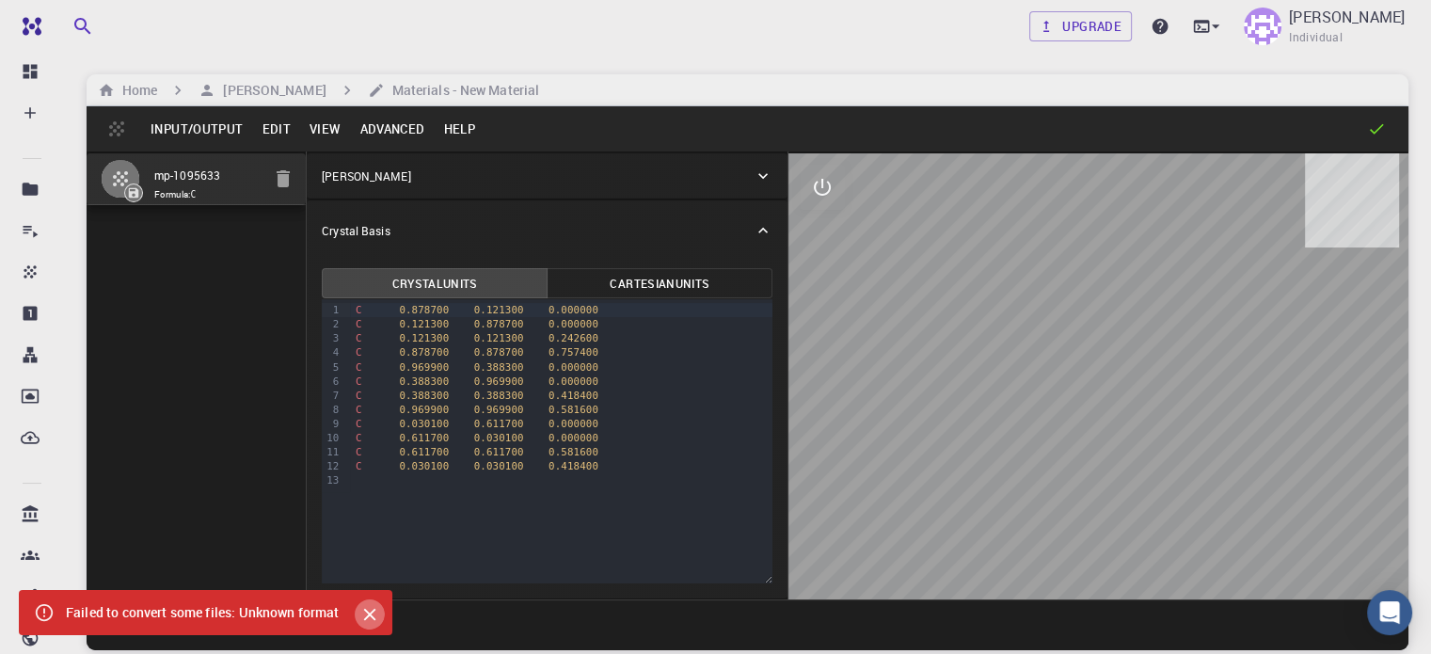
click at [368, 611] on icon "Close" at bounding box center [369, 614] width 21 height 21
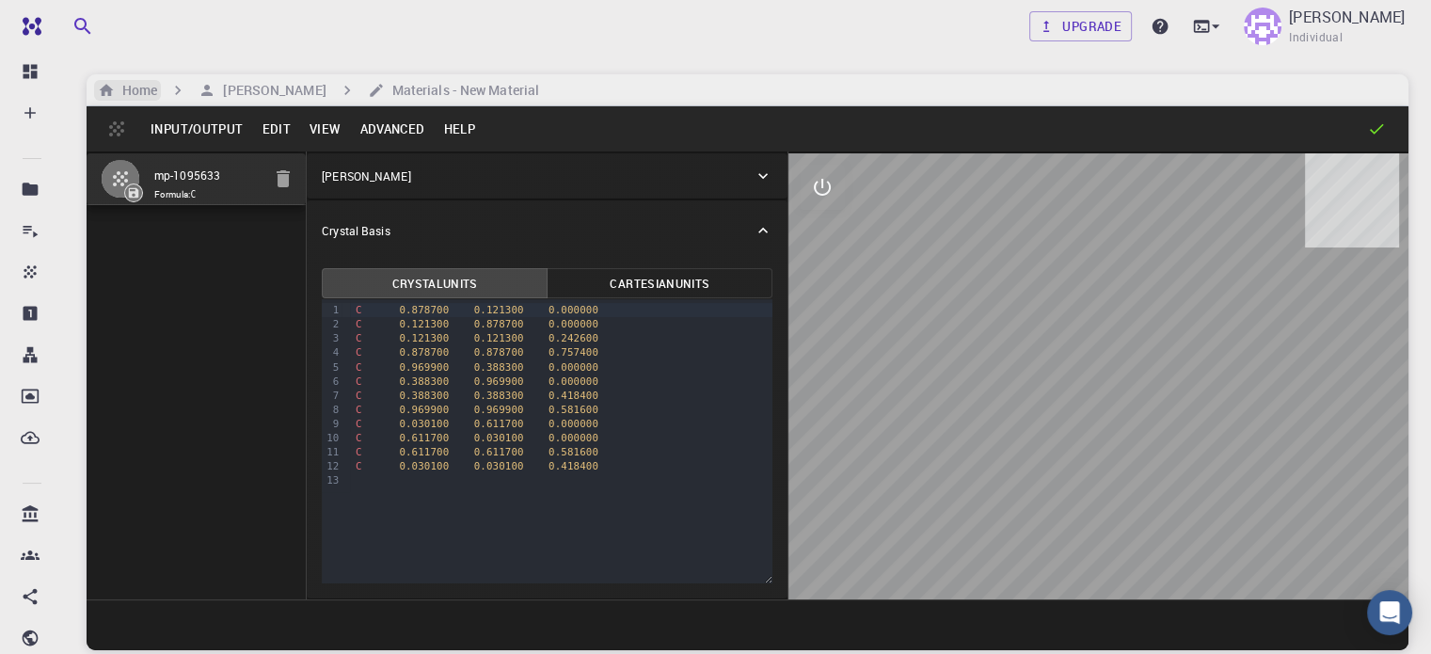
click at [147, 89] on h6 "Home" at bounding box center [136, 90] width 42 height 21
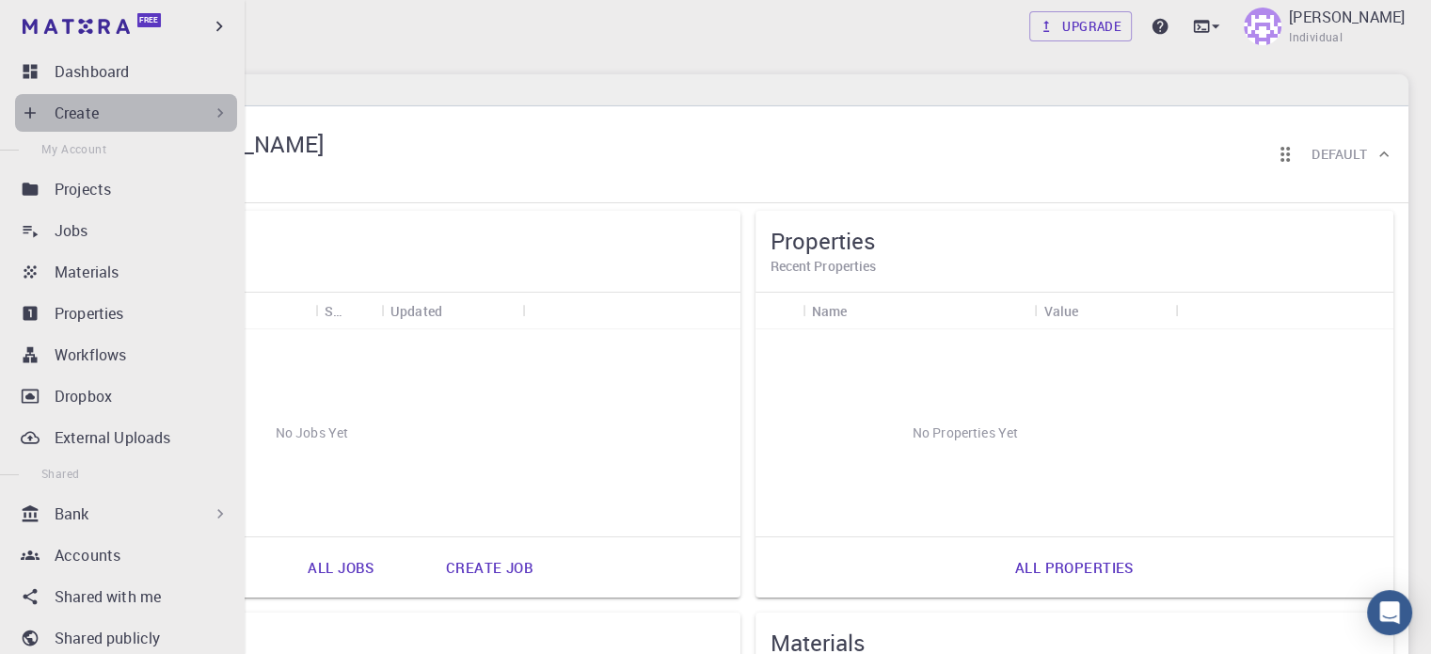
click at [137, 123] on div "Create" at bounding box center [142, 113] width 175 height 23
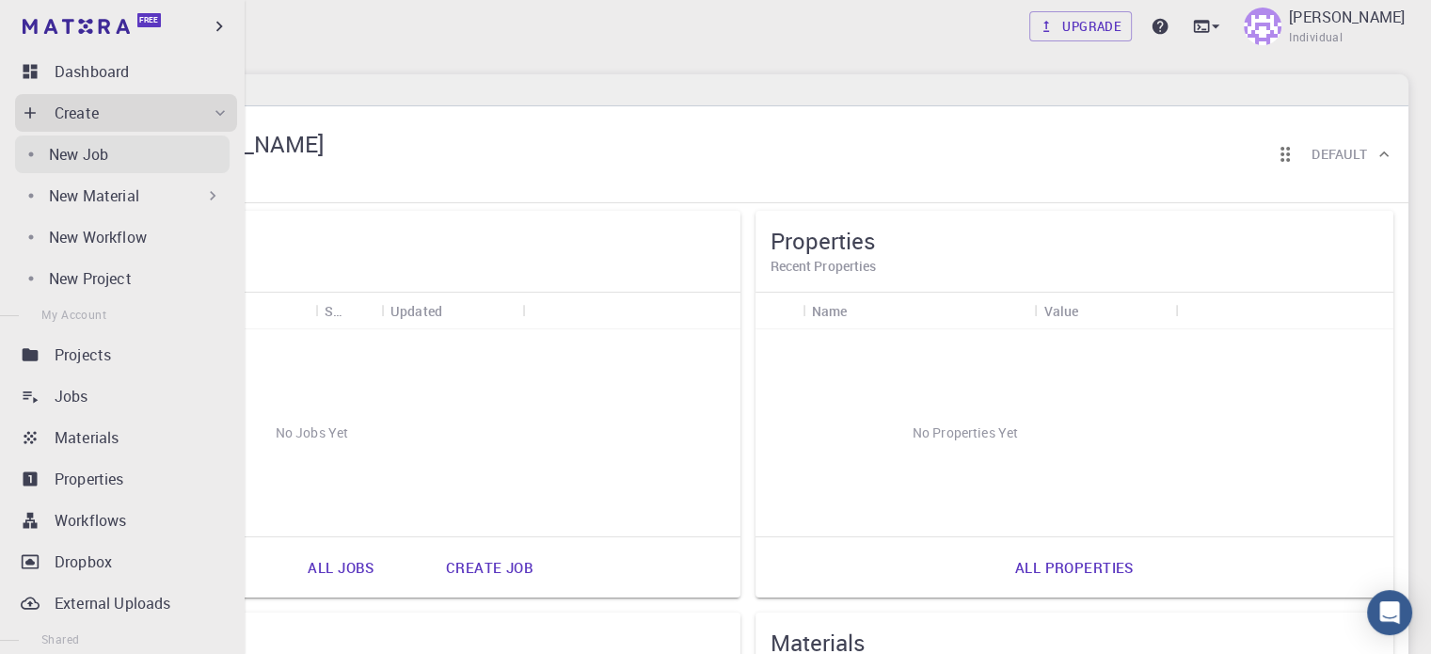
click at [135, 151] on div "New Job" at bounding box center [139, 154] width 181 height 23
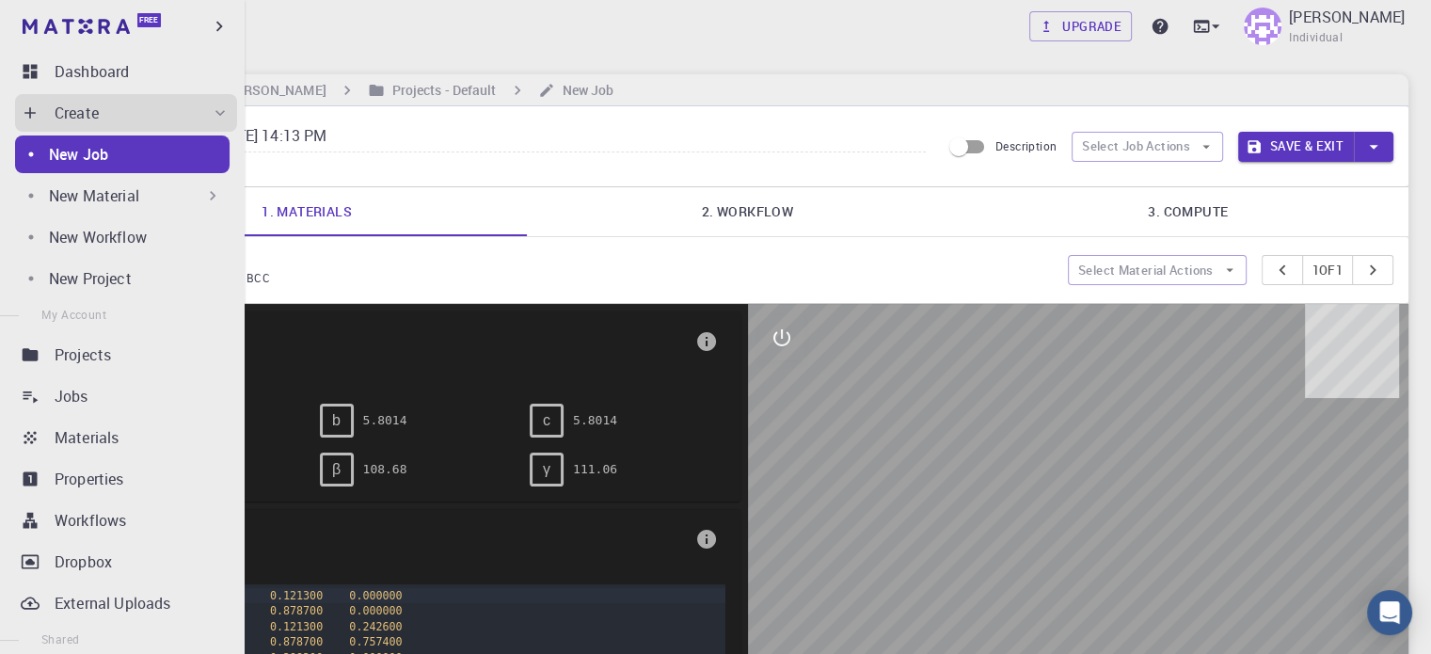
click at [112, 206] on p "New Material" at bounding box center [94, 195] width 90 height 23
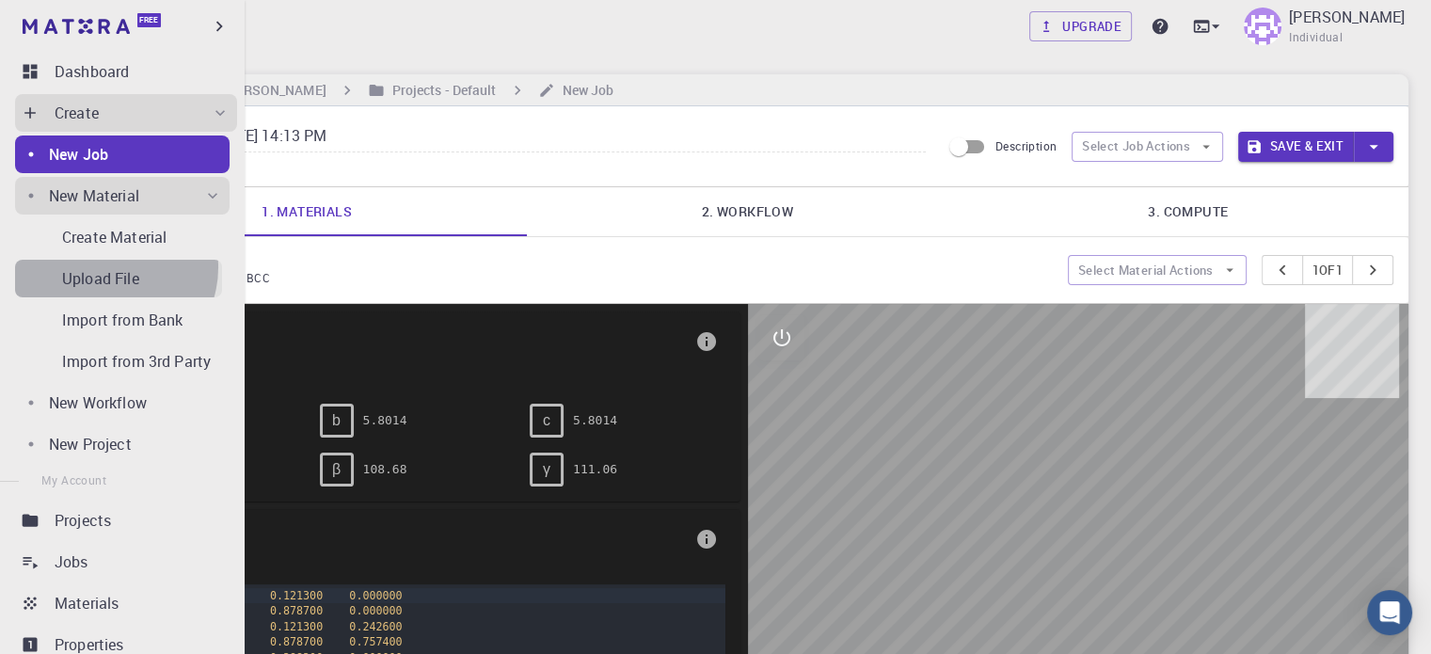
click at [110, 267] on p "Upload File" at bounding box center [100, 278] width 77 height 23
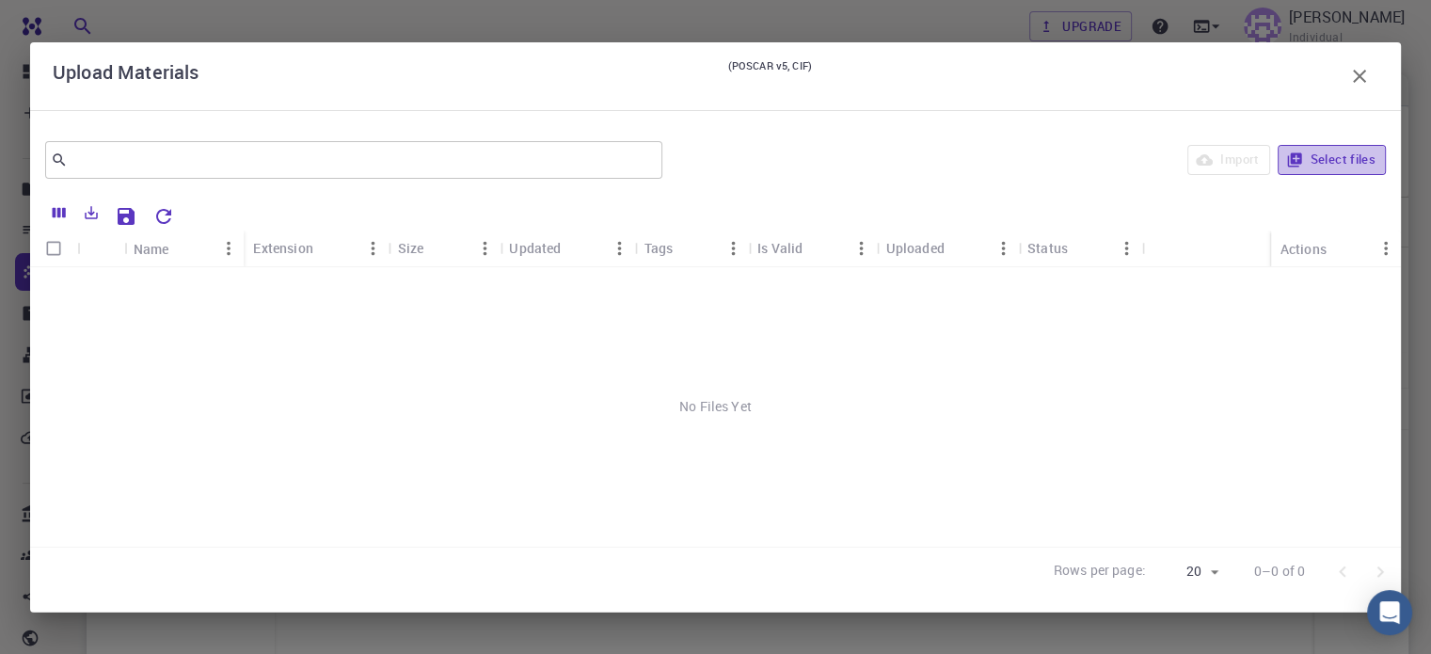
click at [1344, 164] on button "Select files" at bounding box center [1332, 160] width 108 height 30
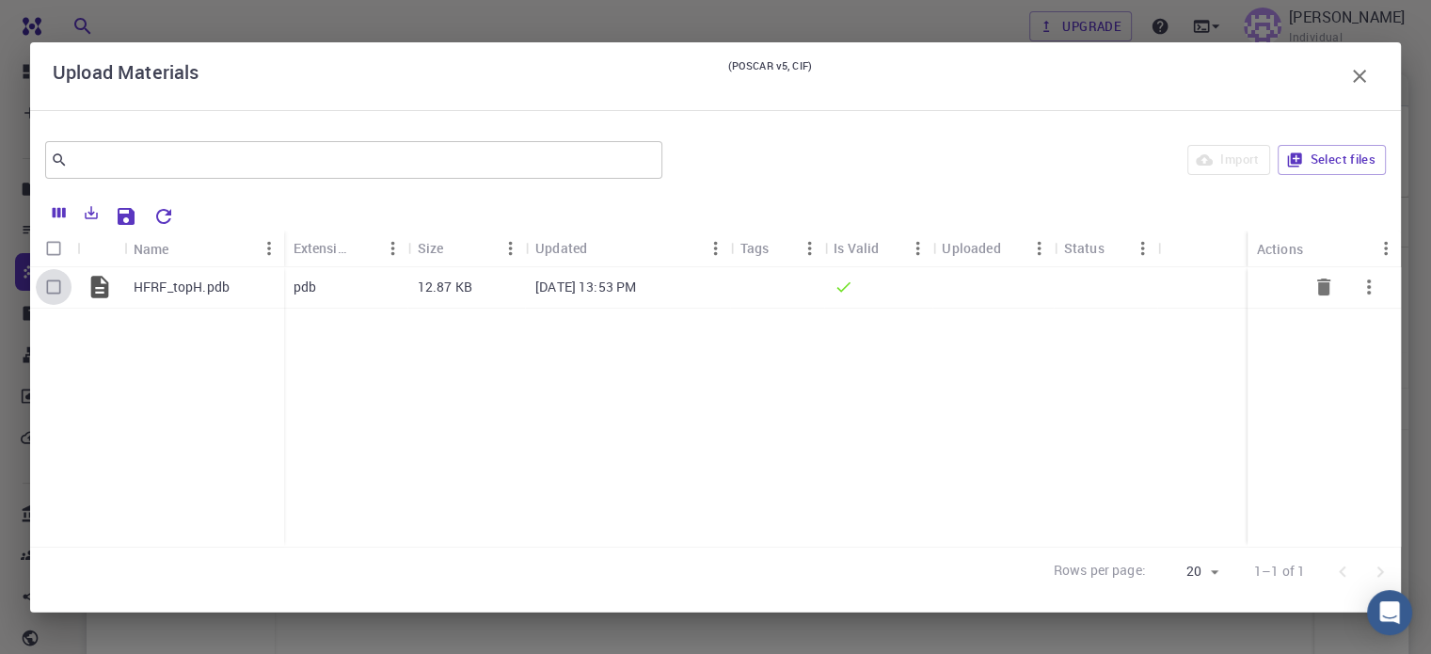
click at [53, 279] on input "Select row" at bounding box center [54, 287] width 36 height 36
checkbox input "true"
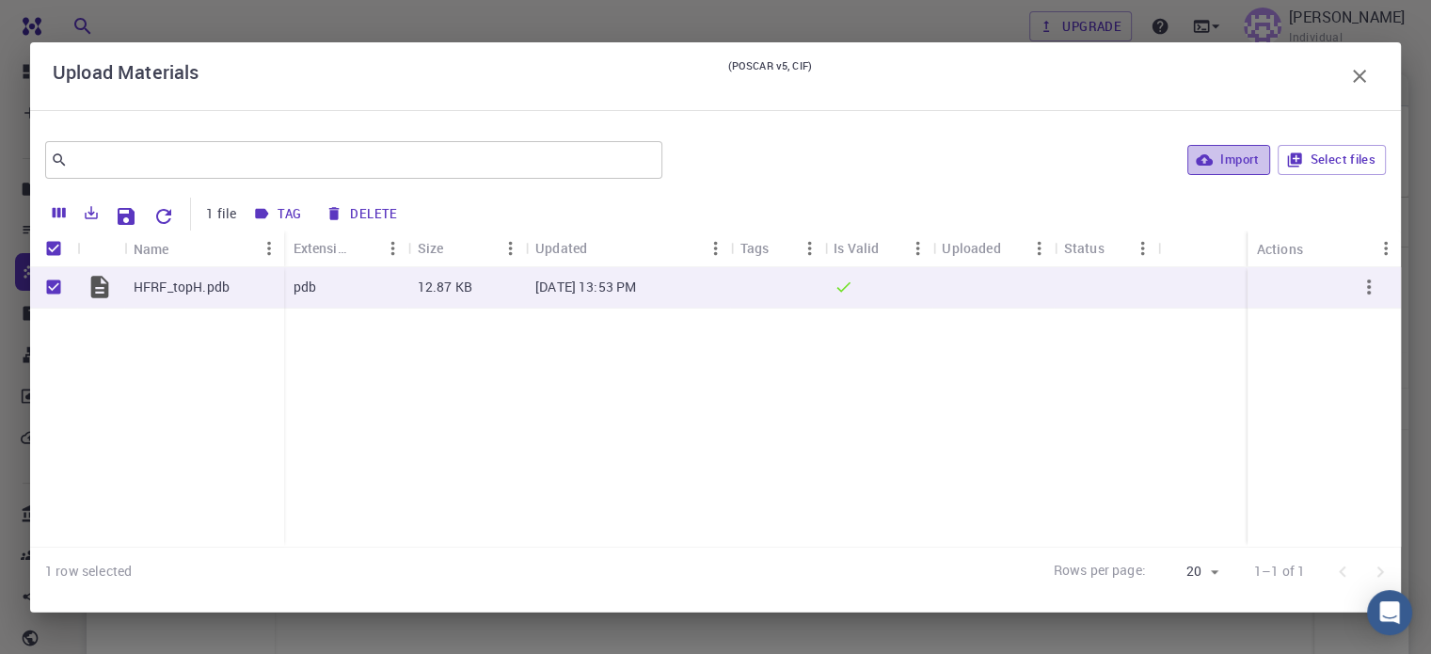
click at [1205, 165] on icon "button" at bounding box center [1204, 159] width 17 height 17
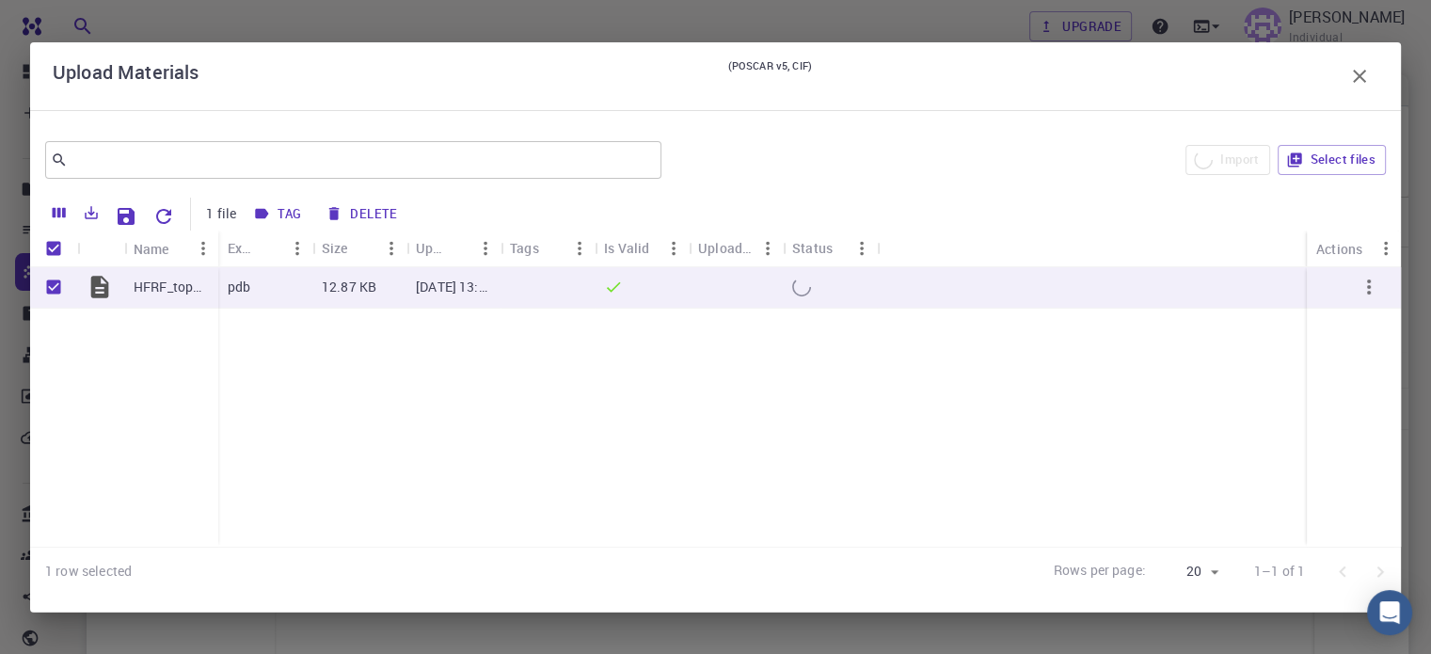
checkbox input "false"
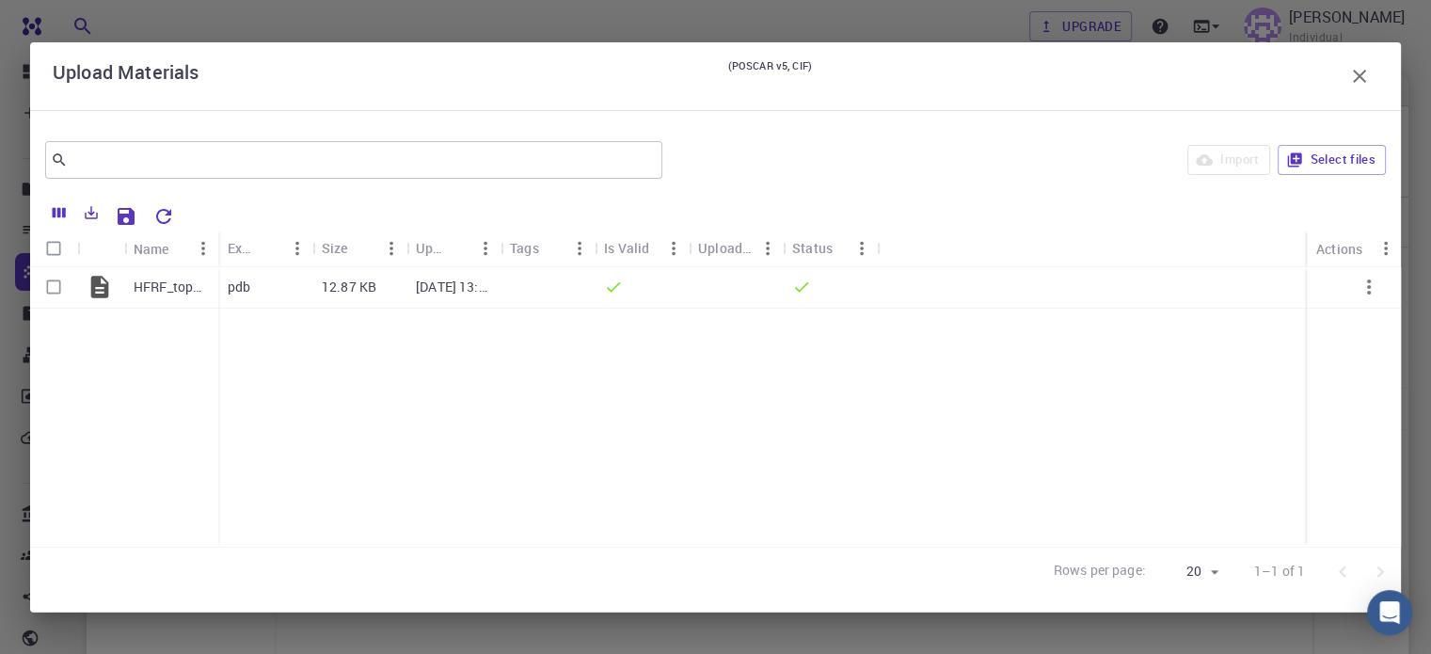
click at [872, 221] on div at bounding box center [785, 214] width 1204 height 33
click at [1380, 76] on div "Upload Materials (POSCAR v5, CIF)" at bounding box center [715, 76] width 1371 height 68
click at [1377, 76] on button "button" at bounding box center [1360, 76] width 38 height 38
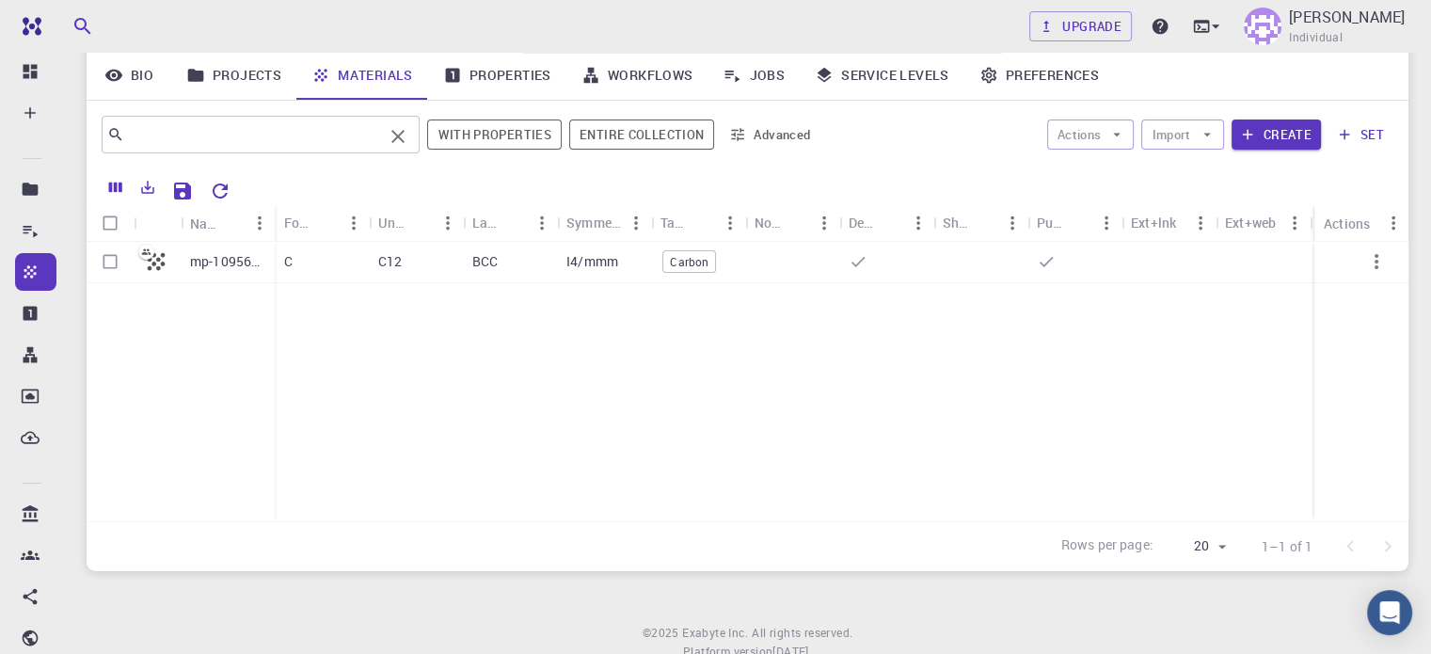
scroll to position [115, 0]
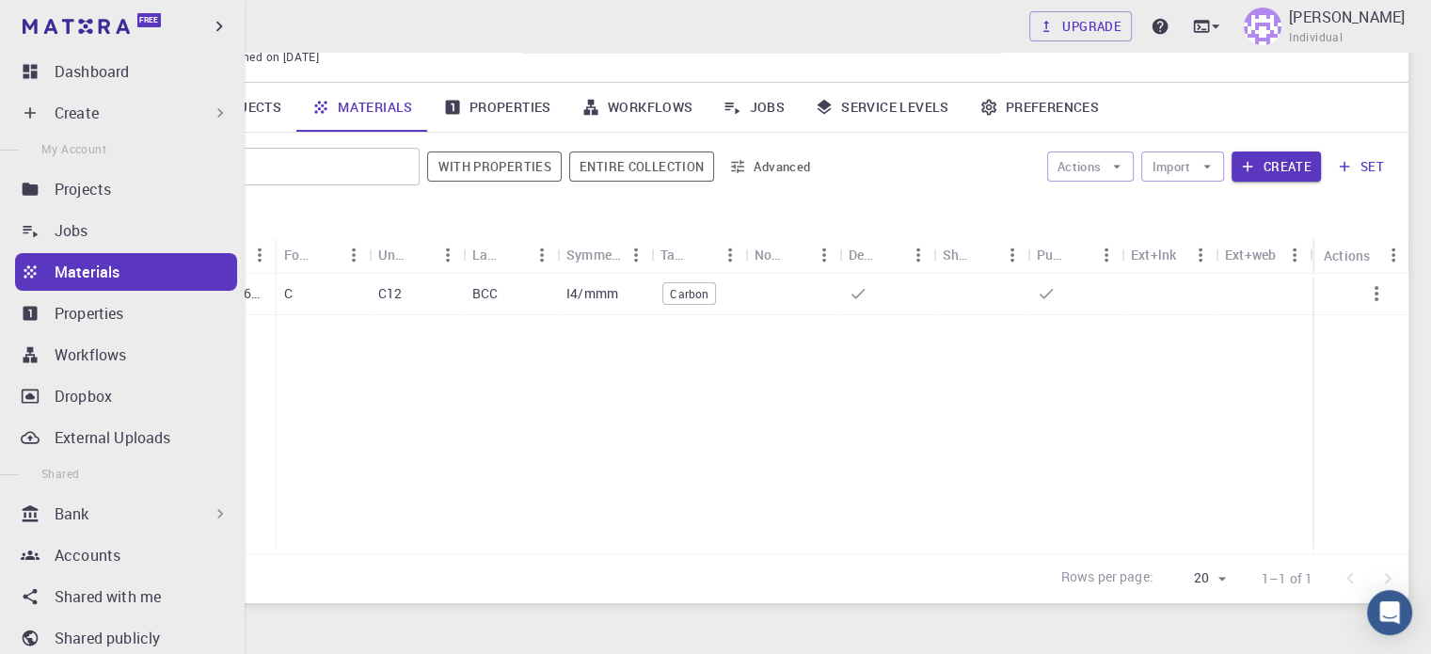
click at [39, 270] on icon at bounding box center [30, 272] width 19 height 19
click at [104, 269] on p "Materials" at bounding box center [87, 272] width 65 height 23
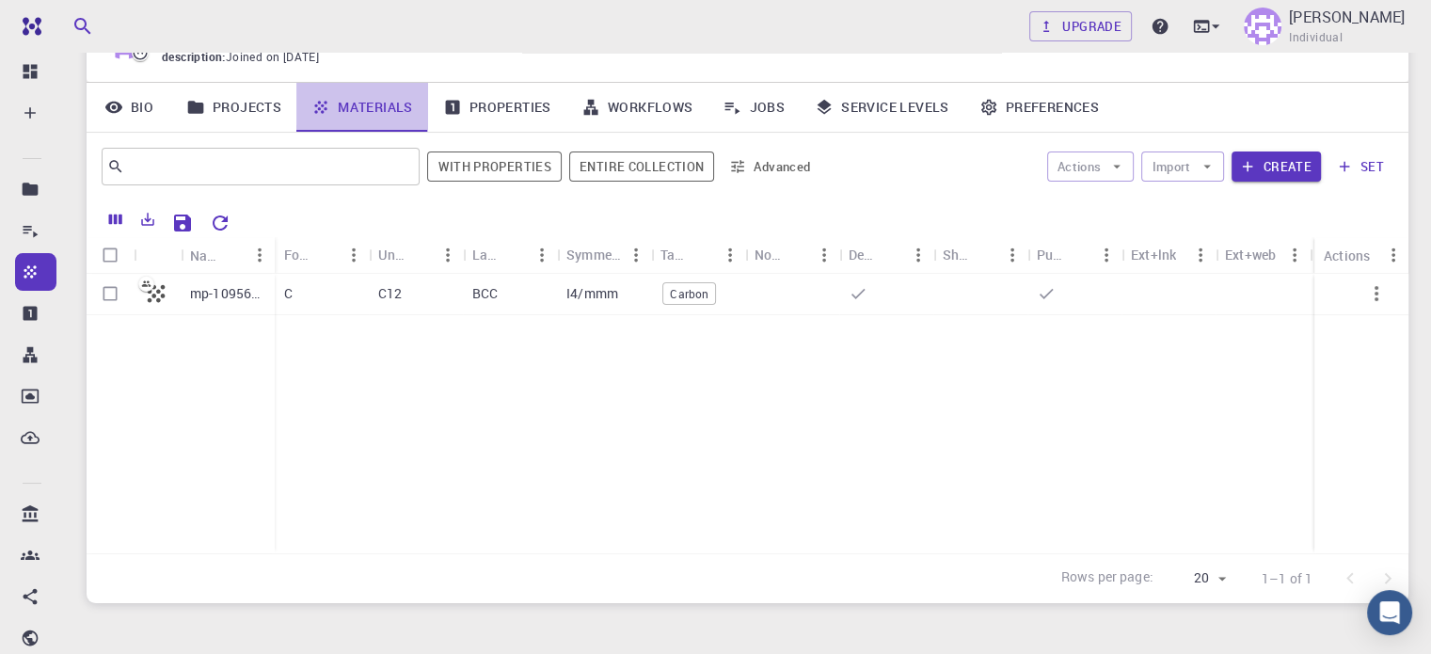
click at [401, 107] on link "Materials" at bounding box center [362, 107] width 132 height 49
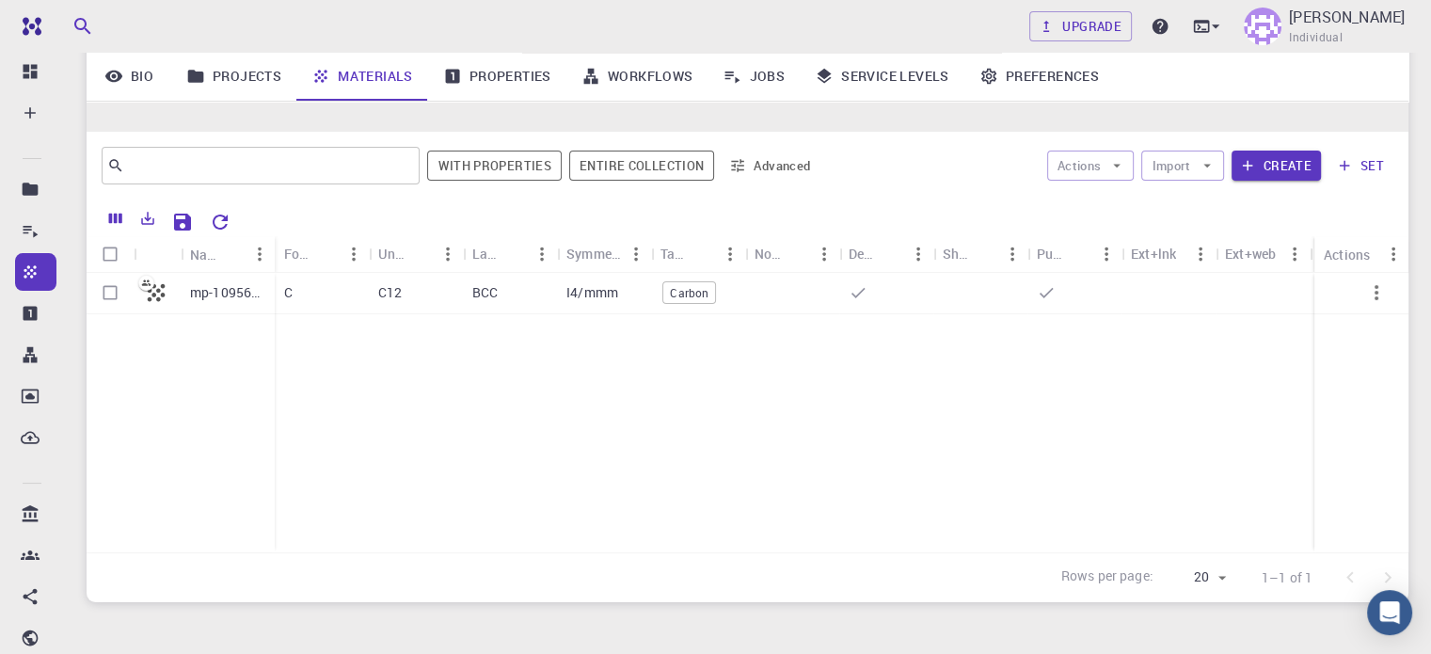
scroll to position [209, 0]
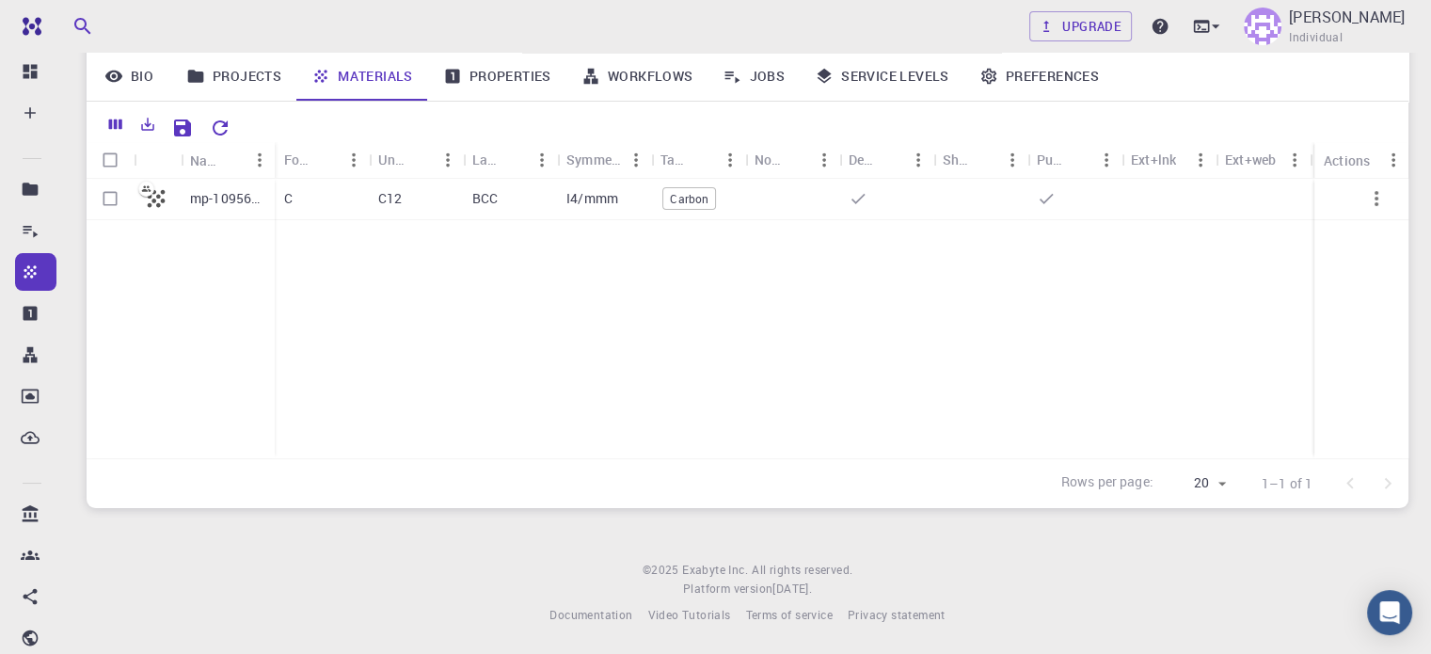
click at [502, 82] on link "Properties" at bounding box center [497, 76] width 138 height 49
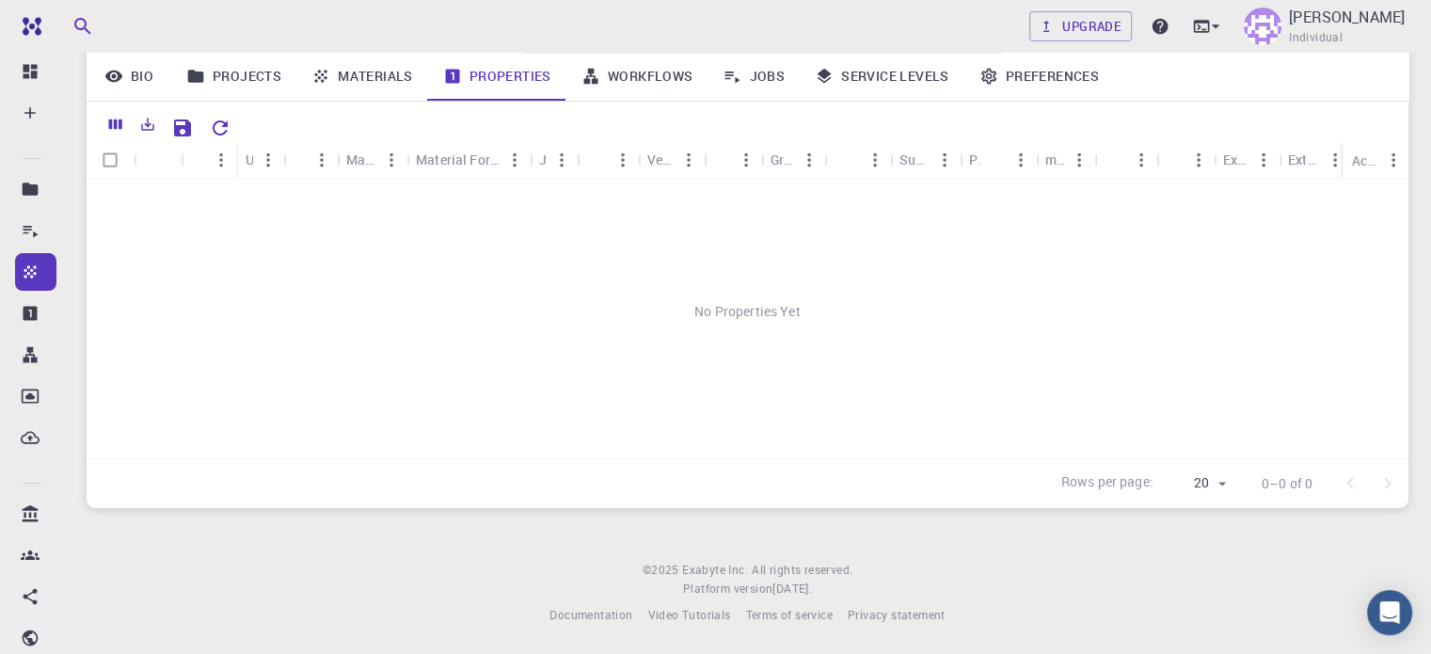
click at [769, 72] on link "Jobs" at bounding box center [754, 76] width 92 height 49
click at [355, 74] on link "Materials" at bounding box center [362, 76] width 132 height 49
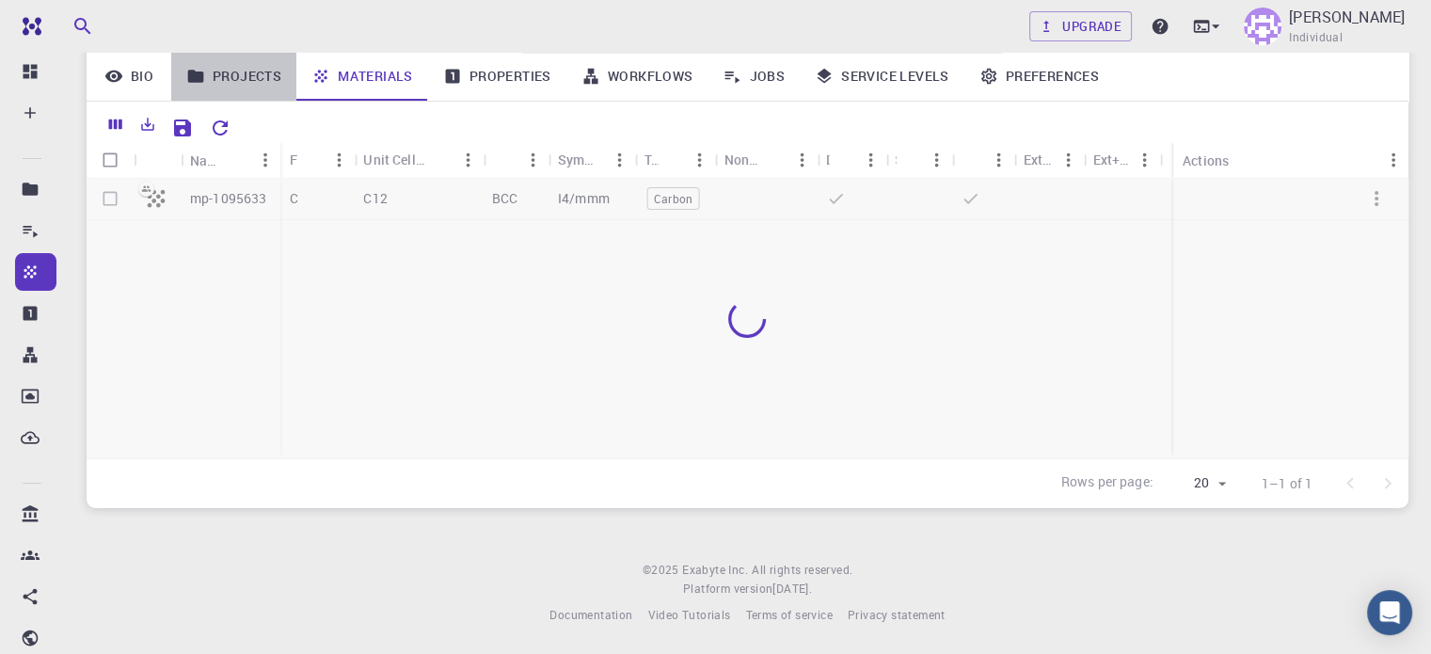
click at [237, 77] on link "Projects" at bounding box center [233, 76] width 125 height 49
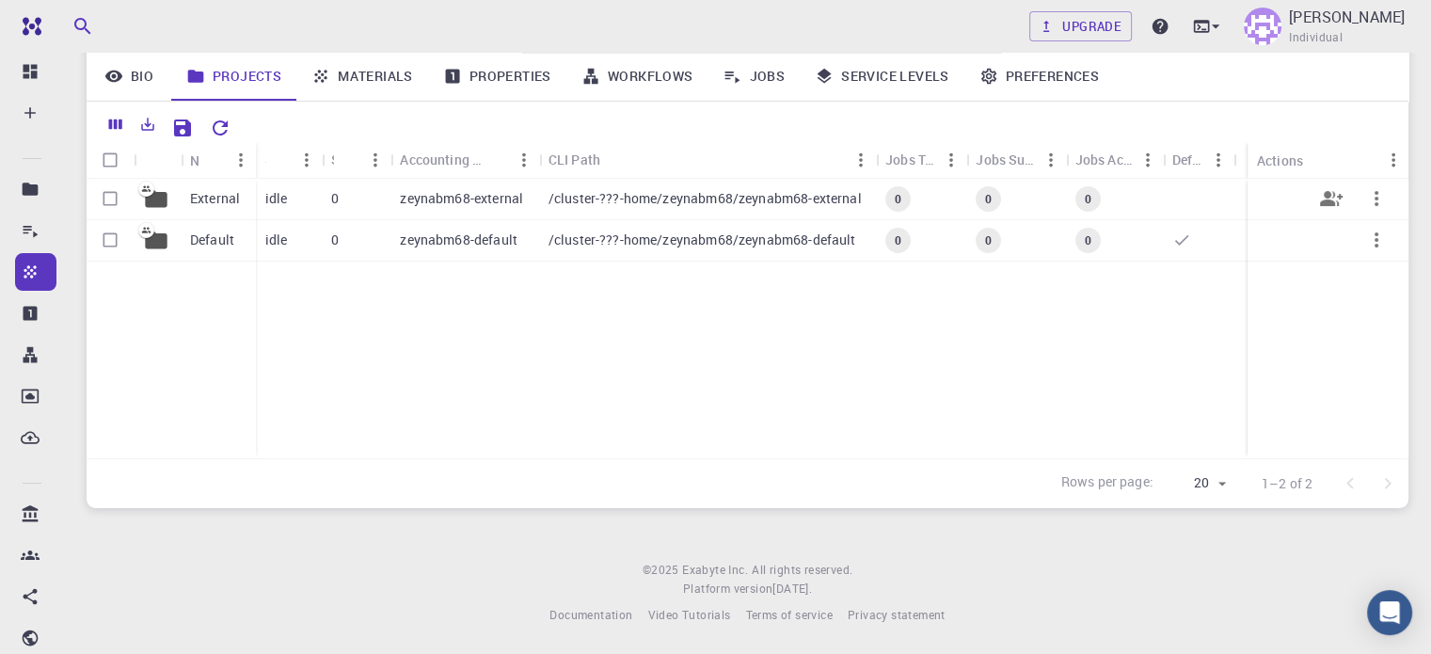
click at [163, 191] on icon at bounding box center [156, 199] width 22 height 18
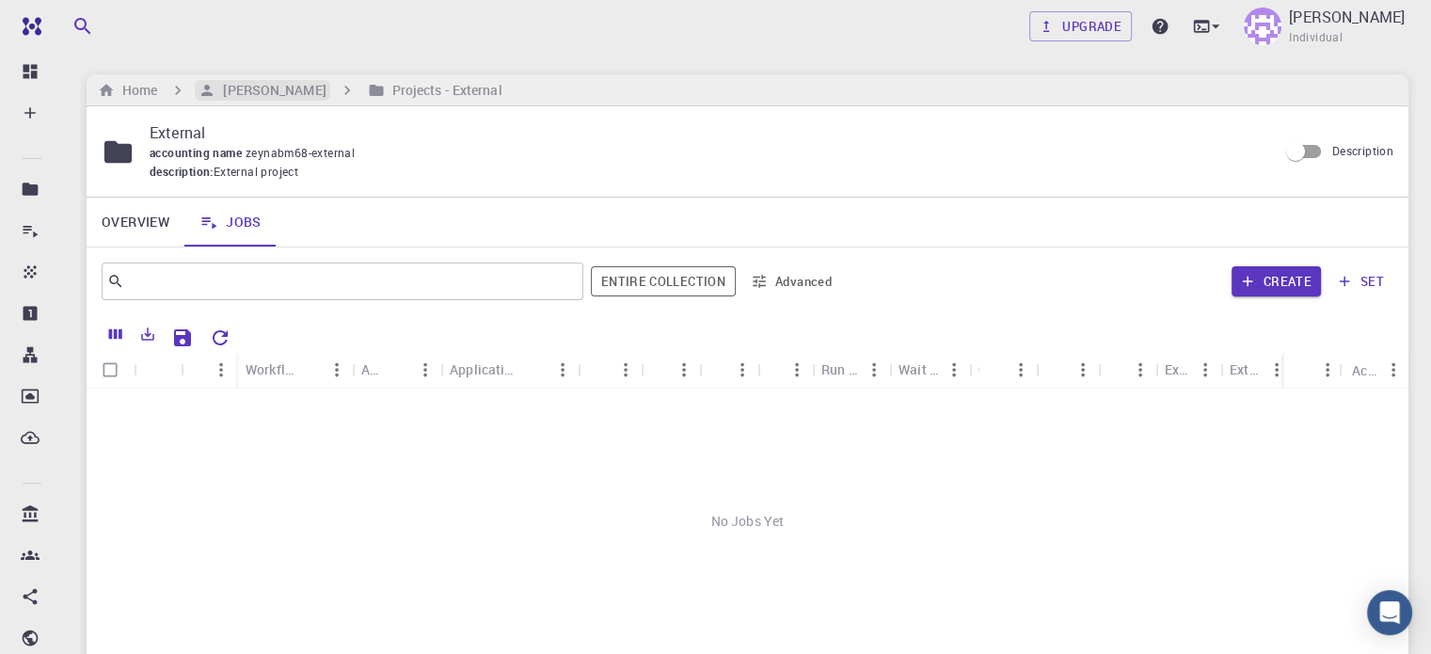
click at [305, 88] on h6 "[PERSON_NAME]" at bounding box center [270, 90] width 110 height 21
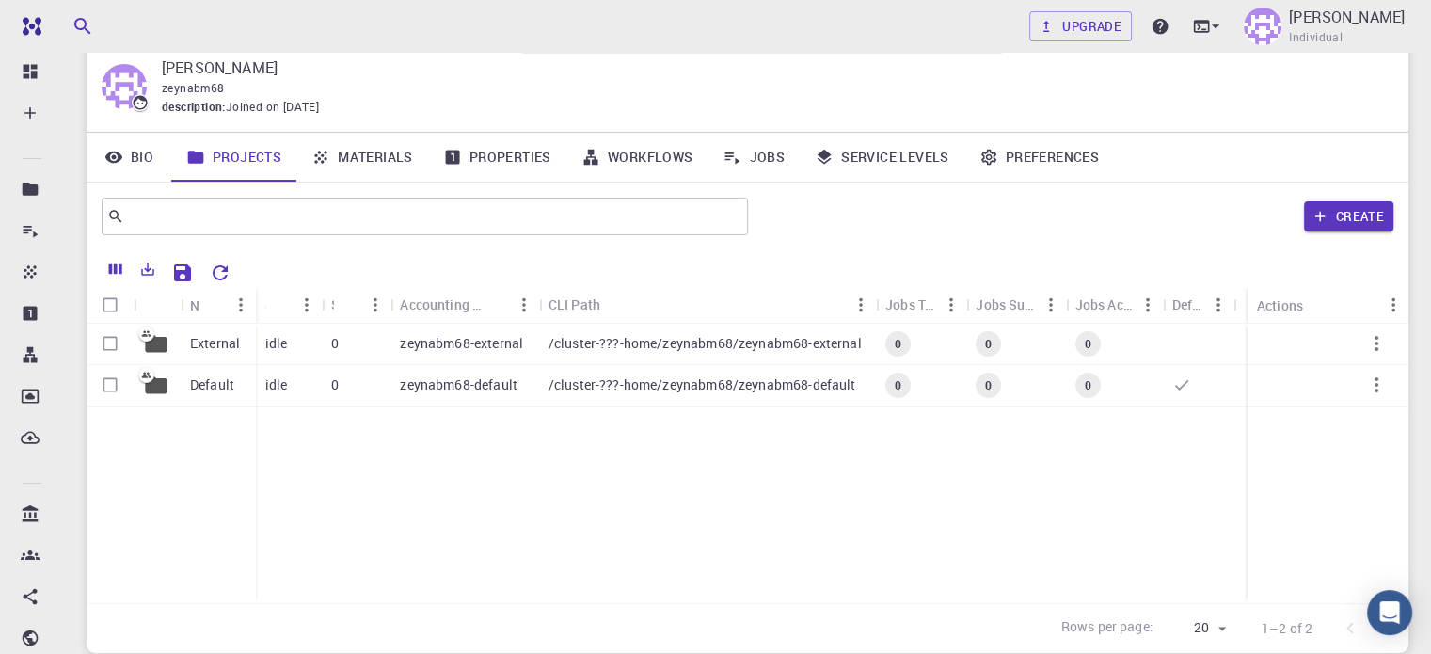
scroll to position [94, 0]
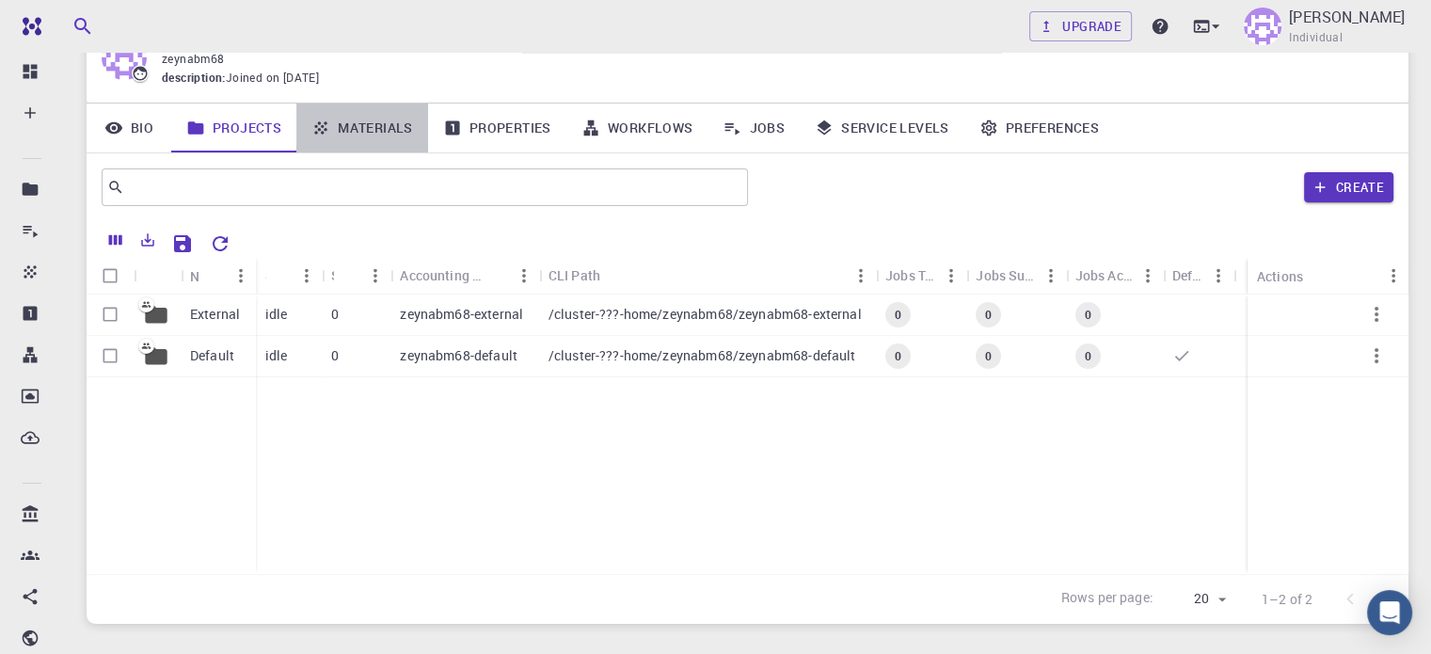
click at [350, 135] on link "Materials" at bounding box center [362, 128] width 132 height 49
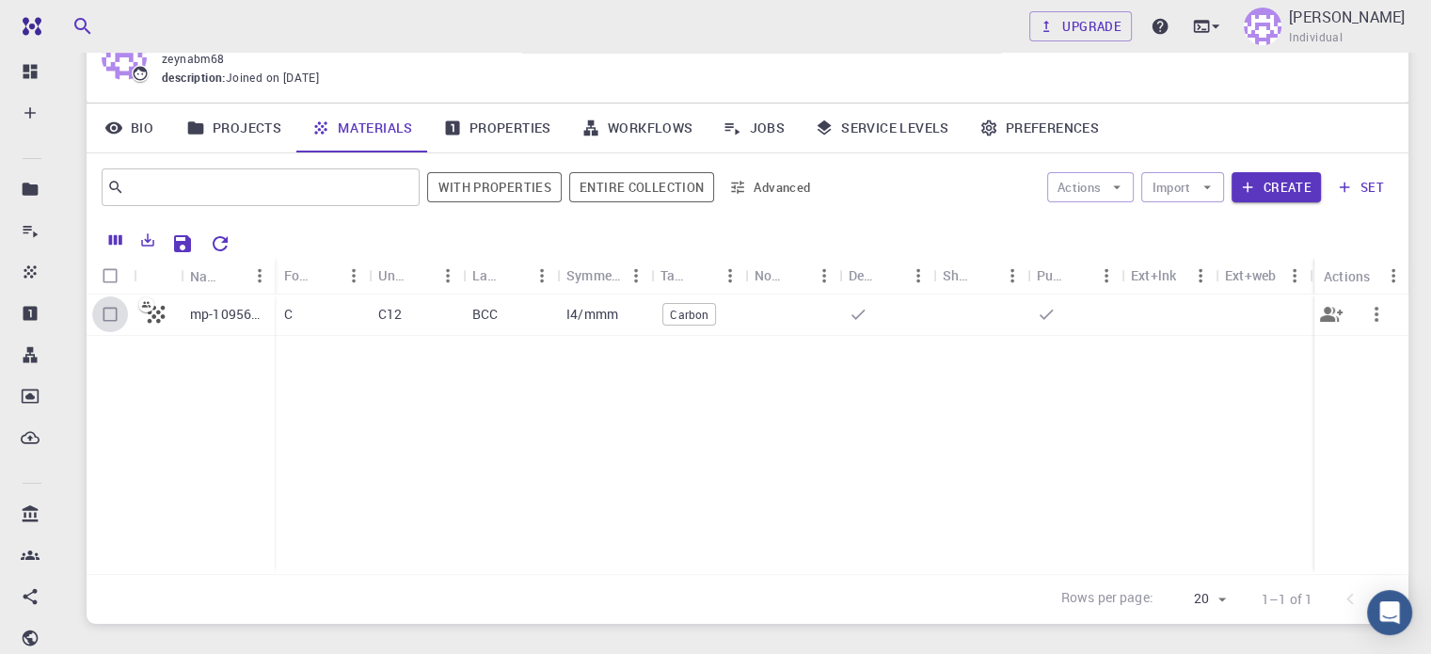
click at [118, 314] on input "Select row" at bounding box center [110, 314] width 36 height 36
checkbox input "true"
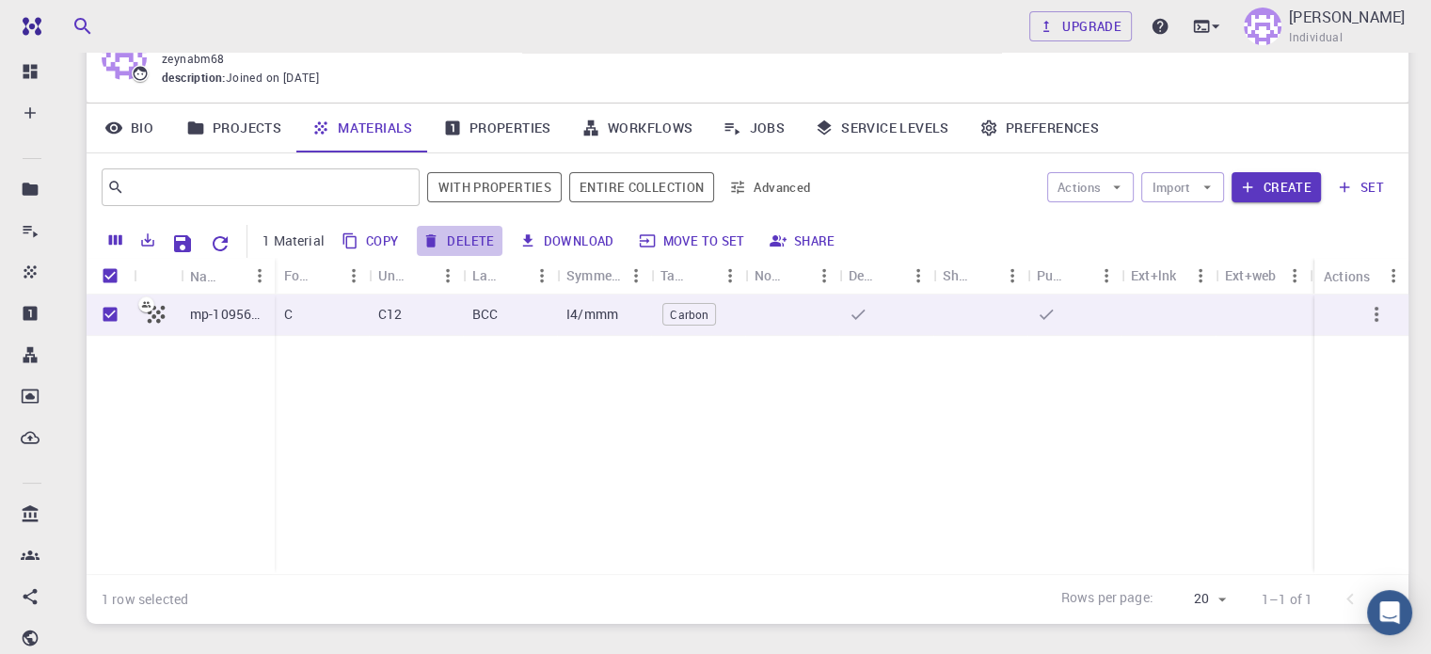
click at [472, 236] on button "Delete" at bounding box center [459, 241] width 85 height 30
checkbox input "false"
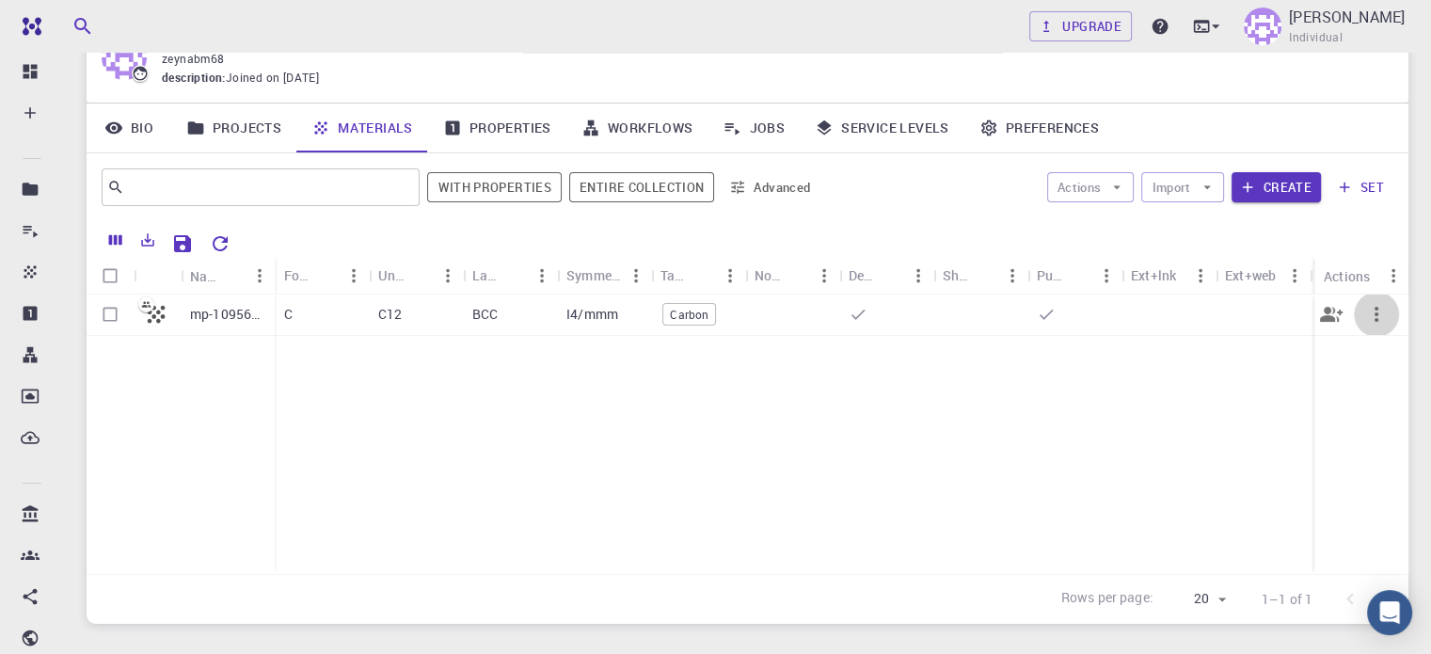
click at [1365, 313] on icon "button" at bounding box center [1376, 314] width 23 height 23
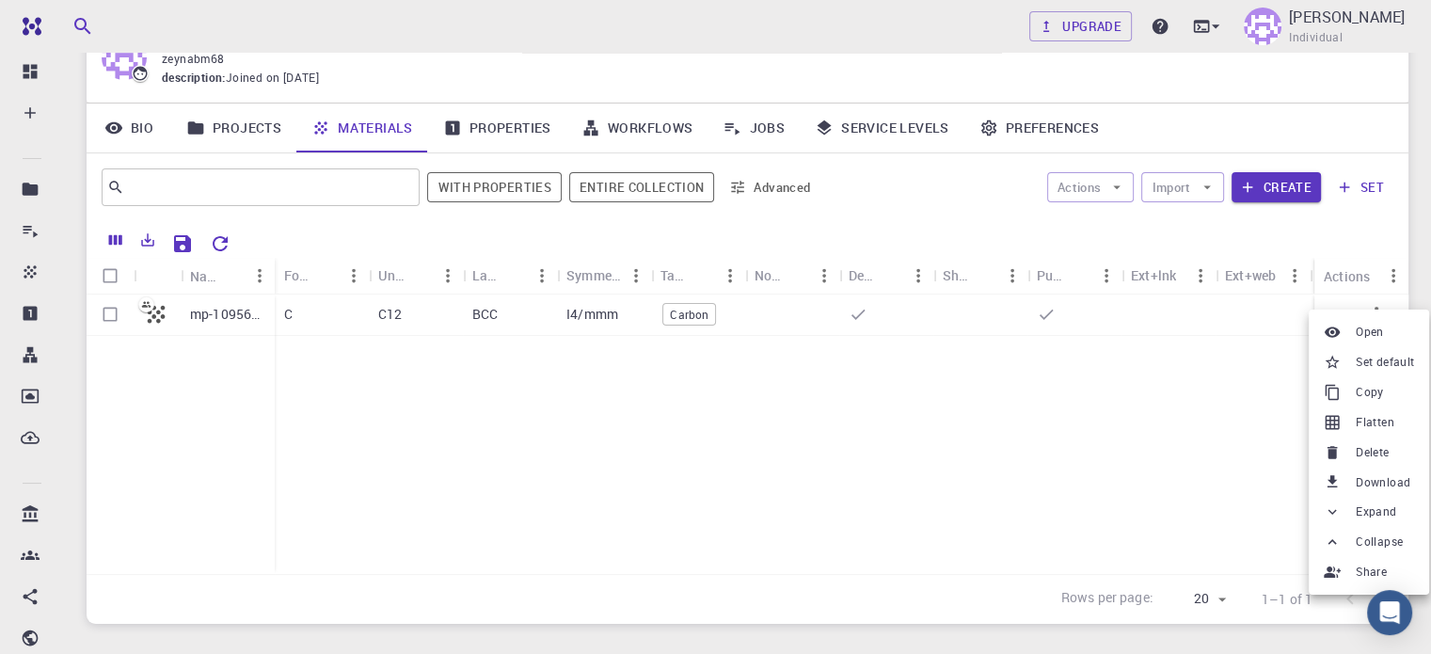
click at [1078, 451] on div at bounding box center [715, 327] width 1431 height 654
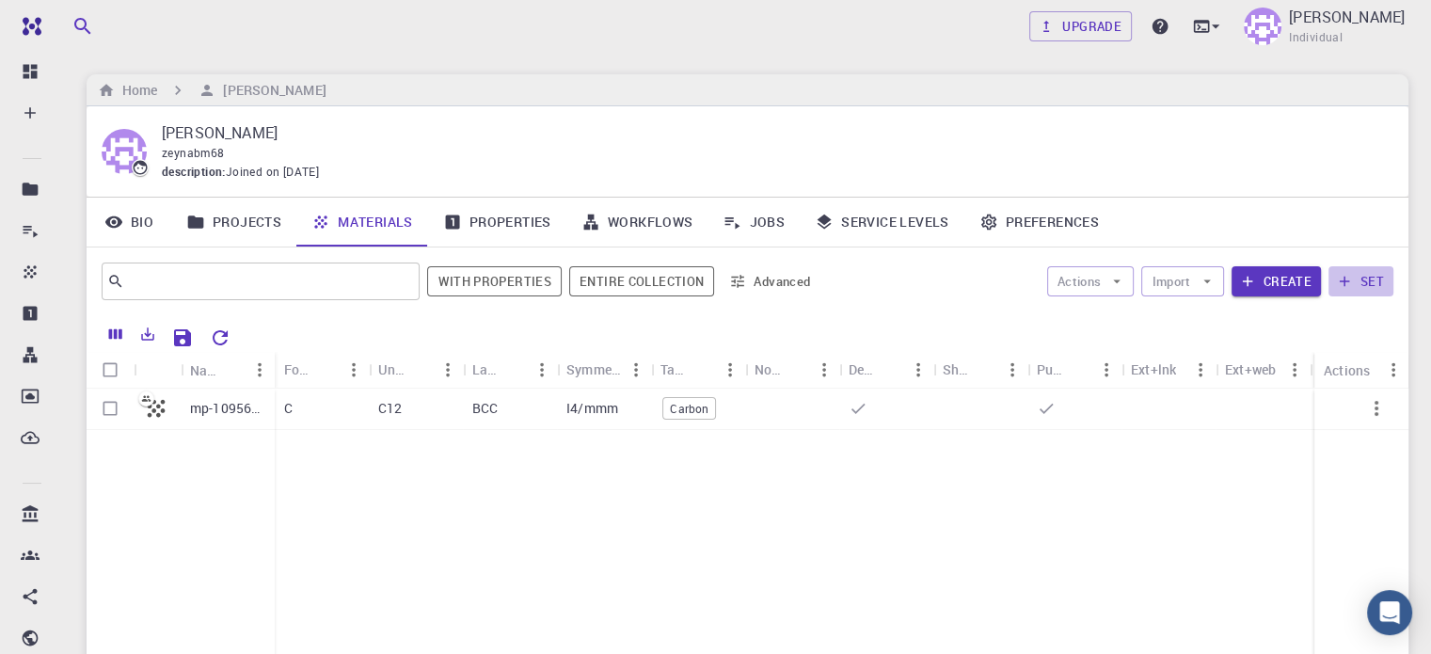
click at [1366, 275] on button "set" at bounding box center [1361, 281] width 65 height 30
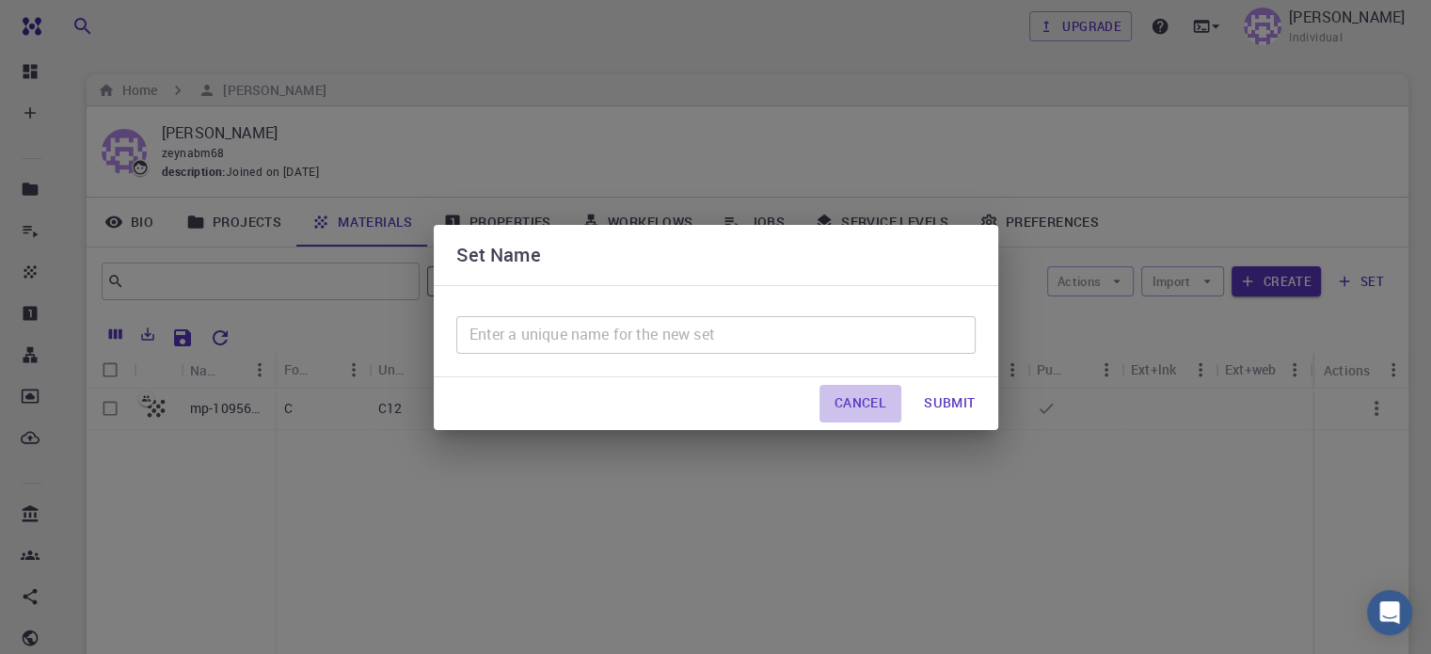
click at [858, 397] on button "Cancel" at bounding box center [861, 404] width 82 height 38
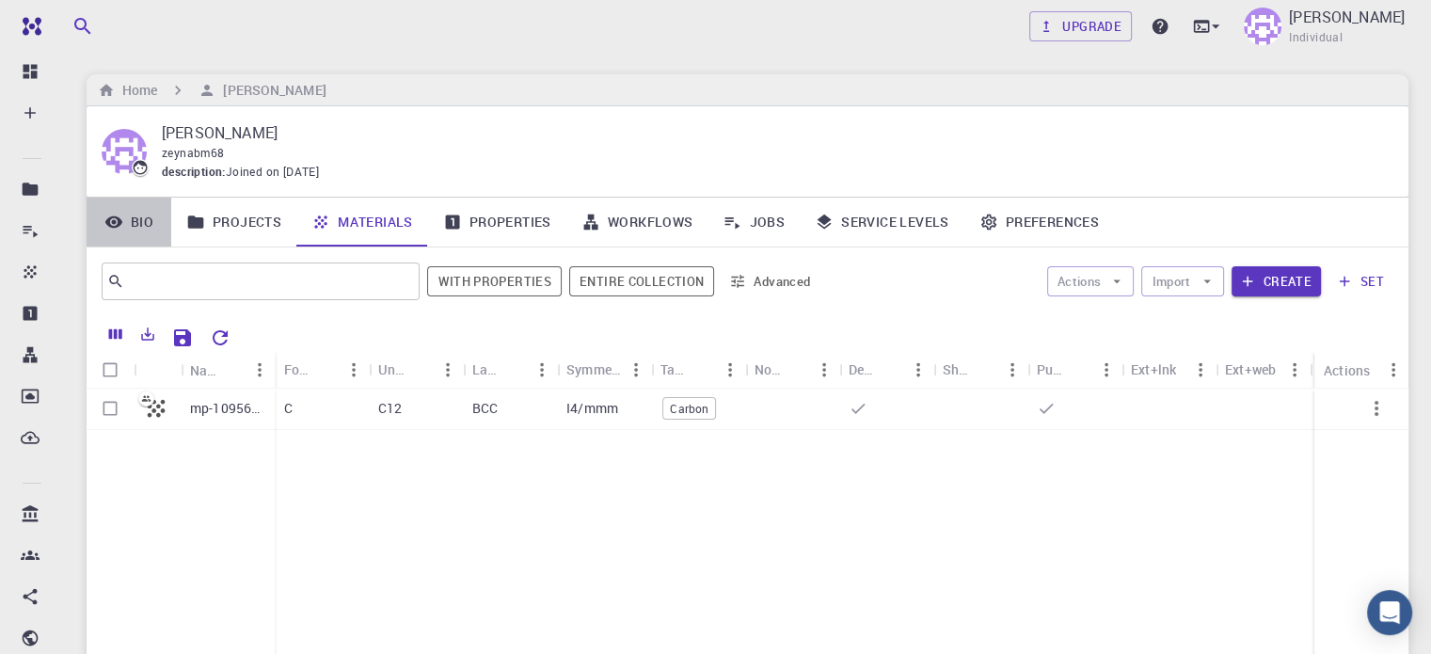
click at [128, 214] on link "Bio" at bounding box center [129, 222] width 85 height 49
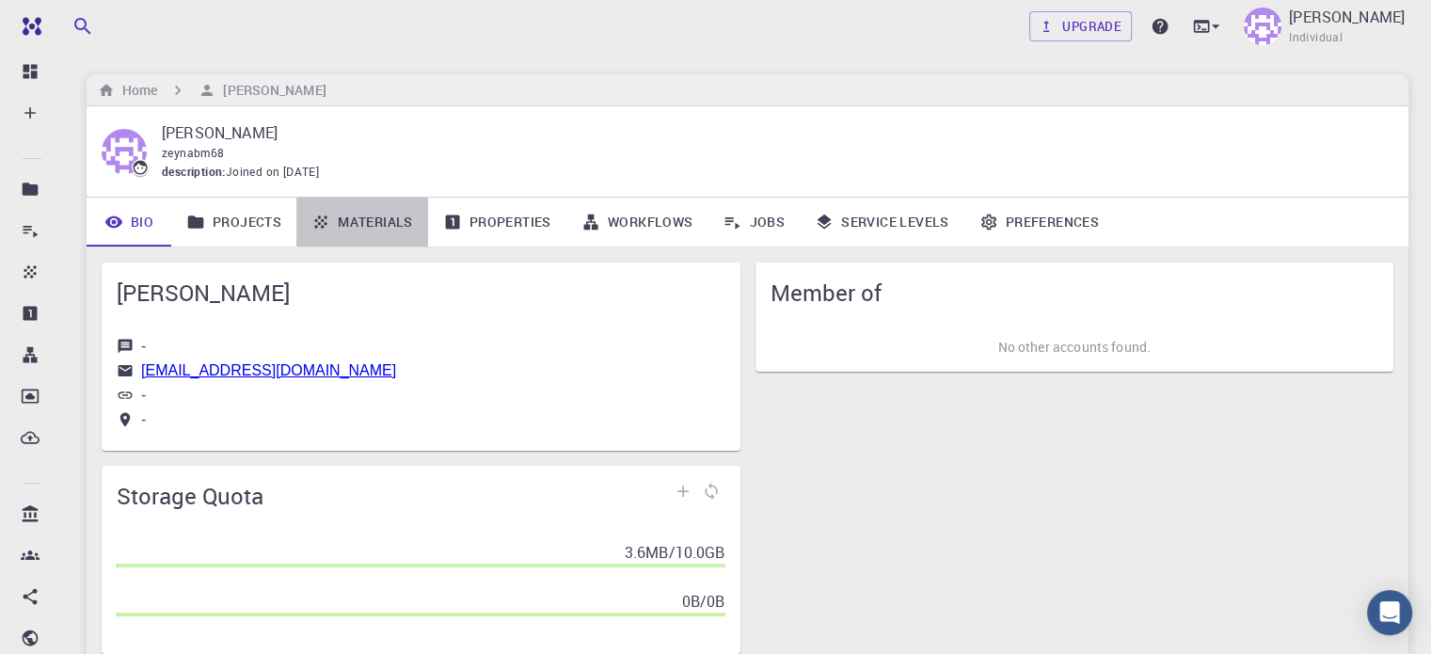
click at [377, 222] on link "Materials" at bounding box center [362, 222] width 132 height 49
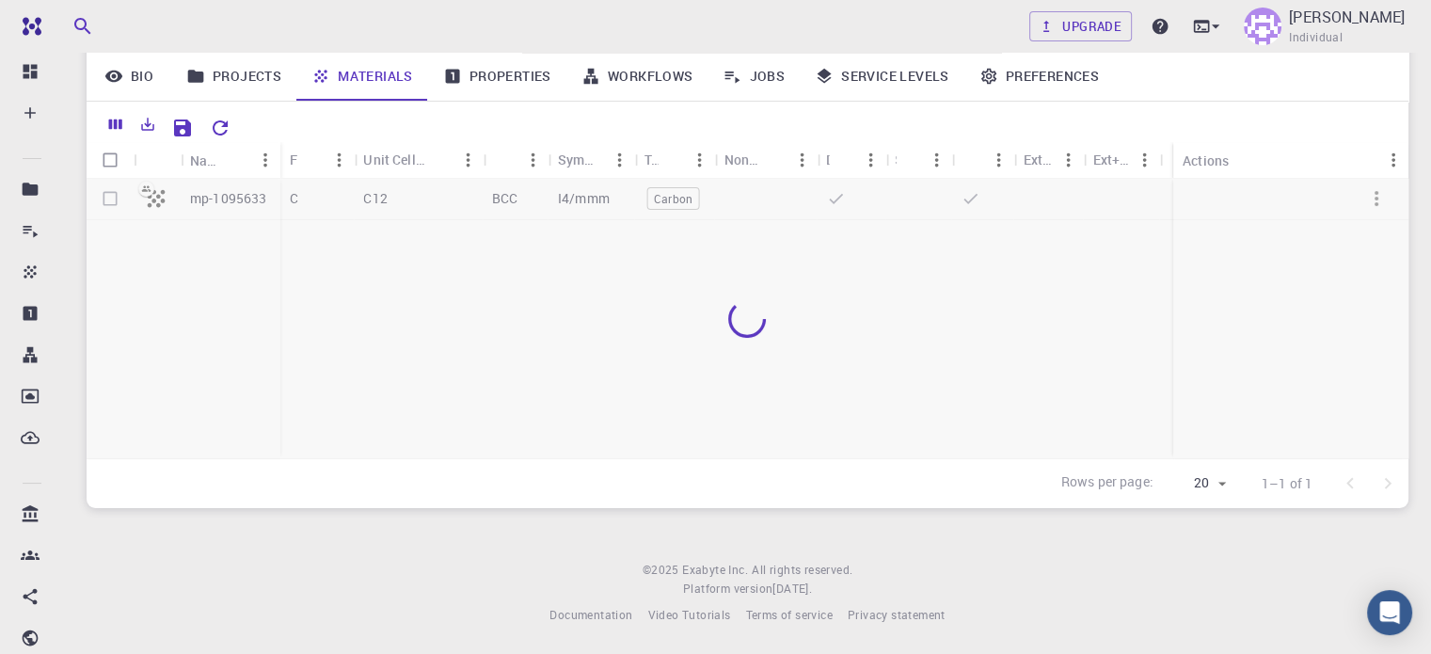
scroll to position [21, 0]
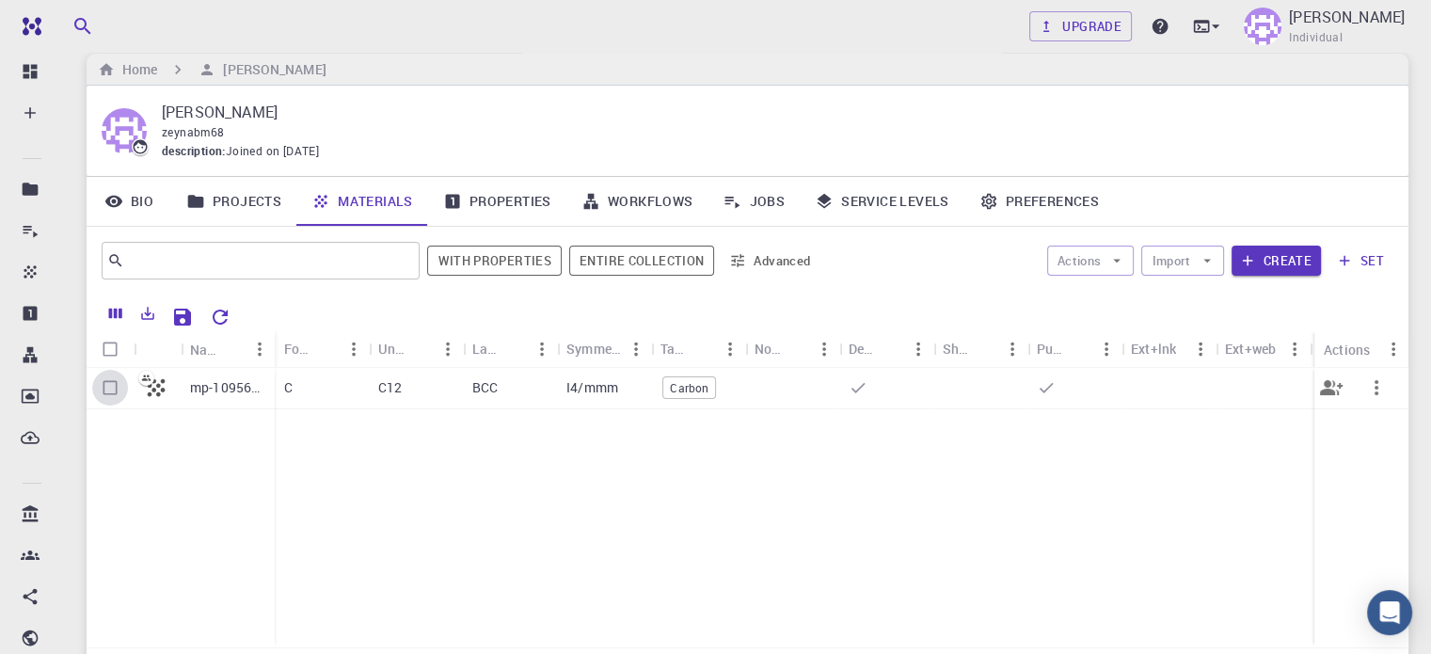
click at [109, 391] on input "Select row" at bounding box center [110, 388] width 36 height 36
checkbox input "true"
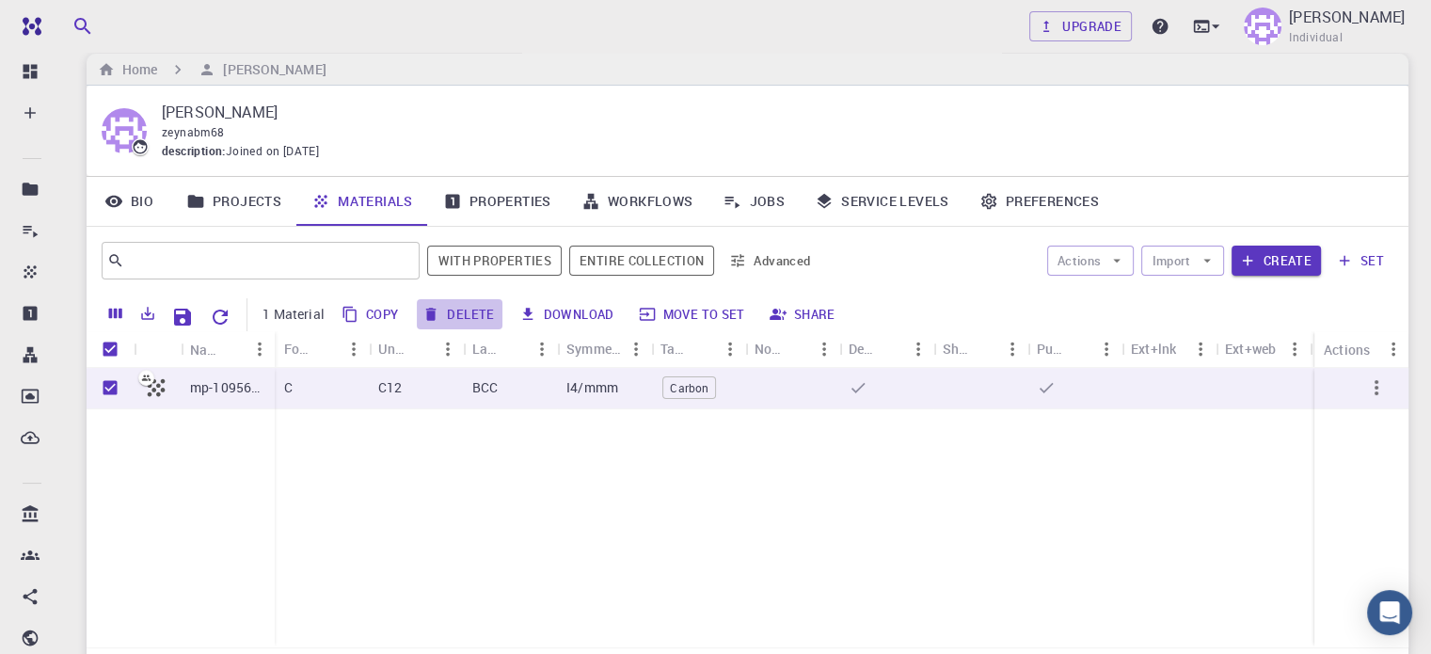
click at [463, 315] on button "Delete" at bounding box center [459, 314] width 85 height 30
checkbox input "false"
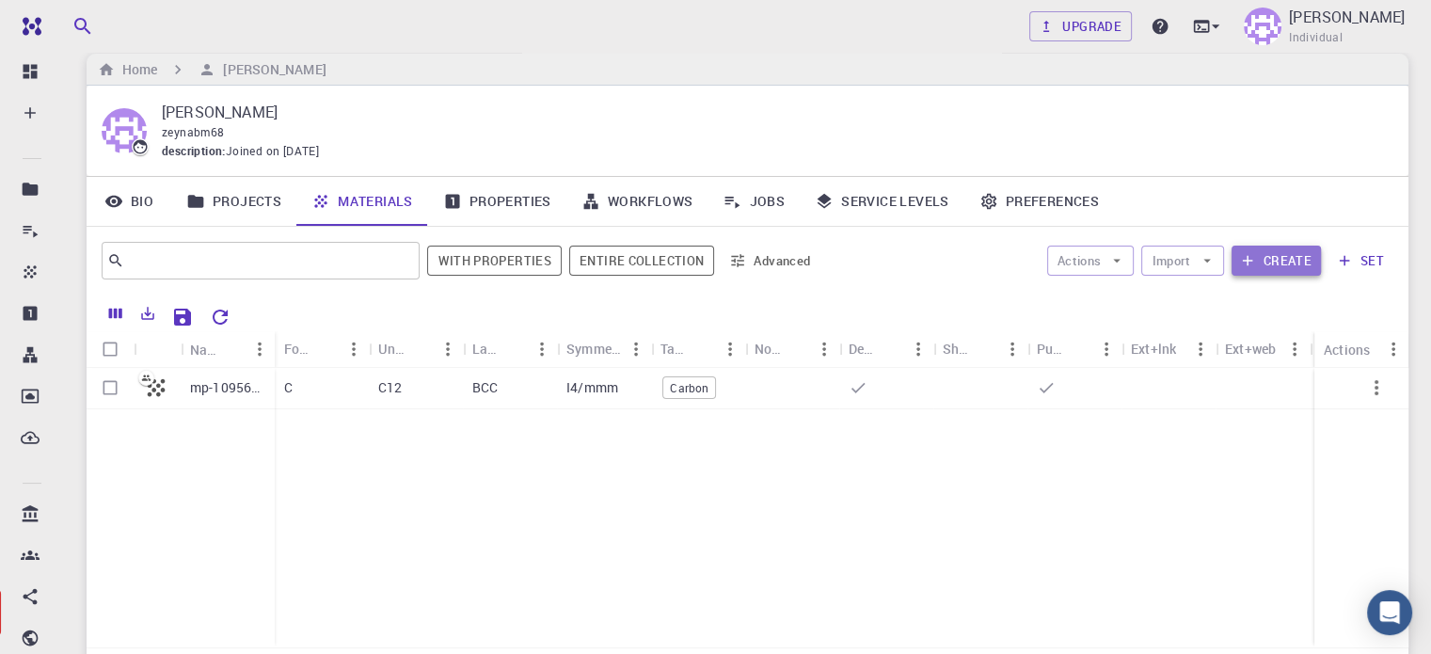
click at [1260, 262] on button "Create" at bounding box center [1276, 261] width 89 height 30
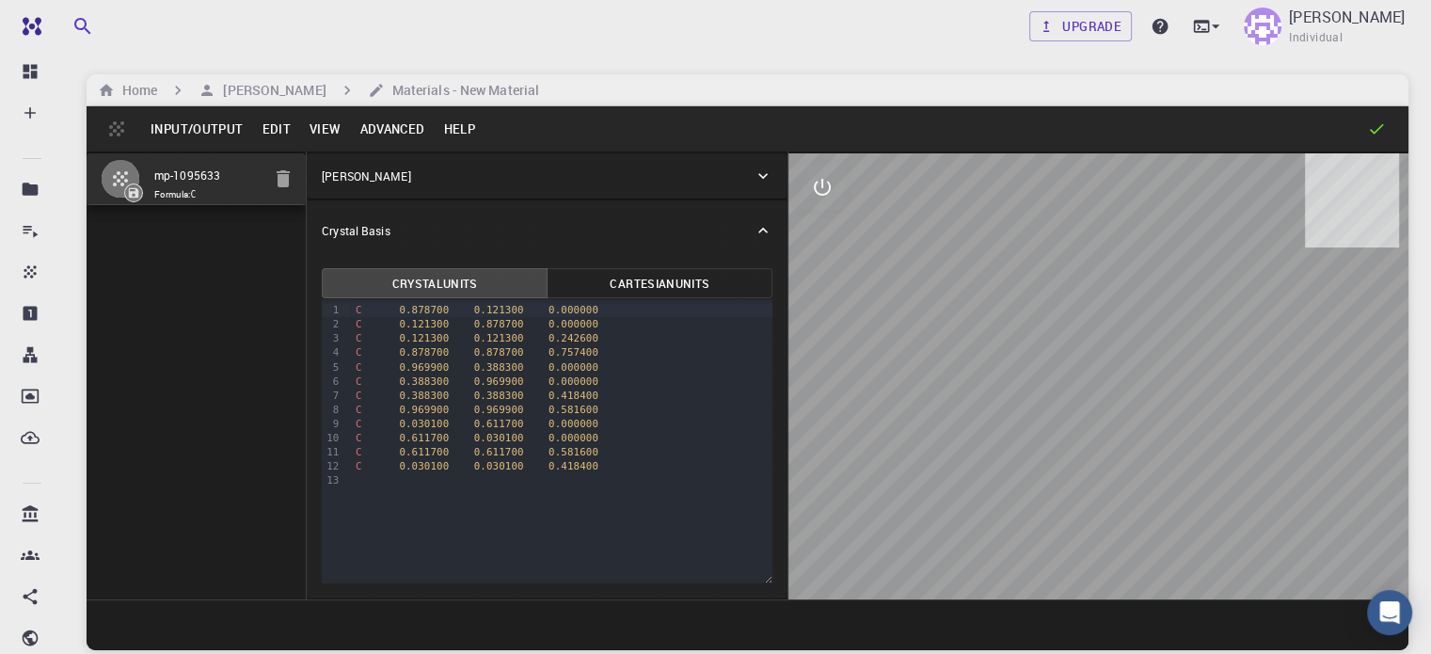
click at [403, 135] on button "Advanced" at bounding box center [392, 129] width 84 height 30
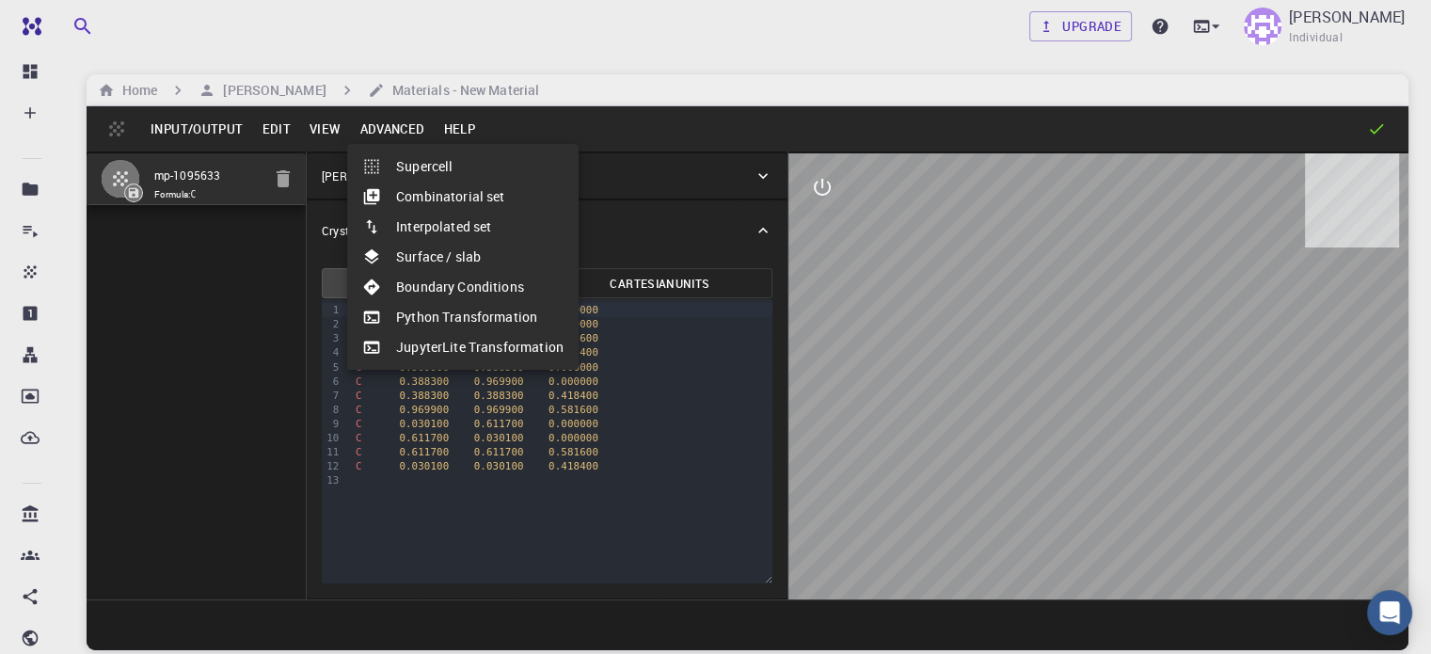
click at [381, 93] on div at bounding box center [715, 327] width 1431 height 654
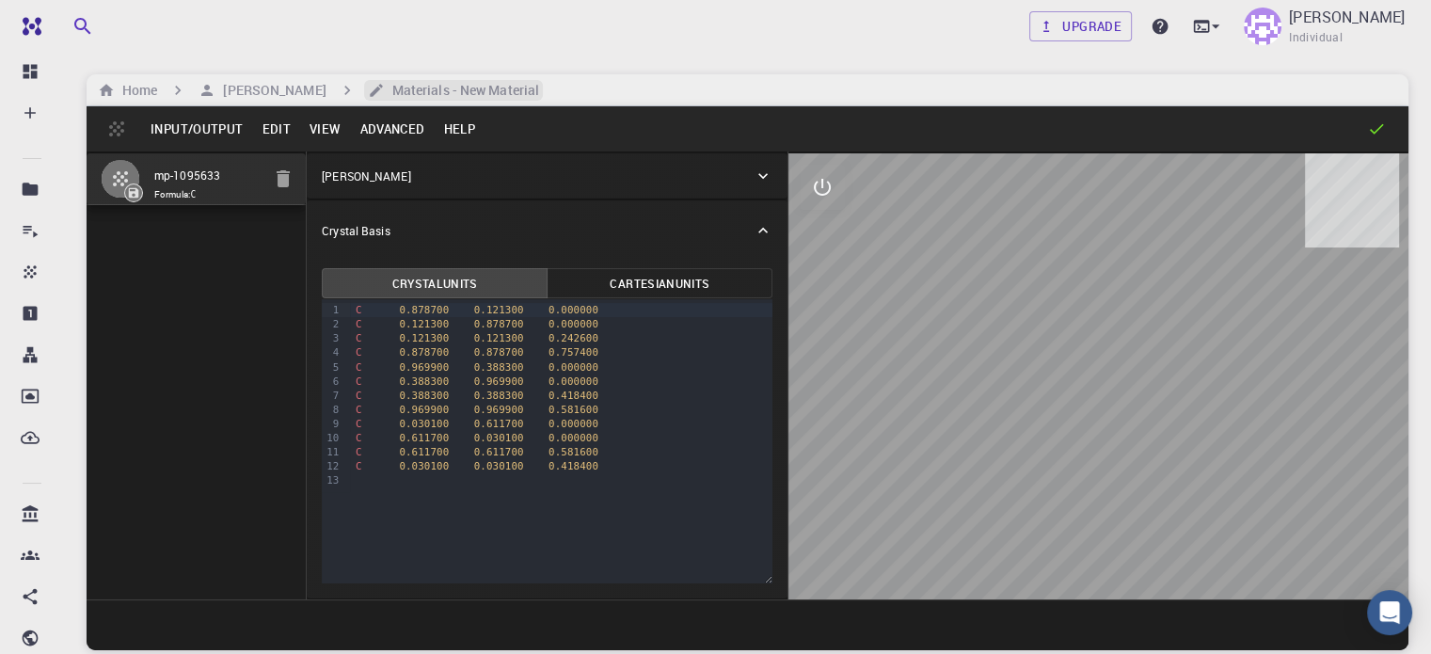
click at [376, 88] on icon "breadcrumb" at bounding box center [376, 90] width 17 height 17
drag, startPoint x: 376, startPoint y: 88, endPoint x: 413, endPoint y: 86, distance: 36.8
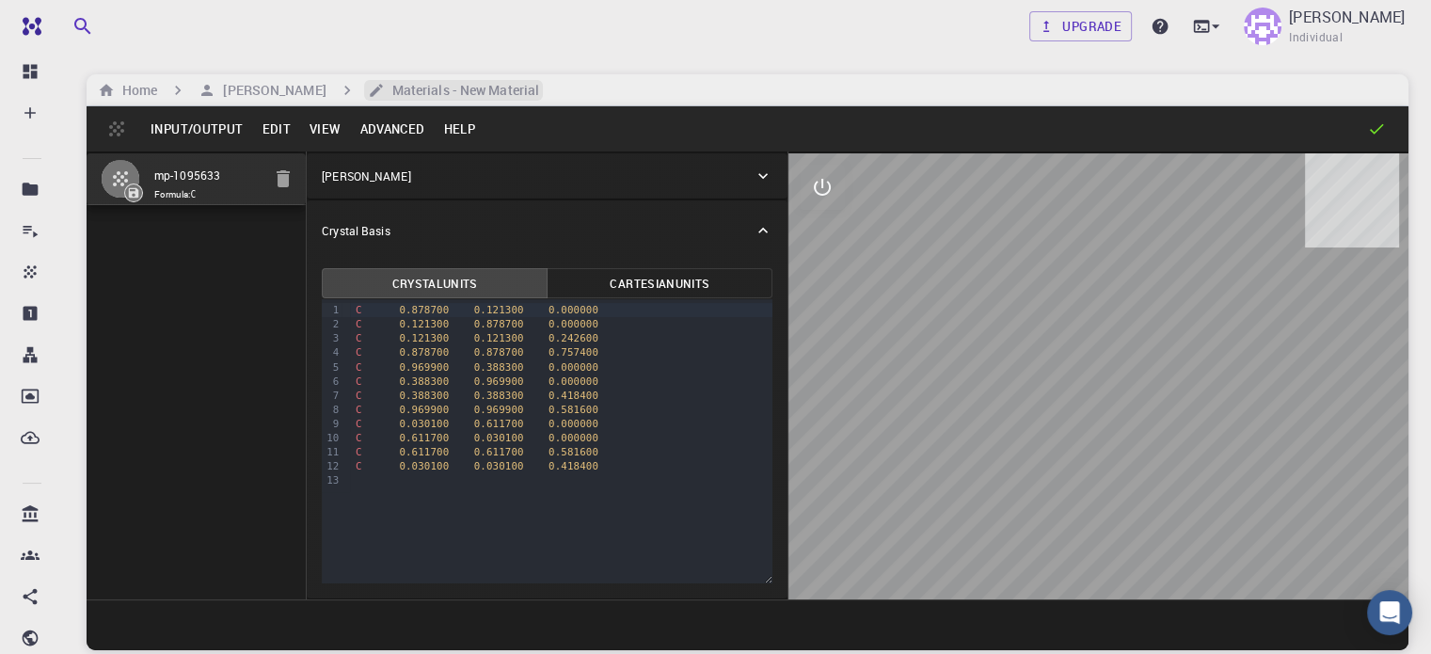
click at [413, 86] on h6 "Materials - New Material" at bounding box center [462, 90] width 154 height 21
click at [471, 104] on div "Home Zainab Mohebbi Materials - New Material" at bounding box center [748, 90] width 1322 height 32
click at [1221, 29] on icon at bounding box center [1215, 26] width 19 height 19
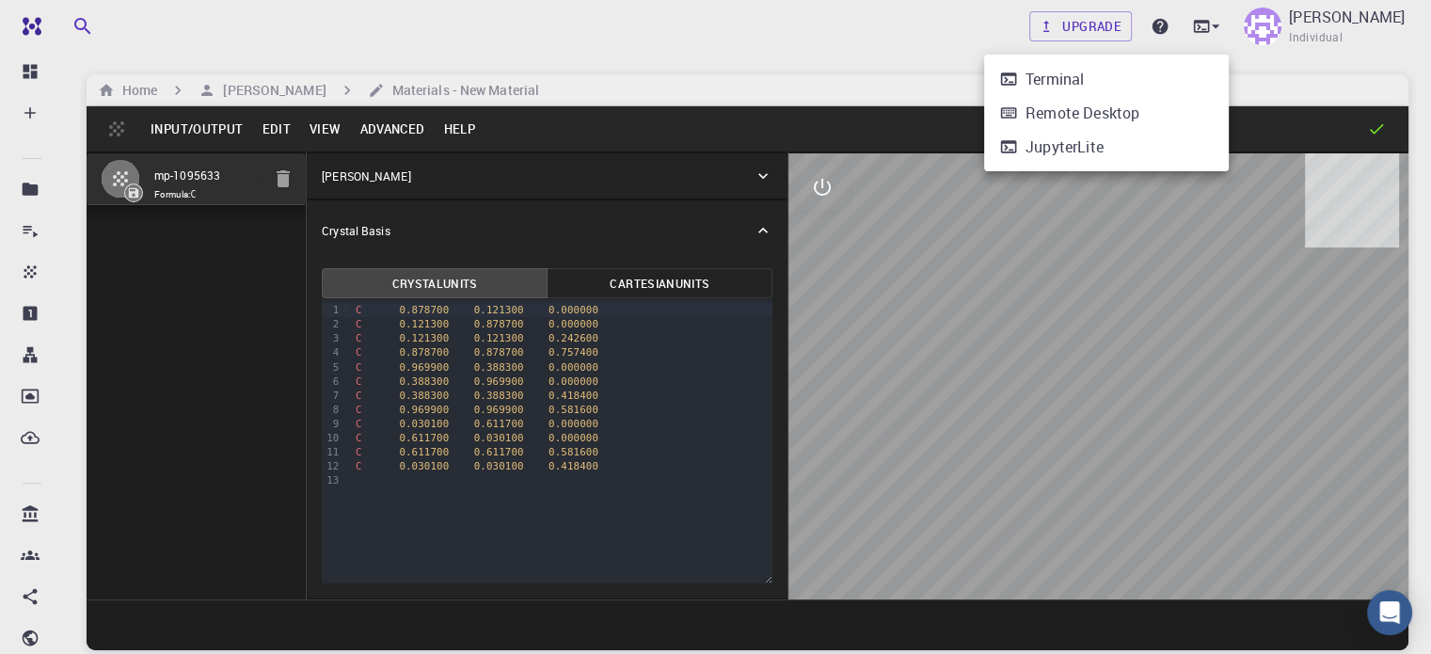
click at [276, 86] on div at bounding box center [715, 327] width 1431 height 654
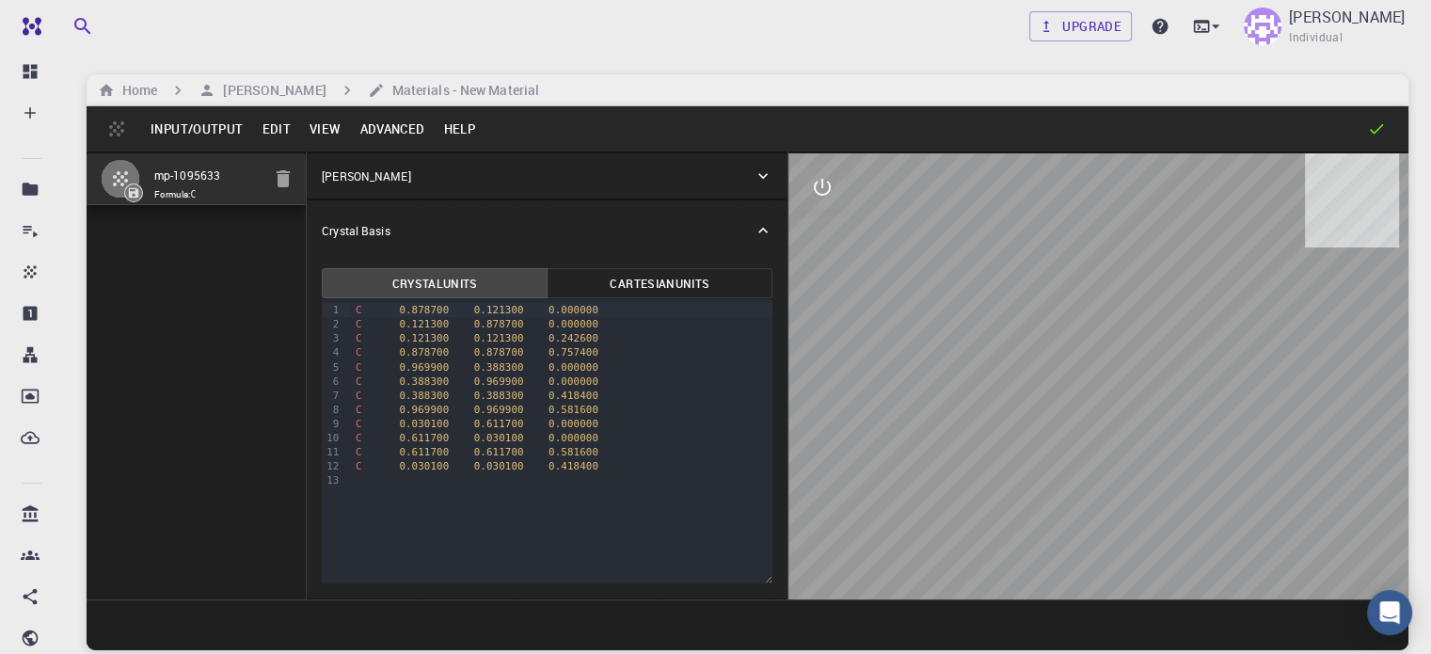
click at [276, 86] on h6 "[PERSON_NAME]" at bounding box center [270, 90] width 110 height 21
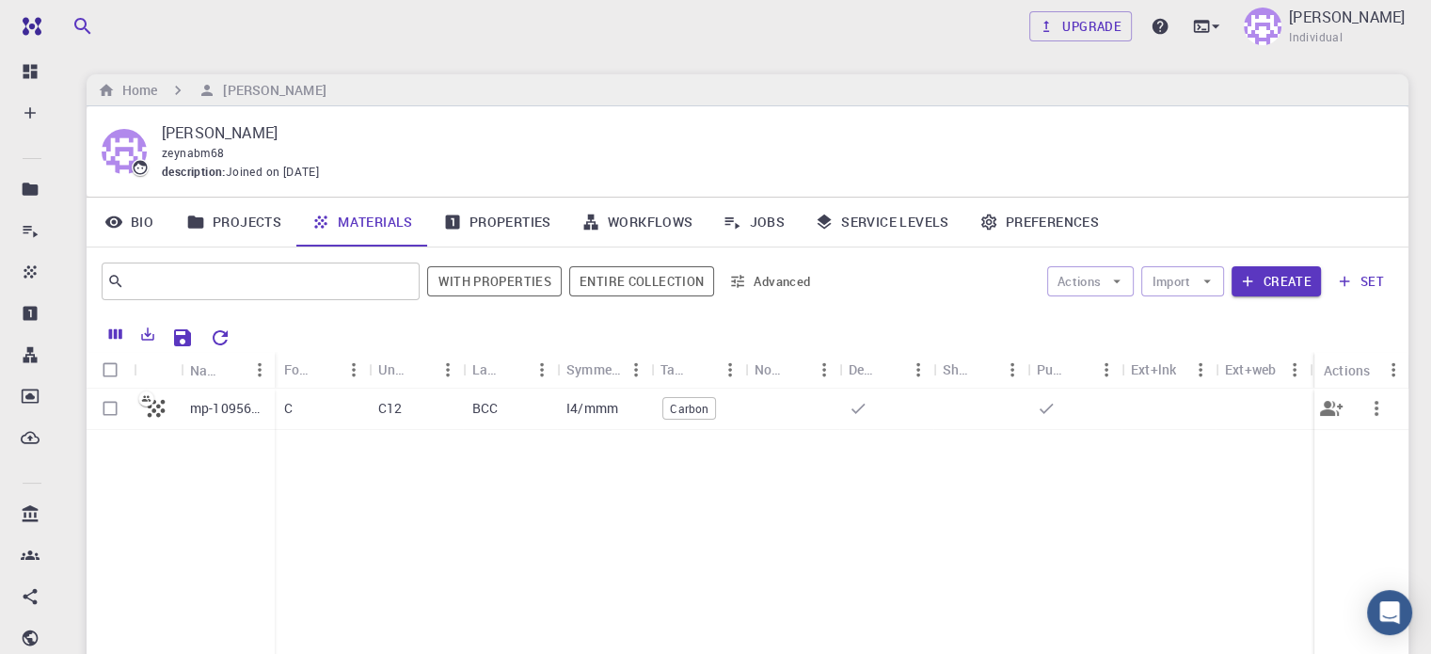
click at [861, 405] on icon at bounding box center [858, 408] width 19 height 19
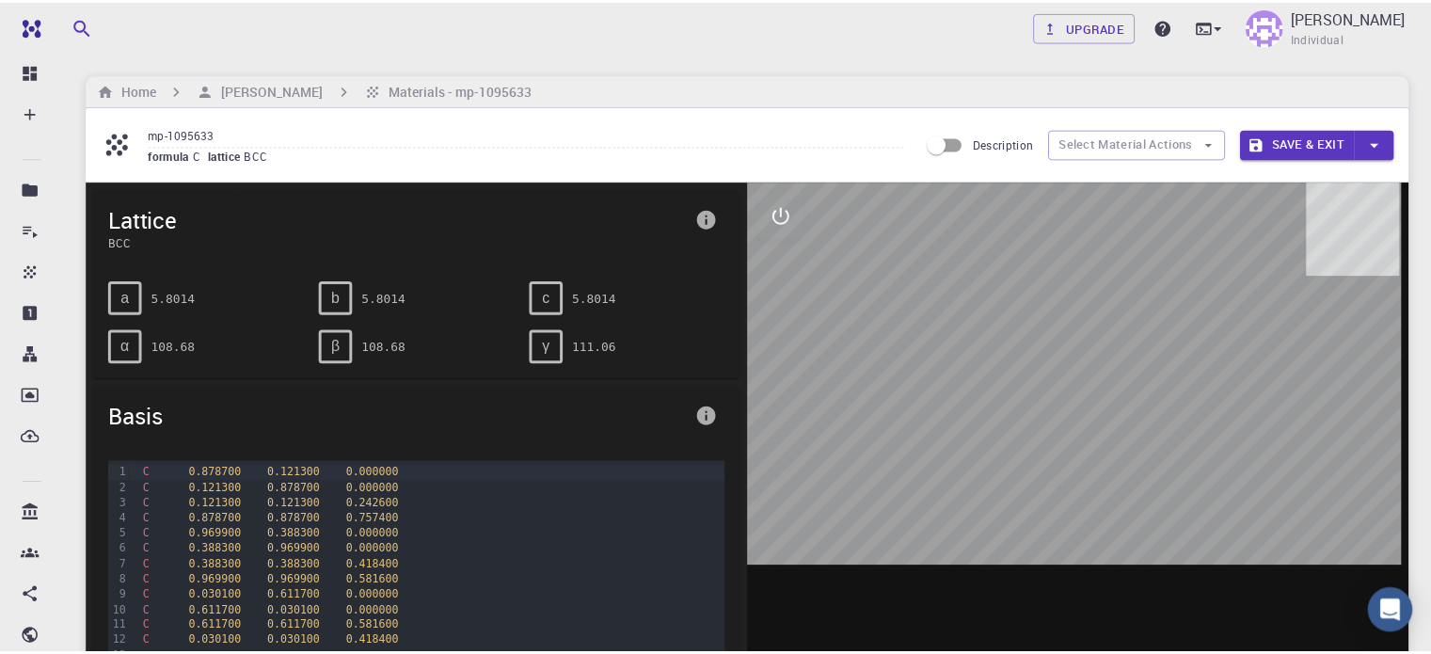
scroll to position [376, 0]
